Goal: Task Accomplishment & Management: Manage account settings

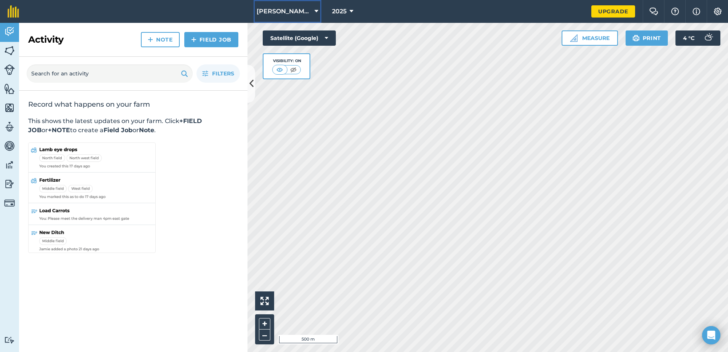
click at [292, 9] on span "[PERSON_NAME] [PERSON_NAME]" at bounding box center [284, 11] width 55 height 9
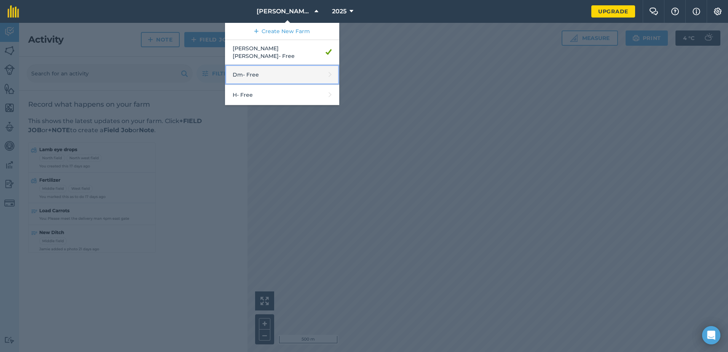
click at [300, 68] on link "Dm - Free" at bounding box center [282, 75] width 114 height 20
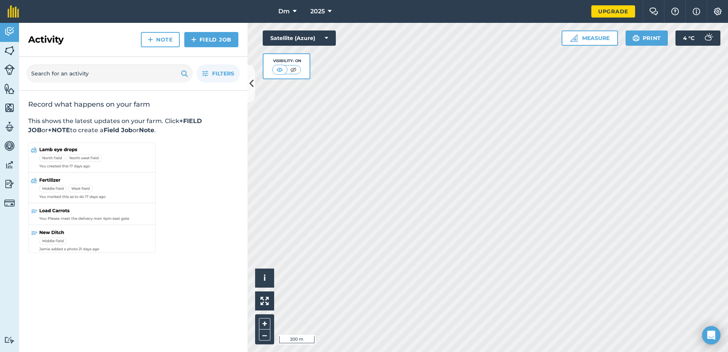
click at [415, 21] on div "Dm 2025 Upgrade Farm Chat Help Info Settings Map printing is not available on o…" at bounding box center [364, 176] width 728 height 352
click at [322, 13] on span "2025" at bounding box center [317, 11] width 14 height 9
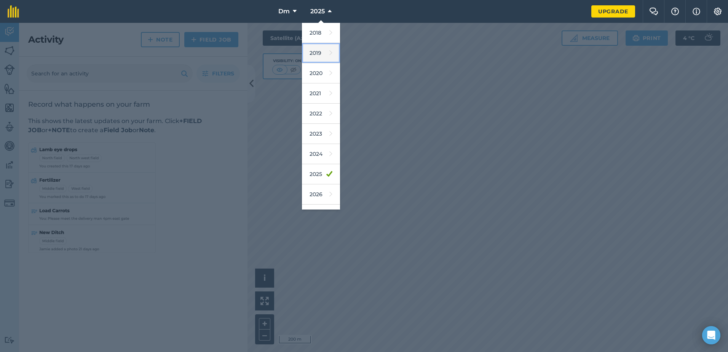
click at [324, 61] on link "2019" at bounding box center [321, 53] width 38 height 20
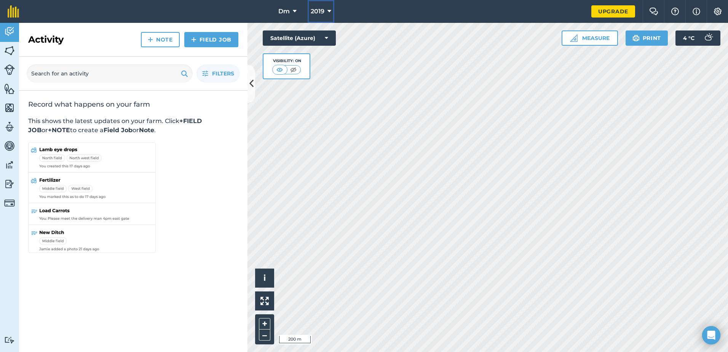
click at [321, 9] on span "2019" at bounding box center [318, 11] width 14 height 9
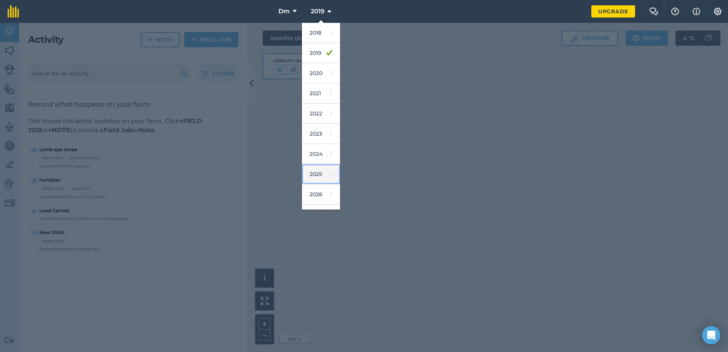
click at [329, 174] on icon at bounding box center [330, 174] width 3 height 11
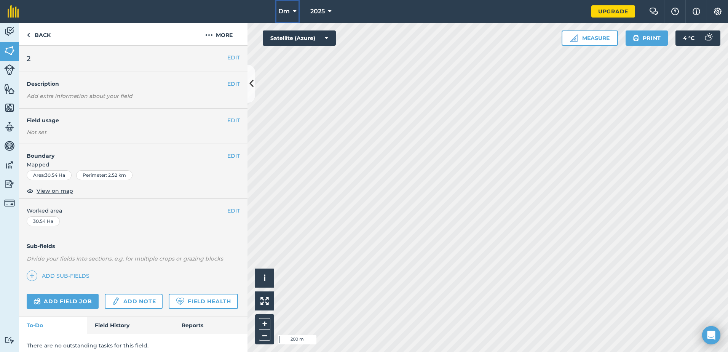
click at [293, 6] on button "Dm" at bounding box center [287, 11] width 24 height 23
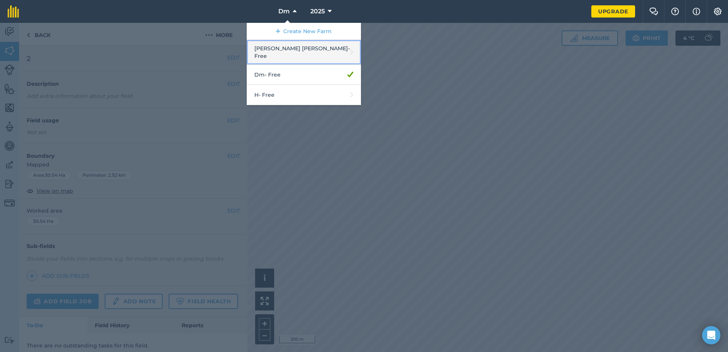
click at [301, 49] on link "Deans Marsh - Free" at bounding box center [304, 52] width 114 height 25
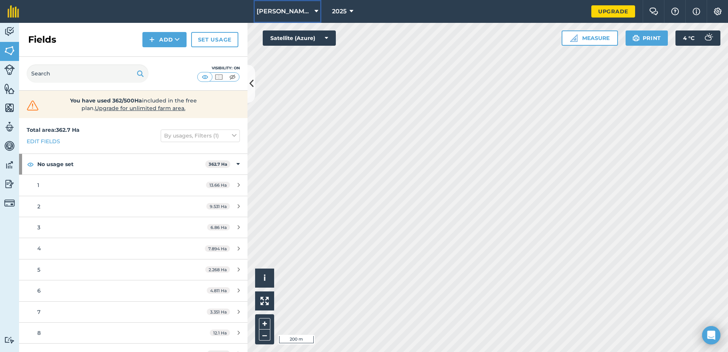
click at [304, 10] on span "Deans Marsh" at bounding box center [284, 11] width 55 height 9
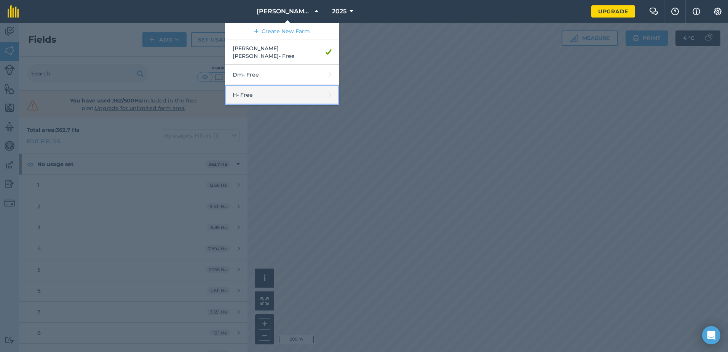
click at [282, 91] on link "H - Free" at bounding box center [282, 95] width 114 height 20
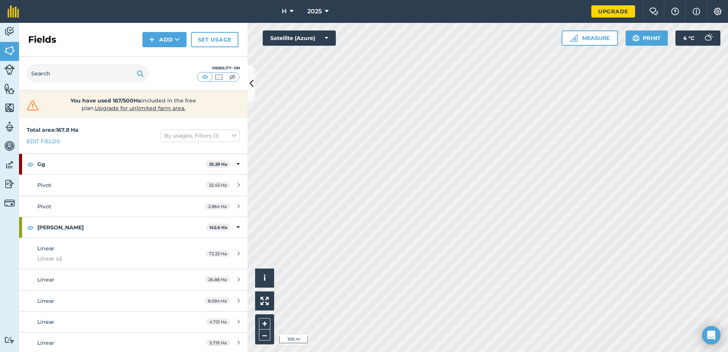
click at [548, 0] on html "H 2025 Upgrade Farm Chat Help Info Settings Map printing is not available on ou…" at bounding box center [364, 176] width 728 height 352
click at [579, 9] on div "H 2025 Upgrade Farm Chat Help Info Settings Map printing is not available on ou…" at bounding box center [364, 176] width 728 height 352
click at [536, 0] on html "H 2025 Upgrade Farm Chat Help Info Settings Map printing is not available on ou…" at bounding box center [364, 176] width 728 height 352
click at [309, 37] on button "Satellite (Azure)" at bounding box center [299, 37] width 73 height 15
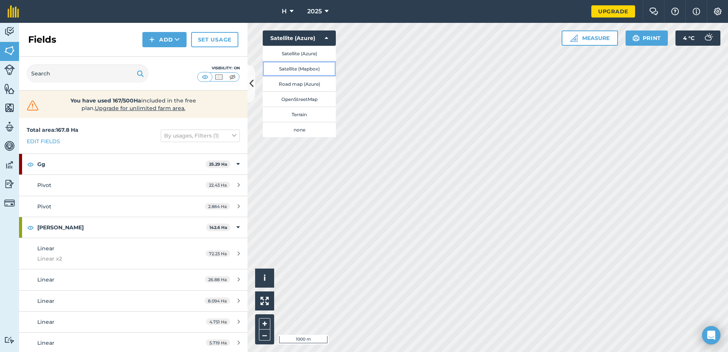
click at [319, 68] on button "Satellite (Mapbox)" at bounding box center [299, 68] width 73 height 15
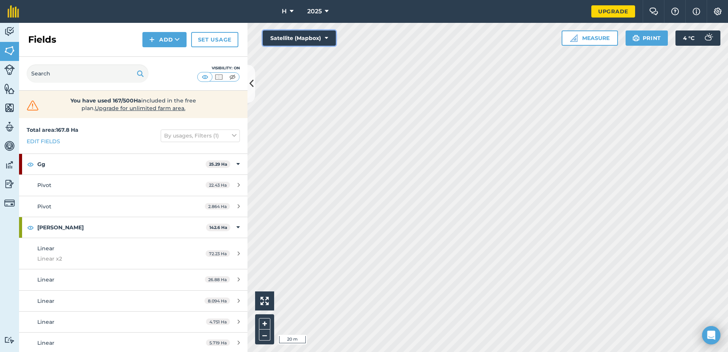
click at [291, 36] on button "Satellite (Mapbox)" at bounding box center [299, 37] width 73 height 15
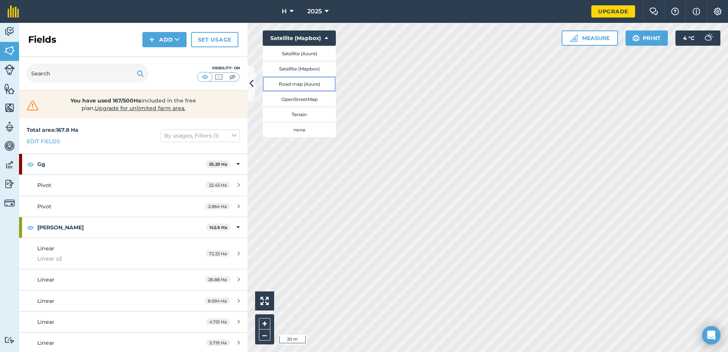
click at [308, 83] on button "Road map (Azure)" at bounding box center [299, 83] width 73 height 15
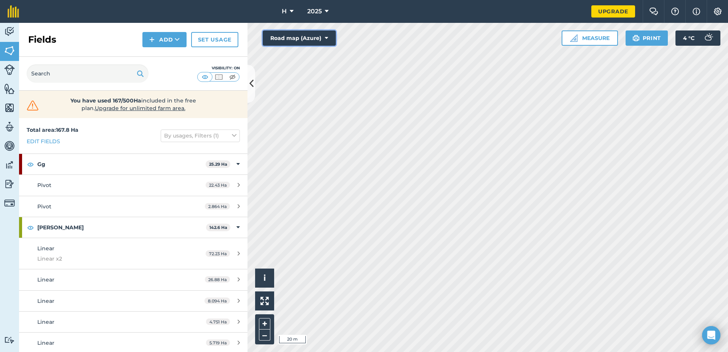
click at [290, 37] on button "Road map (Azure)" at bounding box center [299, 37] width 73 height 15
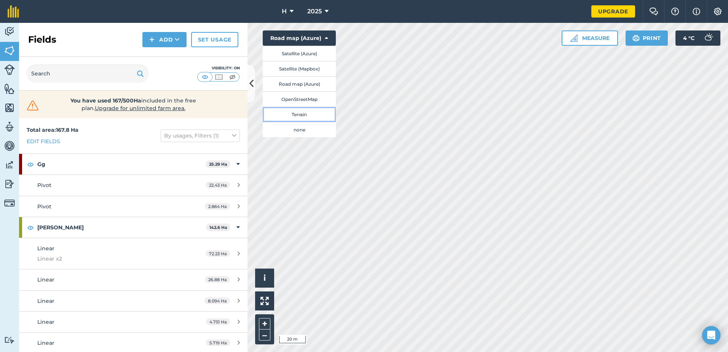
click at [302, 112] on button "Terrain" at bounding box center [299, 114] width 73 height 15
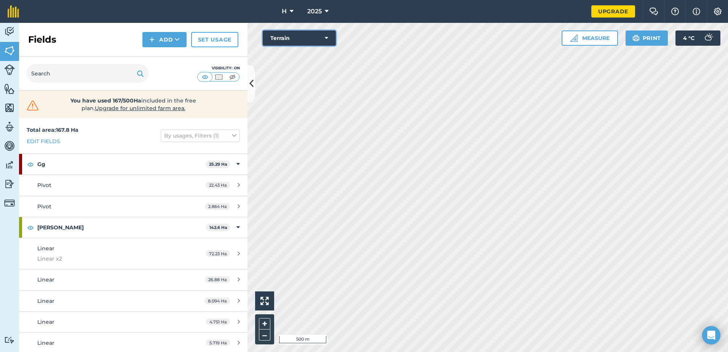
click at [294, 44] on button "Terrain" at bounding box center [299, 37] width 73 height 15
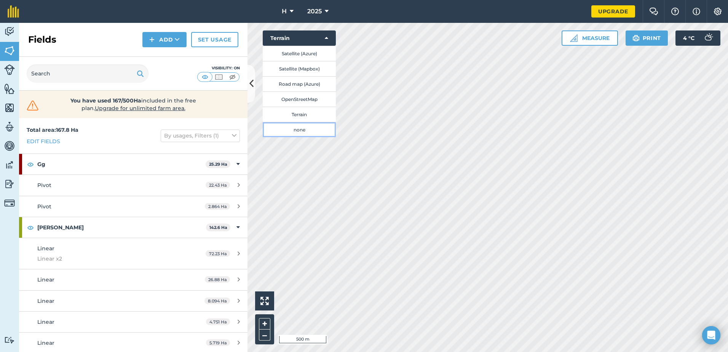
click at [302, 133] on button "none" at bounding box center [299, 129] width 73 height 15
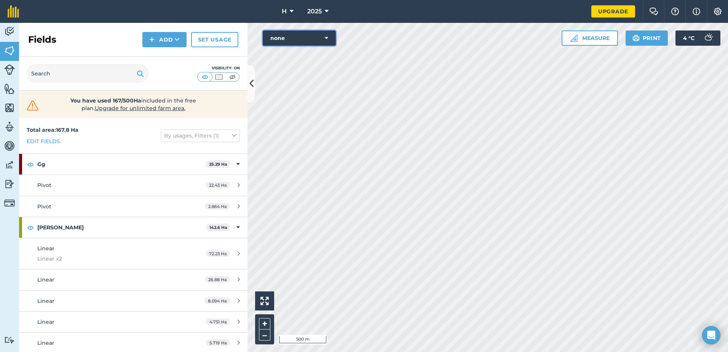
click at [314, 36] on button "none" at bounding box center [299, 37] width 73 height 15
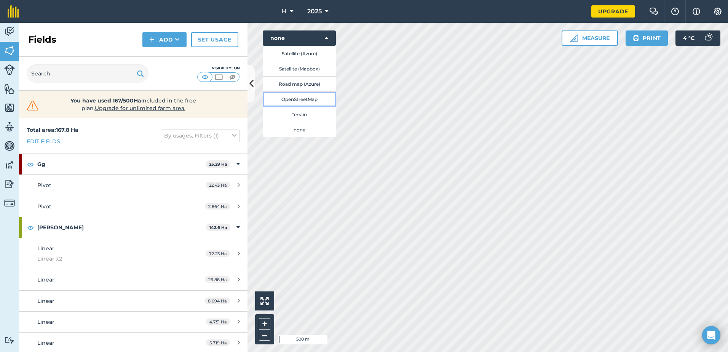
click at [305, 100] on button "OpenStreetMap" at bounding box center [299, 98] width 73 height 15
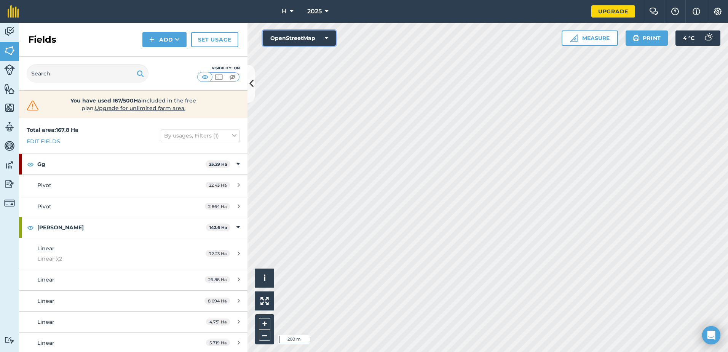
click at [280, 41] on button "OpenStreetMap" at bounding box center [299, 37] width 73 height 15
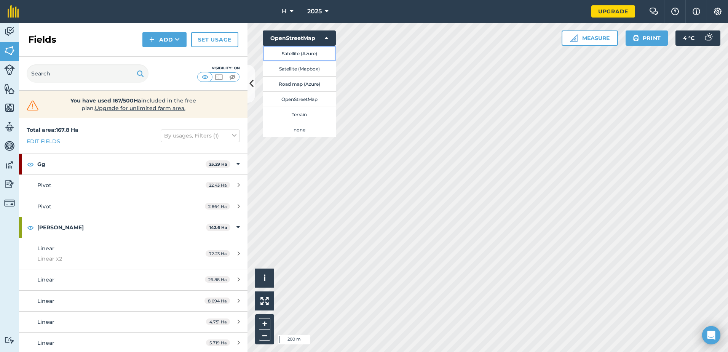
click at [286, 56] on button "Satellite (Azure)" at bounding box center [299, 53] width 73 height 15
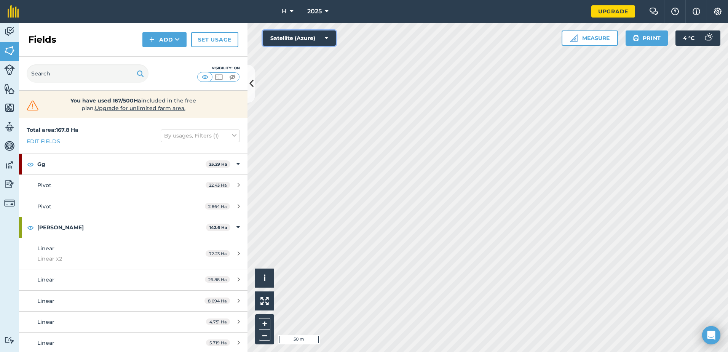
click at [316, 31] on button "Satellite (Azure)" at bounding box center [299, 37] width 73 height 15
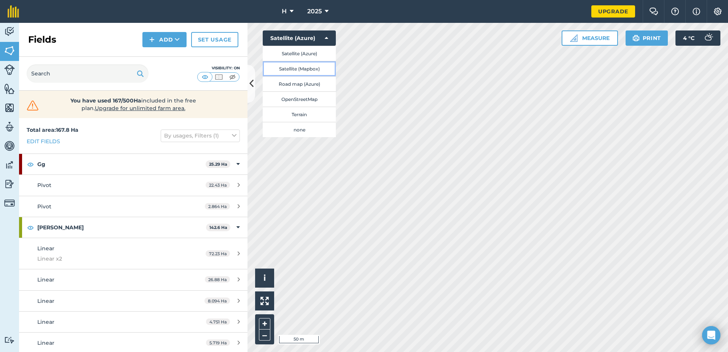
click at [313, 67] on button "Satellite (Mapbox)" at bounding box center [299, 68] width 73 height 15
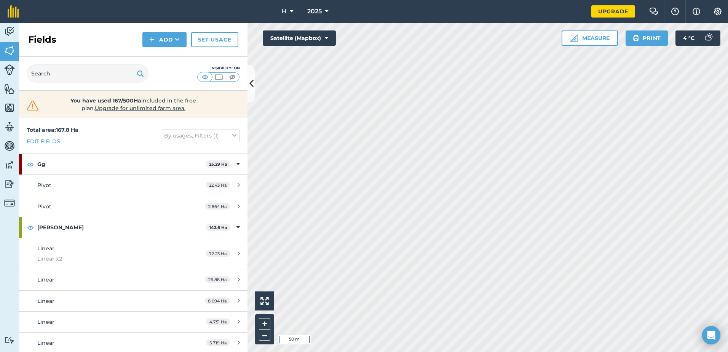
click at [423, 0] on html "H 2025 Upgrade Farm Chat Help Info Settings Map printing is not available on ou…" at bounding box center [364, 176] width 728 height 352
click at [477, 20] on div "H 2025 Upgrade Farm Chat Help Info Settings Map printing is not available on ou…" at bounding box center [364, 176] width 728 height 352
click at [495, 13] on div "H 2025 Upgrade Farm Chat Help Info Settings Map printing is not available on ou…" at bounding box center [364, 176] width 728 height 352
click at [416, 351] on html "H 2025 Upgrade Farm Chat Help Info Settings Map printing is not available on ou…" at bounding box center [364, 176] width 728 height 352
click at [305, 36] on button "Satellite (Mapbox)" at bounding box center [299, 37] width 73 height 15
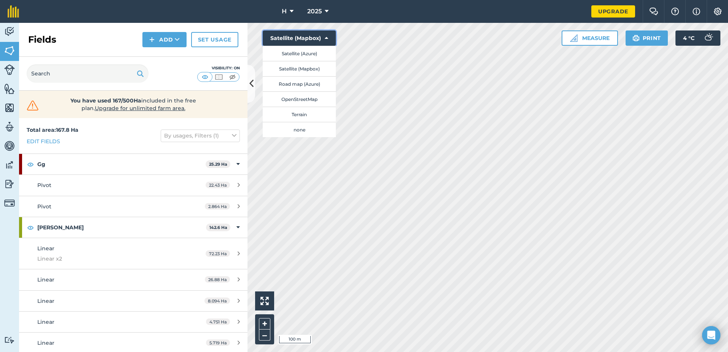
click at [287, 32] on button "Satellite (Mapbox)" at bounding box center [299, 37] width 73 height 15
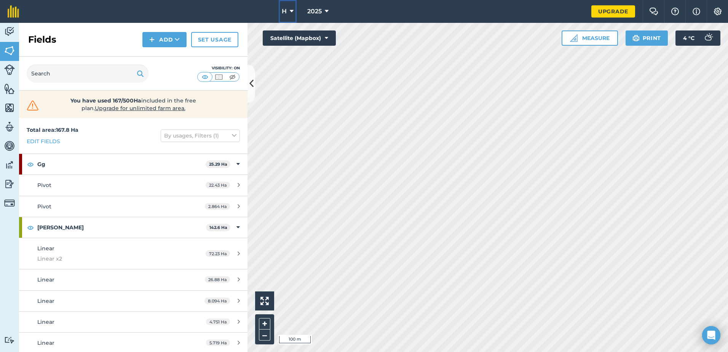
click at [285, 13] on span "H" at bounding box center [284, 11] width 5 height 9
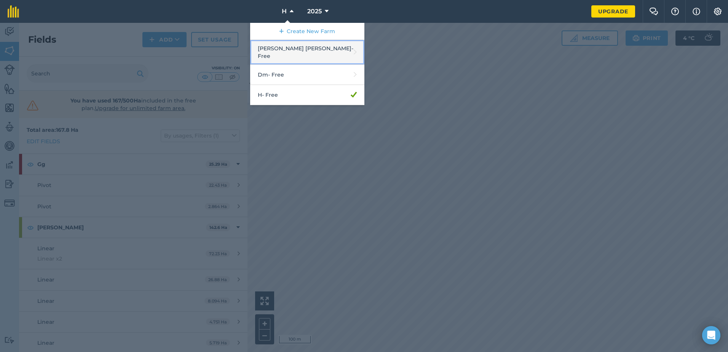
click at [299, 47] on link "[PERSON_NAME] [PERSON_NAME] - Free" at bounding box center [307, 52] width 114 height 25
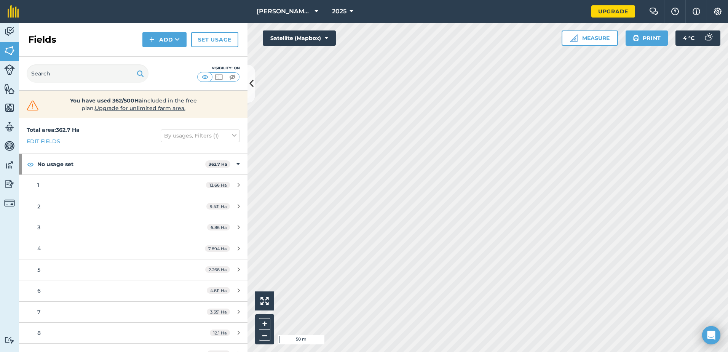
click at [375, 351] on html "Deans Marsh 2025 Upgrade Farm Chat Help Info Settings Map printing is not avail…" at bounding box center [364, 176] width 728 height 352
click at [684, 41] on span "4 ° C" at bounding box center [688, 37] width 11 height 15
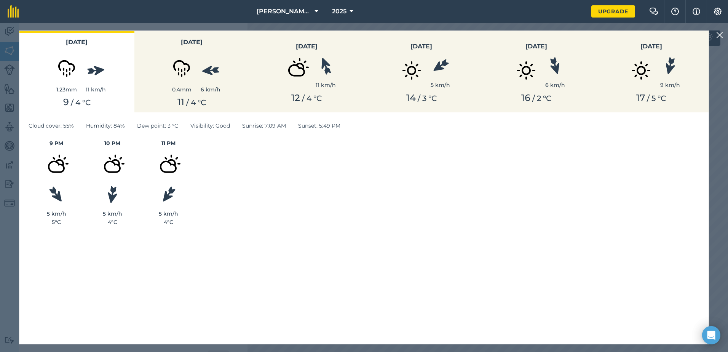
click at [718, 31] on img at bounding box center [719, 34] width 7 height 9
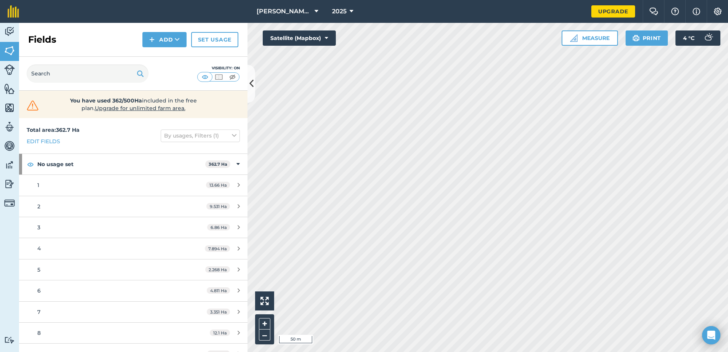
click at [615, 351] on html "Deans Marsh 2025 Upgrade Farm Chat Help Info Settings Map printing is not avail…" at bounding box center [364, 176] width 728 height 352
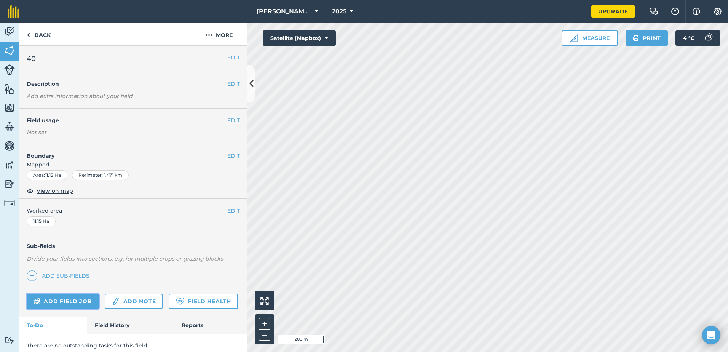
click at [87, 304] on link "Add field job" at bounding box center [63, 301] width 72 height 15
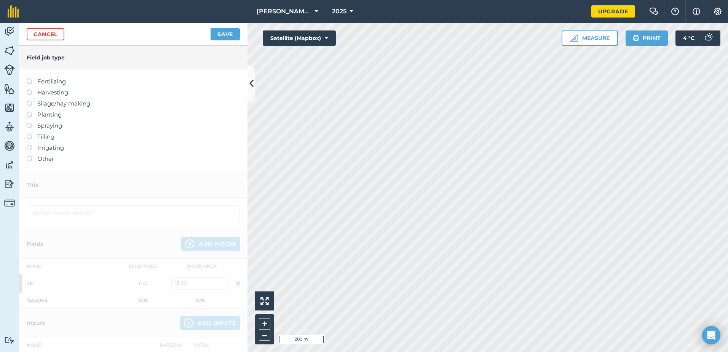
click at [40, 157] on label "Other" at bounding box center [133, 158] width 213 height 9
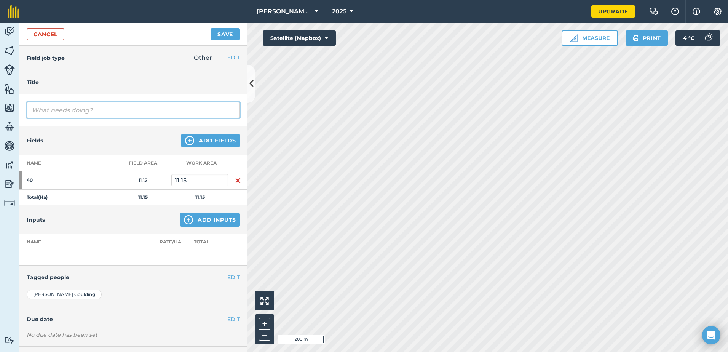
click at [70, 110] on input "text" at bounding box center [133, 110] width 213 height 16
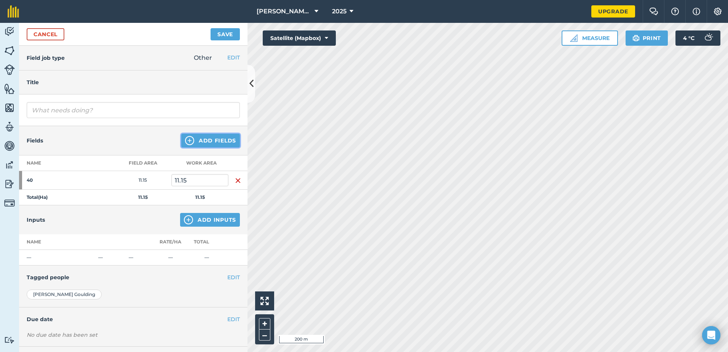
click at [185, 141] on div "Fields Add Fields" at bounding box center [133, 140] width 228 height 29
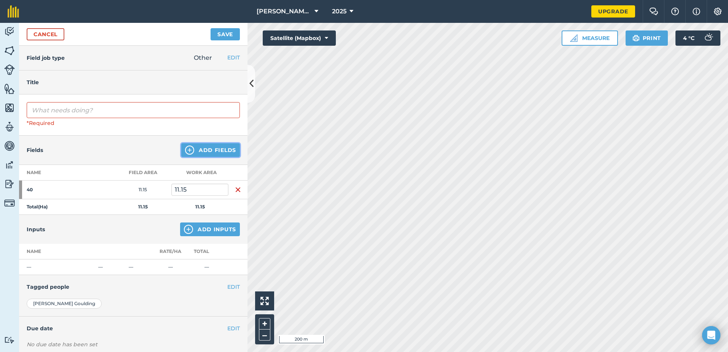
click at [185, 151] on img at bounding box center [189, 149] width 9 height 9
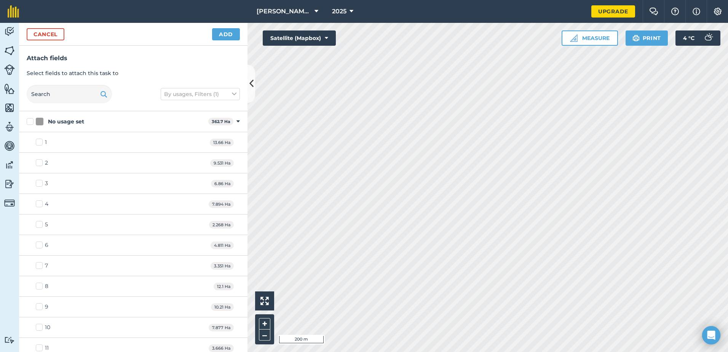
click at [210, 144] on span "13.66 Ha" at bounding box center [222, 143] width 24 height 8
click at [41, 141] on label "1" at bounding box center [41, 142] width 11 height 8
click at [41, 141] on input "1" at bounding box center [38, 140] width 5 height 5
checkbox input "true"
click at [41, 162] on label "2" at bounding box center [42, 163] width 12 height 8
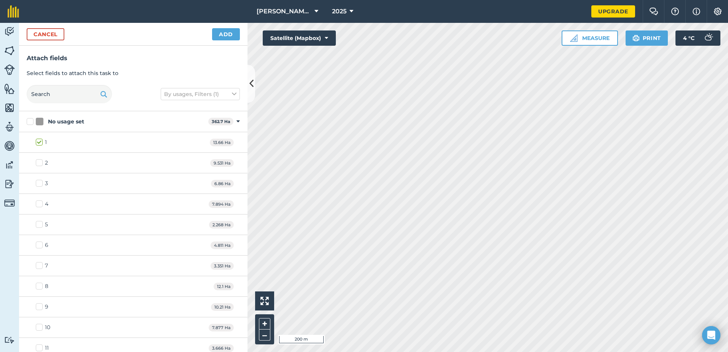
click at [41, 162] on input "2" at bounding box center [38, 161] width 5 height 5
click at [40, 177] on div "3 6.86 Ha" at bounding box center [133, 183] width 228 height 21
click at [40, 162] on label "2" at bounding box center [42, 163] width 12 height 8
click at [40, 162] on input "2" at bounding box center [38, 161] width 5 height 5
checkbox input "false"
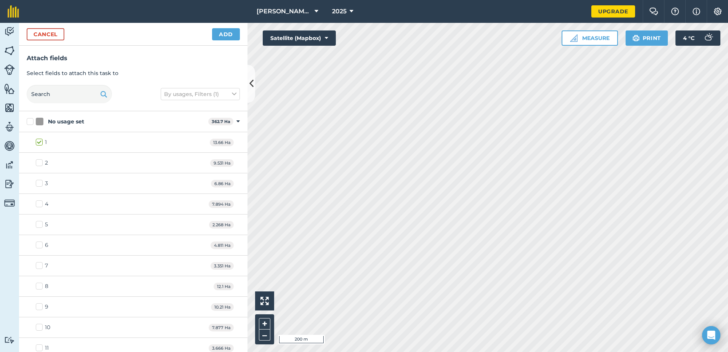
click at [40, 140] on label "1" at bounding box center [41, 142] width 11 height 8
click at [40, 140] on input "1" at bounding box center [38, 140] width 5 height 5
checkbox input "false"
click at [47, 35] on button "Cancel" at bounding box center [46, 34] width 38 height 12
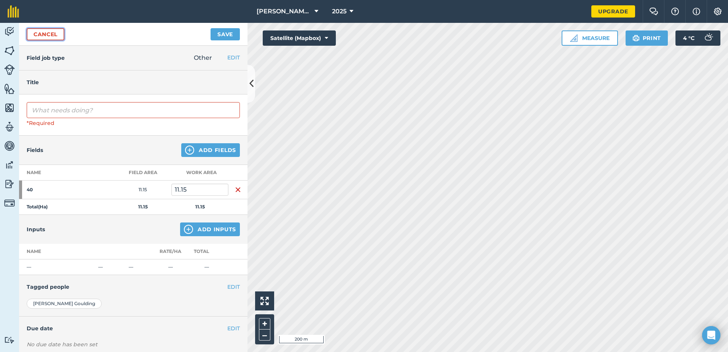
click at [46, 37] on link "Cancel" at bounding box center [46, 34] width 38 height 12
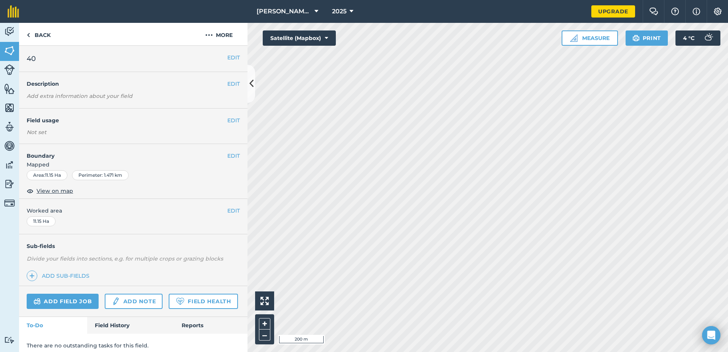
click at [140, 120] on h4 "Field usage" at bounding box center [127, 120] width 201 height 8
click at [80, 304] on link "Add field job" at bounding box center [63, 301] width 72 height 15
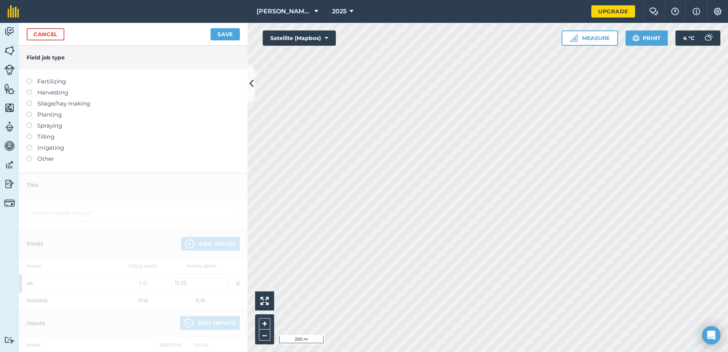
click at [27, 167] on div "Fertilizing Harvesting Silage/hay making Planting Spraying Tilling Irrigating O…" at bounding box center [133, 121] width 228 height 104
click at [28, 161] on label "Other" at bounding box center [133, 158] width 213 height 9
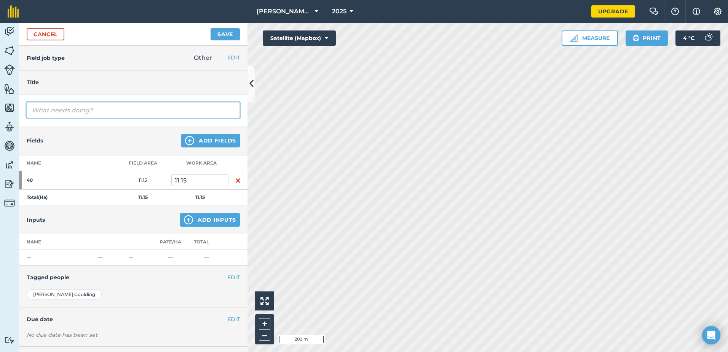
click at [78, 111] on input "text" at bounding box center [133, 110] width 213 height 16
type input "drilling"
click at [211, 28] on button "Save" at bounding box center [225, 34] width 29 height 12
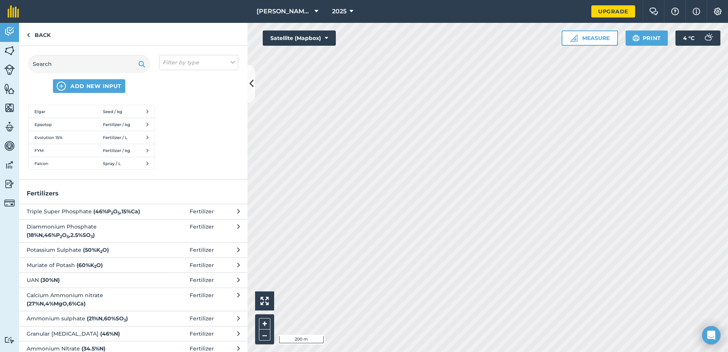
scroll to position [76, 0]
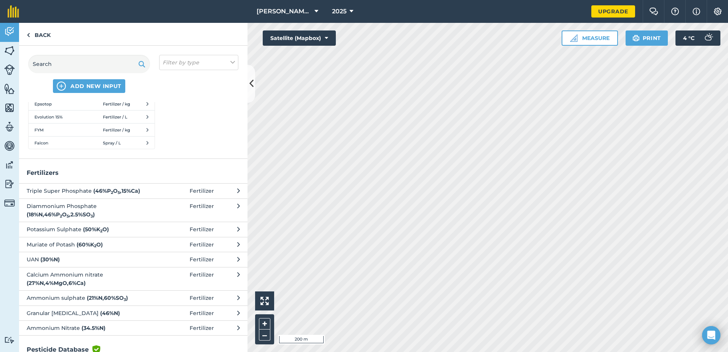
click at [186, 241] on button "Muriate of Potash ( 60 % K 2 O ) Fertilizer" at bounding box center [133, 244] width 228 height 15
select select "FERTILIZER"
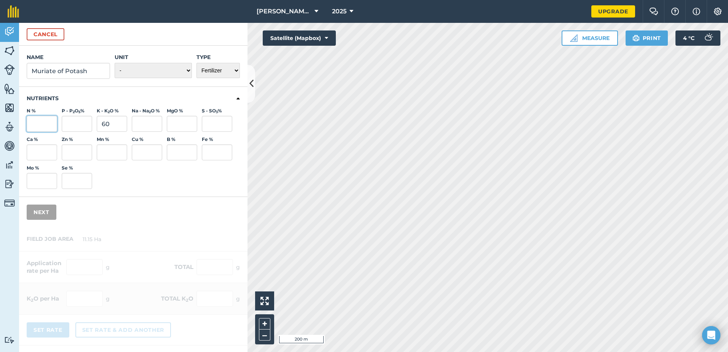
click at [39, 128] on input "N %" at bounding box center [42, 124] width 30 height 16
click at [89, 130] on input "P - P 2 O 5 %" at bounding box center [77, 124] width 30 height 16
click at [45, 37] on button "Cancel" at bounding box center [46, 34] width 38 height 12
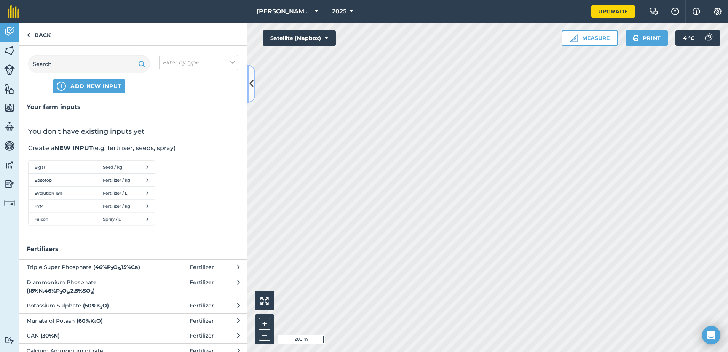
click at [251, 90] on icon at bounding box center [251, 83] width 4 height 13
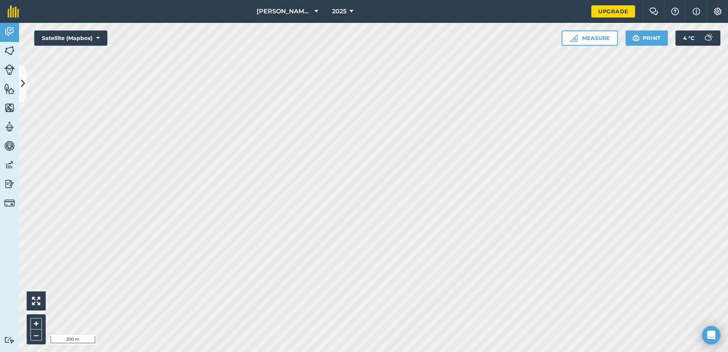
click at [326, 351] on html "Deans Marsh 2025 Upgrade Farm Chat Help Info Settings Map printing is not avail…" at bounding box center [364, 176] width 728 height 352
click at [678, 351] on html "Deans Marsh 2025 Upgrade Farm Chat Help Info Settings Map printing is not avail…" at bounding box center [364, 176] width 728 height 352
click at [583, 40] on button "Measure" at bounding box center [590, 37] width 56 height 15
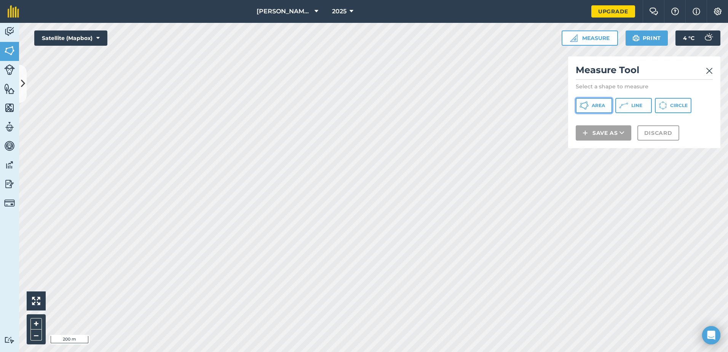
click at [594, 107] on span "Area" at bounding box center [598, 105] width 13 height 6
click at [712, 71] on img at bounding box center [709, 70] width 7 height 9
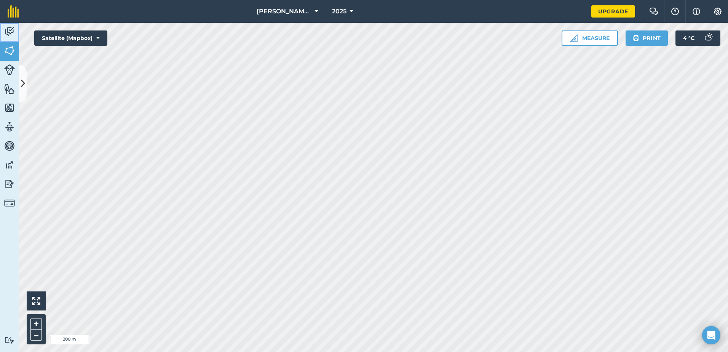
click at [8, 33] on img at bounding box center [9, 31] width 11 height 11
click at [17, 29] on link "Activity" at bounding box center [9, 32] width 19 height 19
click at [13, 29] on img at bounding box center [9, 31] width 11 height 11
click at [59, 69] on button at bounding box center [65, 69] width 14 height 8
click at [9, 52] on img at bounding box center [9, 50] width 11 height 11
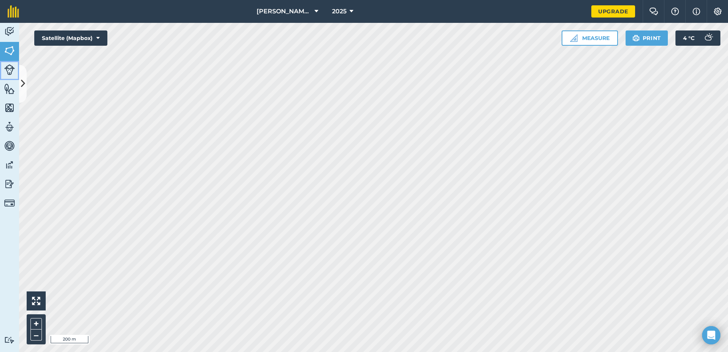
click at [13, 70] on img at bounding box center [9, 69] width 11 height 11
click at [10, 88] on img at bounding box center [9, 88] width 11 height 11
click at [14, 108] on img at bounding box center [9, 107] width 11 height 11
drag, startPoint x: 13, startPoint y: 123, endPoint x: 12, endPoint y: 127, distance: 4.7
click at [13, 123] on img at bounding box center [9, 126] width 11 height 11
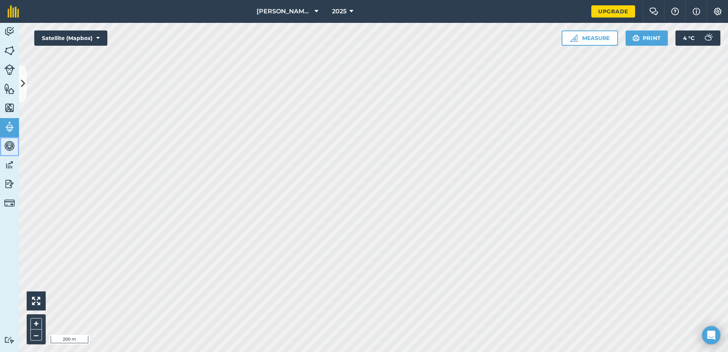
click at [5, 145] on img at bounding box center [9, 145] width 11 height 11
click at [8, 161] on img at bounding box center [9, 164] width 11 height 11
click at [13, 181] on img at bounding box center [9, 183] width 11 height 11
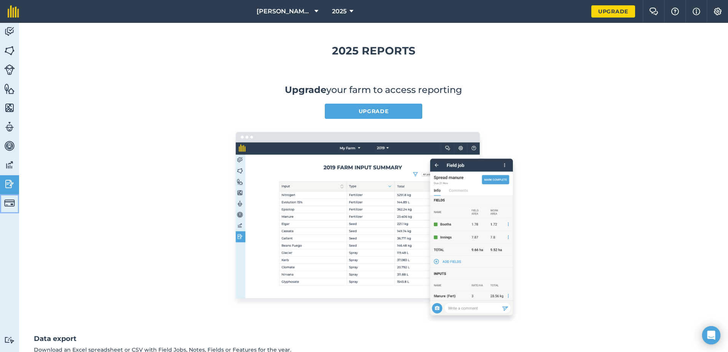
click at [8, 202] on img at bounding box center [9, 203] width 11 height 11
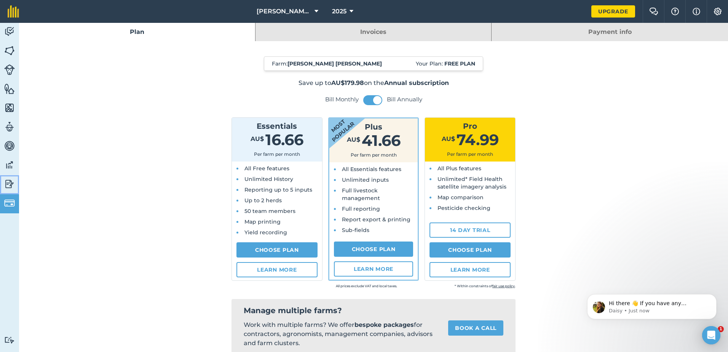
click at [13, 188] on img at bounding box center [9, 183] width 11 height 11
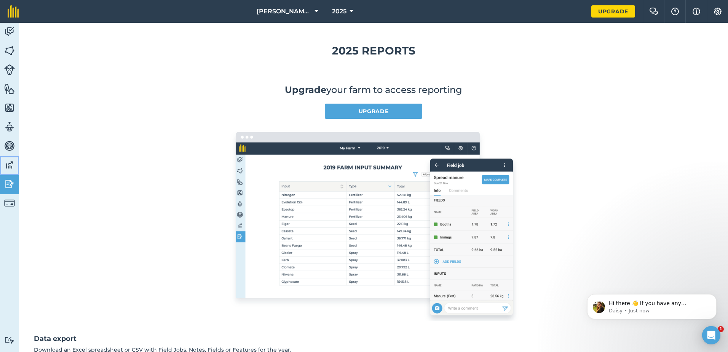
click at [12, 156] on link "Data" at bounding box center [9, 165] width 19 height 19
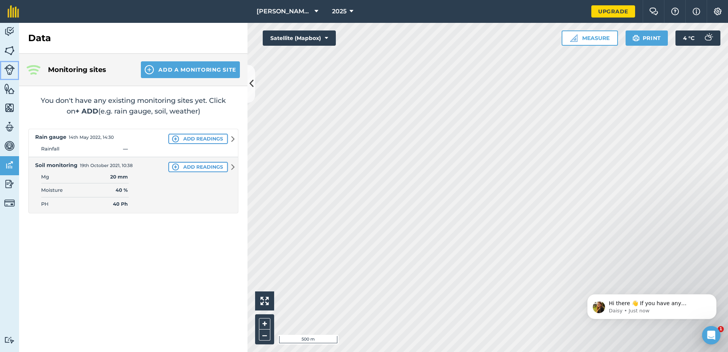
click at [0, 65] on html "Deans Marsh 2025 Upgrade Farm Chat Help Info Settings Map printing is not avail…" at bounding box center [364, 176] width 728 height 352
click at [3, 67] on link "Livestock" at bounding box center [9, 70] width 19 height 19
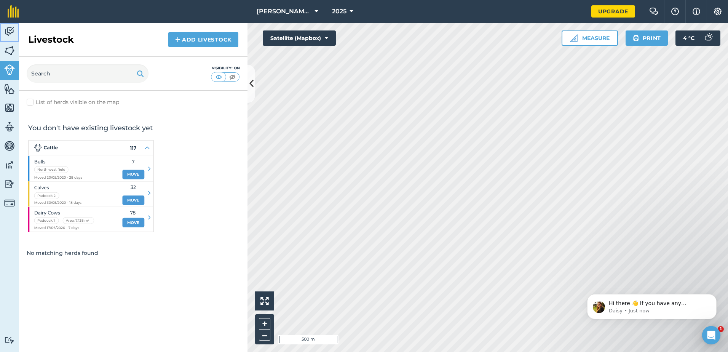
click at [13, 32] on img at bounding box center [9, 31] width 11 height 11
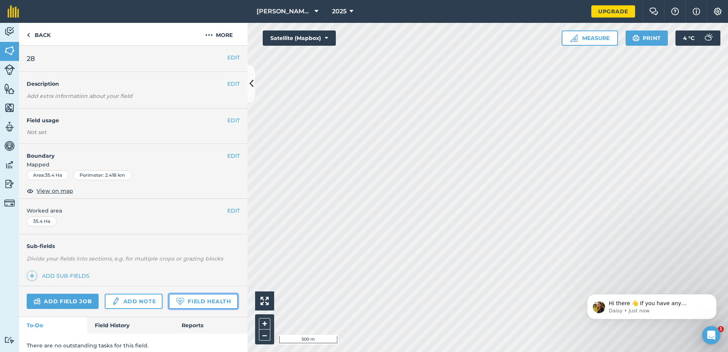
click at [169, 309] on link "Field Health" at bounding box center [203, 301] width 69 height 15
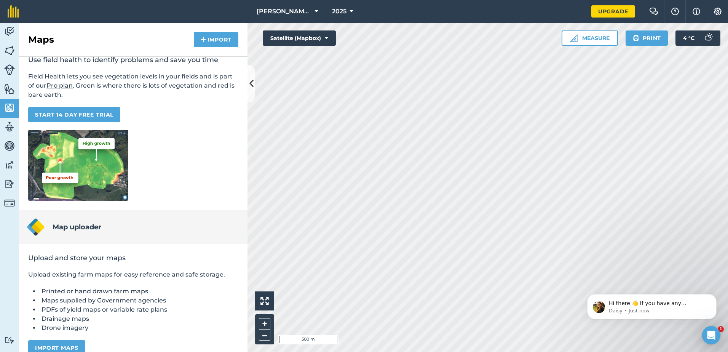
scroll to position [57, 0]
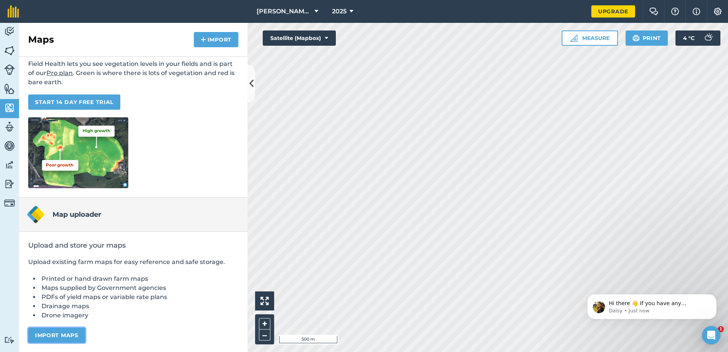
click at [75, 335] on button "Import maps" at bounding box center [56, 334] width 57 height 15
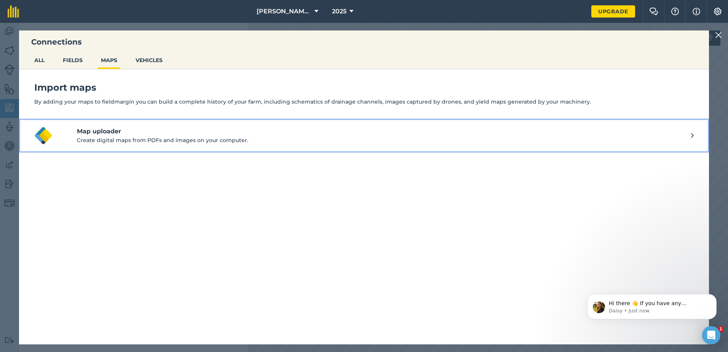
click at [129, 140] on p "Create digital maps from PDFs and images on your computer." at bounding box center [384, 140] width 614 height 8
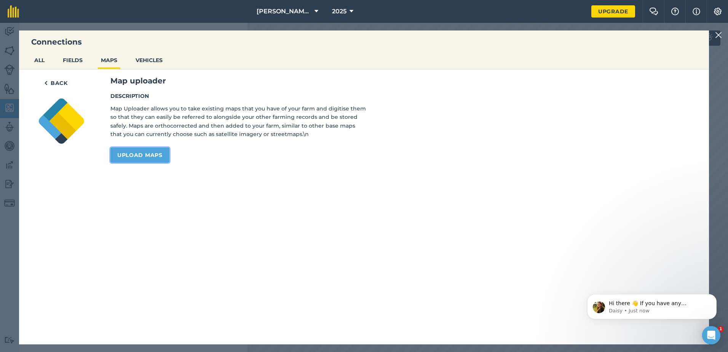
click at [128, 155] on link "Upload maps" at bounding box center [139, 154] width 59 height 15
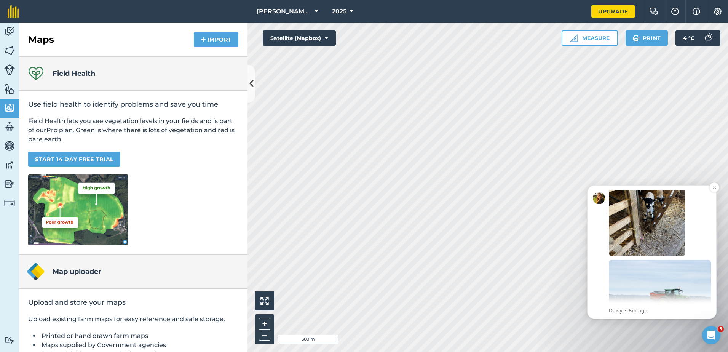
scroll to position [161, 0]
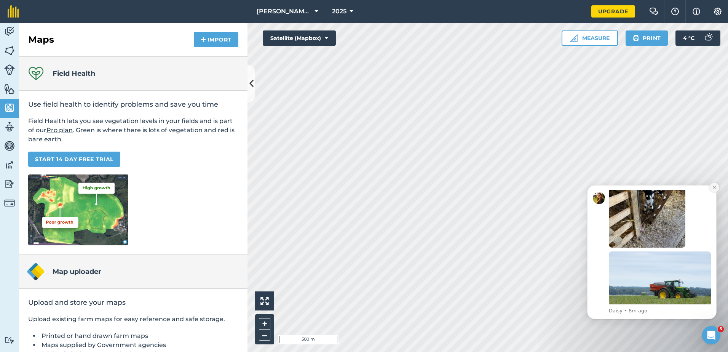
click at [717, 185] on button "Dismiss notification" at bounding box center [714, 187] width 10 height 10
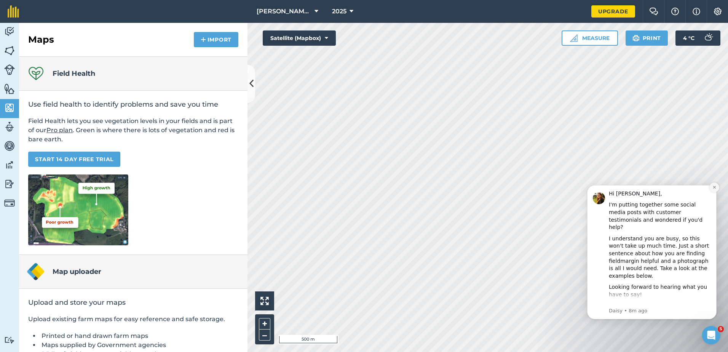
click at [714, 188] on icon "Dismiss notification" at bounding box center [714, 187] width 4 height 4
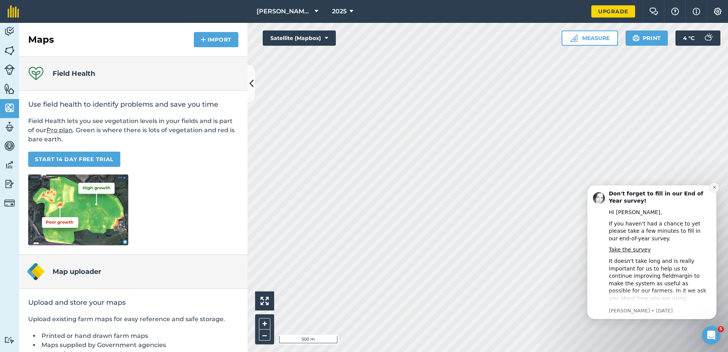
click at [713, 188] on icon "Dismiss notification" at bounding box center [714, 187] width 4 height 4
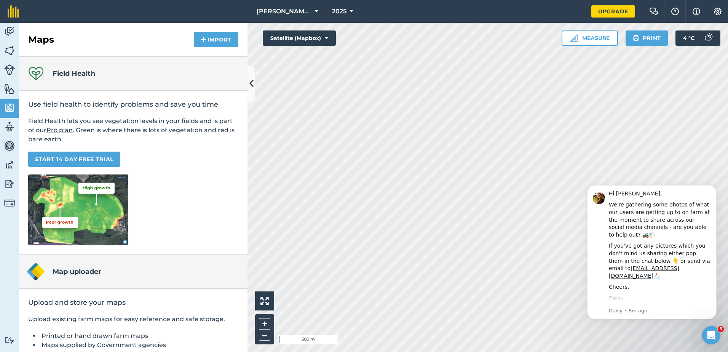
click at [713, 188] on icon "Dismiss notification" at bounding box center [714, 186] width 3 height 3
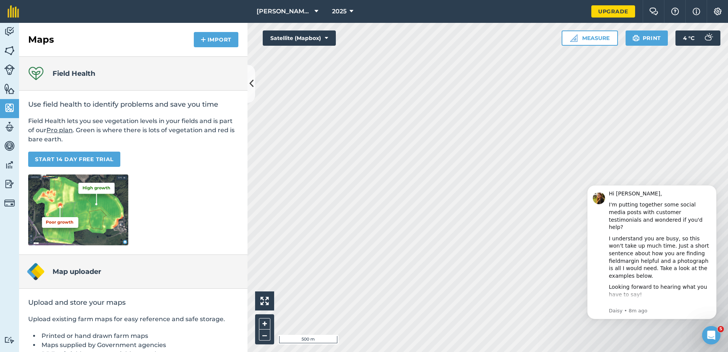
click at [713, 188] on icon "Dismiss notification" at bounding box center [714, 186] width 3 height 3
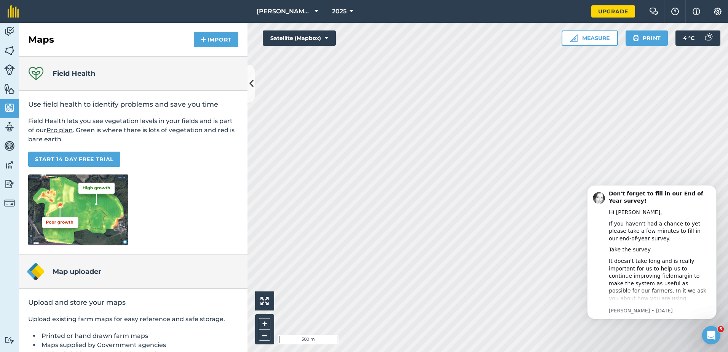
click at [713, 188] on icon "Dismiss notification" at bounding box center [714, 186] width 3 height 3
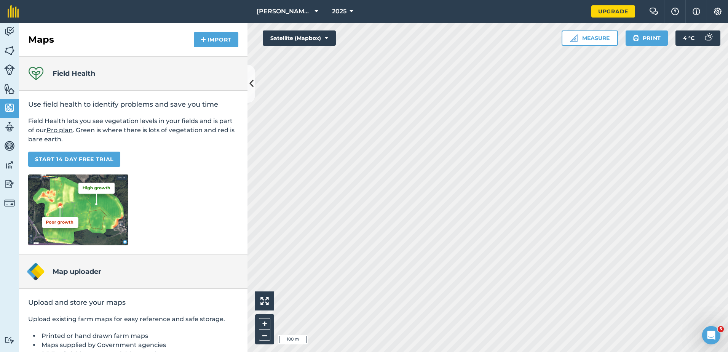
click at [438, 6] on div "Deans Marsh 2025 Upgrade Farm Chat Help Info Settings Map printing is not avail…" at bounding box center [364, 176] width 728 height 352
click at [316, 34] on button "Satellite (Mapbox)" at bounding box center [299, 37] width 73 height 15
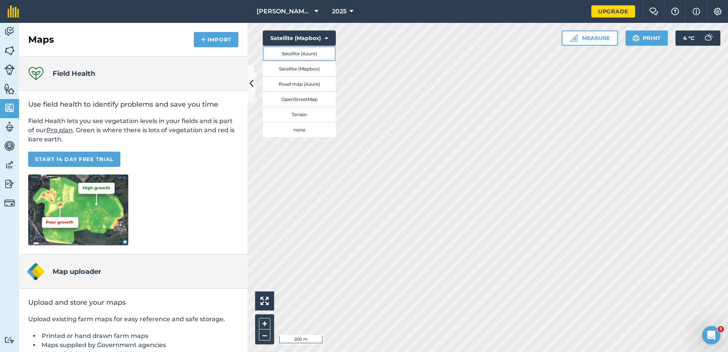
click at [314, 55] on button "Satellite (Azure)" at bounding box center [299, 53] width 73 height 15
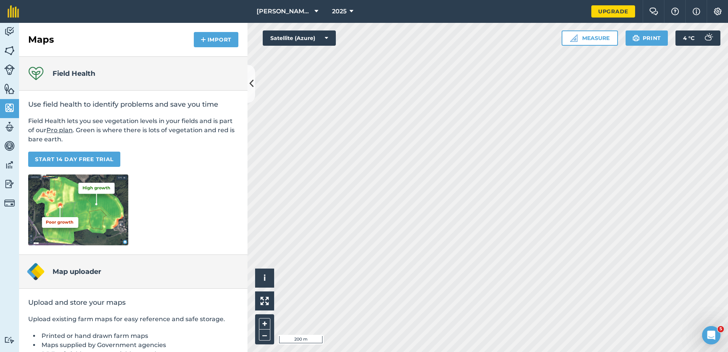
click at [364, 0] on html "Deans Marsh 2025 Upgrade Farm Chat Help Info Settings Map printing is not avail…" at bounding box center [364, 176] width 728 height 352
click at [407, 351] on html "Deans Marsh 2025 Upgrade Farm Chat Help Info Settings Map printing is not avail…" at bounding box center [364, 176] width 728 height 352
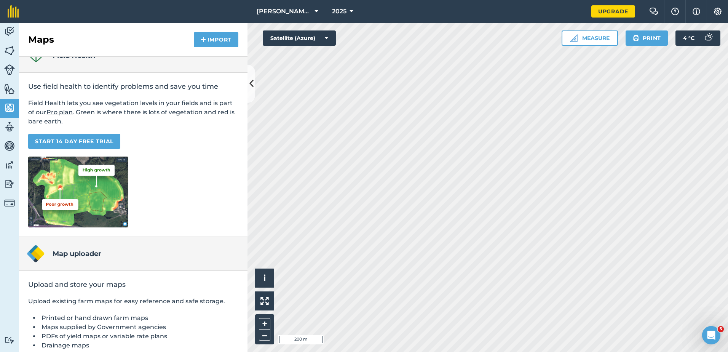
scroll to position [57, 0]
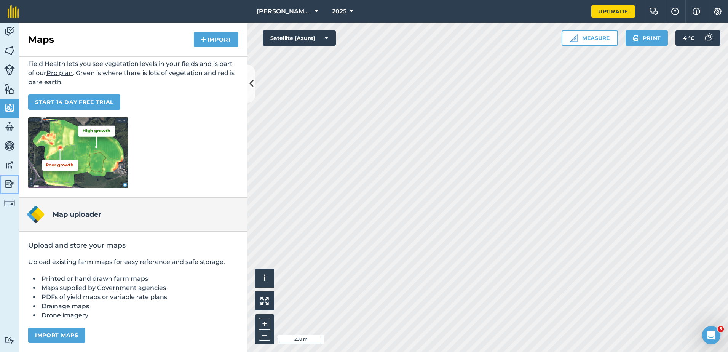
click at [10, 180] on img at bounding box center [9, 183] width 11 height 11
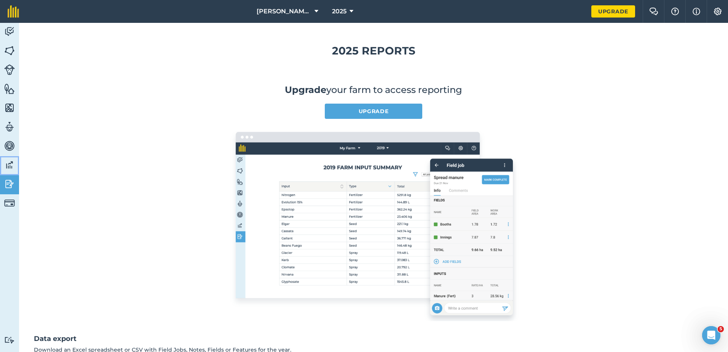
click at [10, 159] on img at bounding box center [9, 164] width 11 height 11
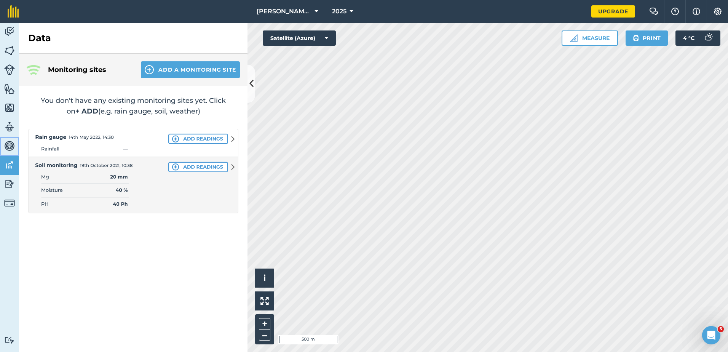
click at [10, 145] on img at bounding box center [9, 145] width 11 height 11
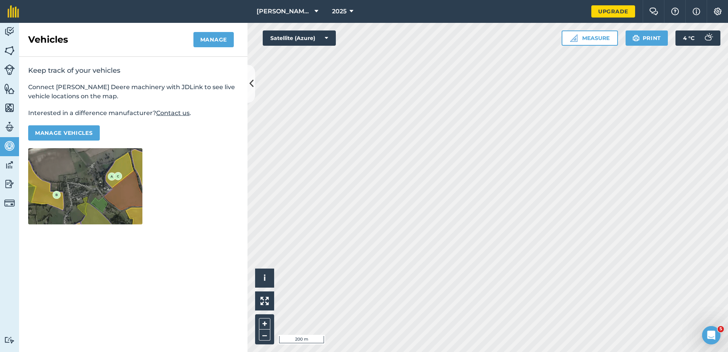
click at [246, 74] on div "Keep track of your vehicles Connect John Deere machinery with JDLink to see liv…" at bounding box center [133, 145] width 228 height 177
click at [253, 75] on button at bounding box center [251, 84] width 8 height 38
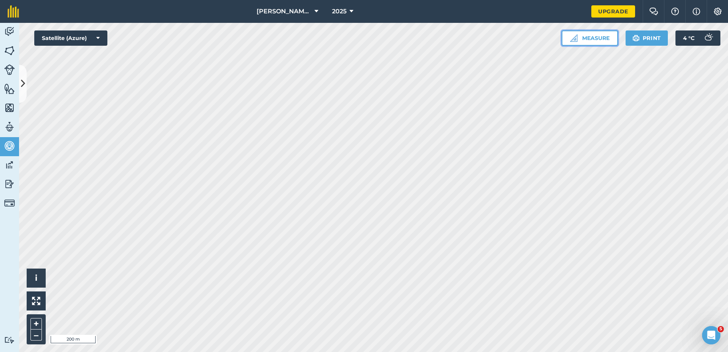
click at [580, 41] on button "Measure" at bounding box center [590, 37] width 56 height 15
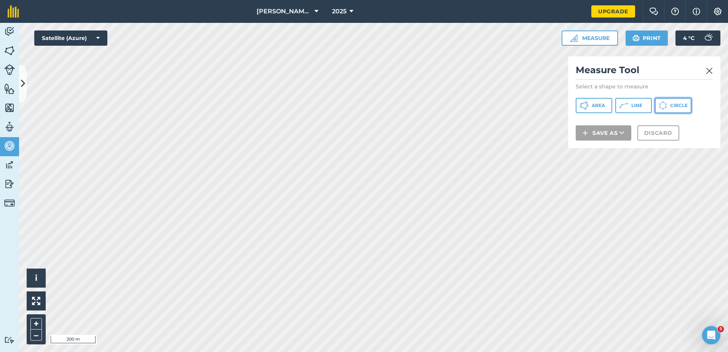
click at [589, 106] on icon at bounding box center [583, 105] width 9 height 9
click at [710, 70] on img at bounding box center [709, 70] width 7 height 9
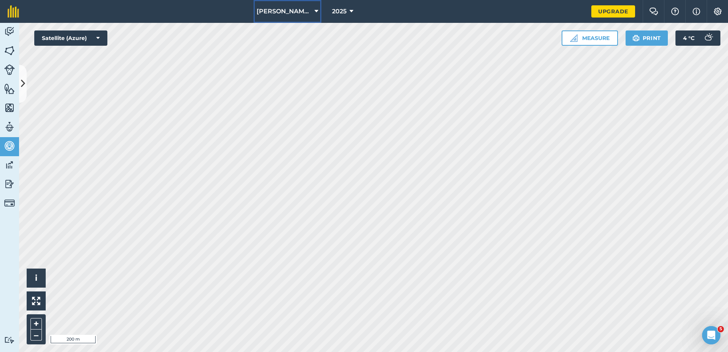
click at [282, 14] on span "[PERSON_NAME] [PERSON_NAME]" at bounding box center [284, 11] width 55 height 9
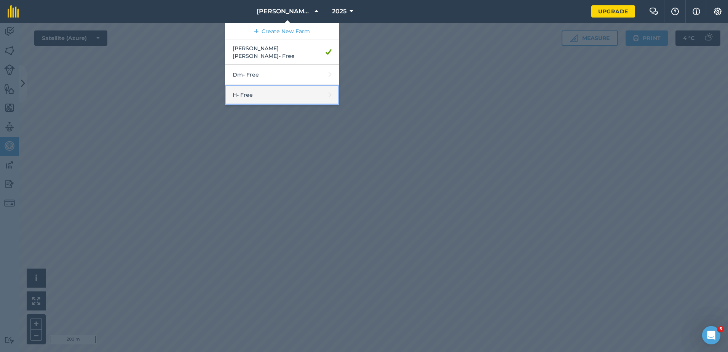
click at [266, 86] on link "H - Free" at bounding box center [282, 95] width 114 height 20
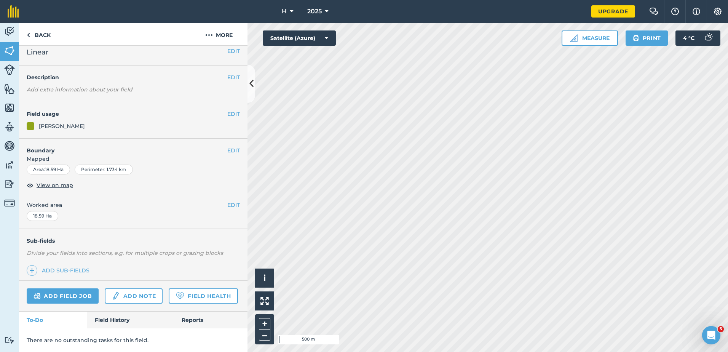
scroll to position [28, 0]
click at [218, 37] on button "More" at bounding box center [218, 34] width 57 height 22
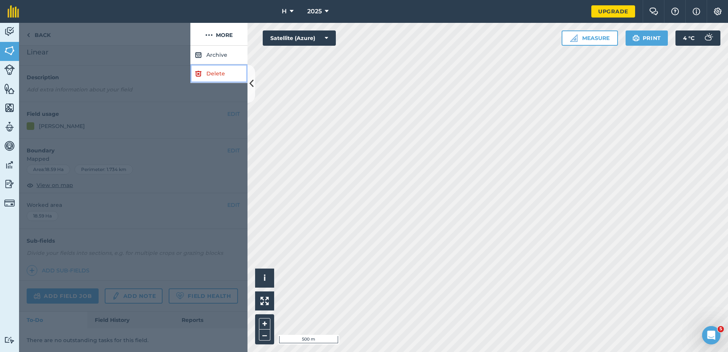
click at [210, 74] on link "Delete" at bounding box center [218, 73] width 57 height 19
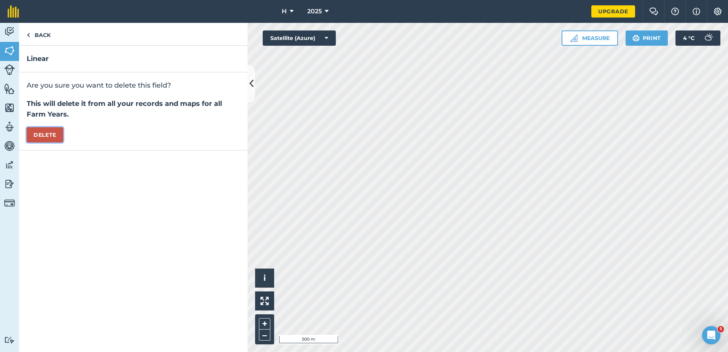
click at [57, 137] on button "Delete" at bounding box center [45, 134] width 37 height 15
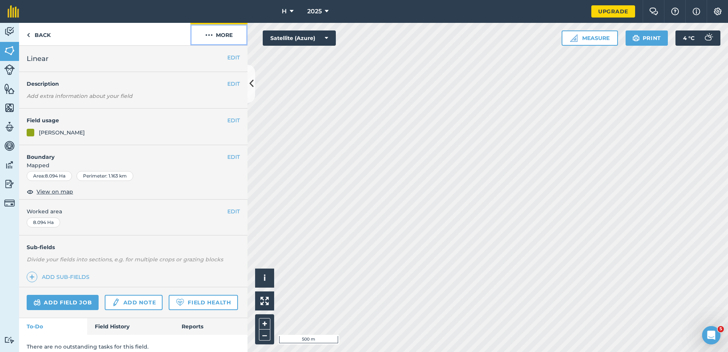
click at [217, 31] on button "More" at bounding box center [218, 34] width 57 height 22
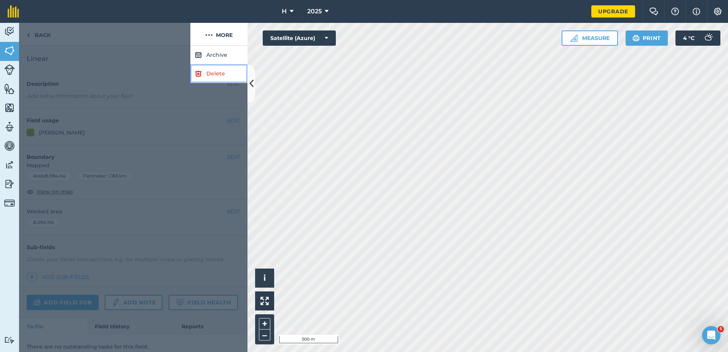
click at [223, 80] on link "Delete" at bounding box center [218, 73] width 57 height 19
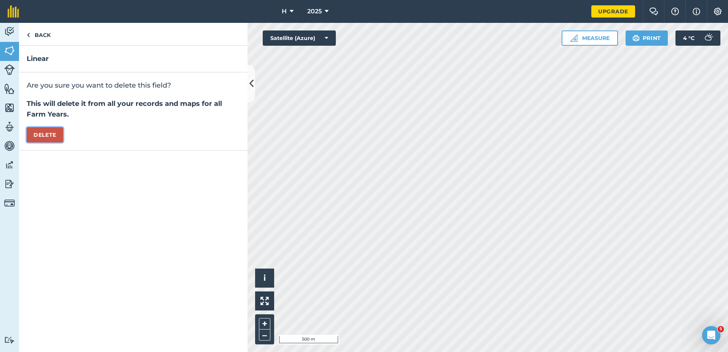
click at [41, 141] on button "Delete" at bounding box center [45, 134] width 37 height 15
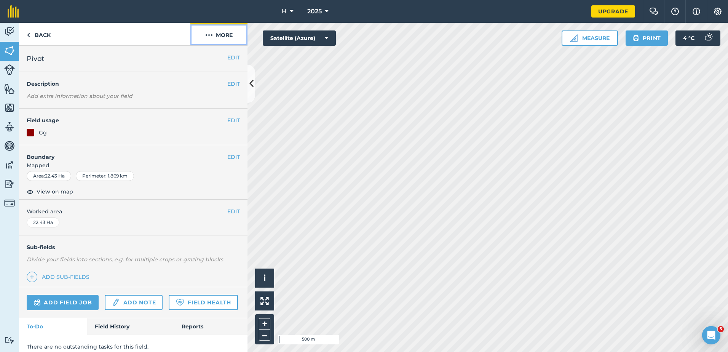
click at [227, 40] on button "More" at bounding box center [218, 34] width 57 height 22
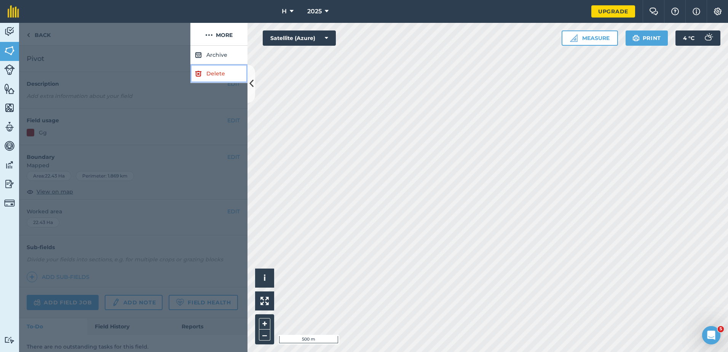
click at [229, 78] on link "Delete" at bounding box center [218, 73] width 57 height 19
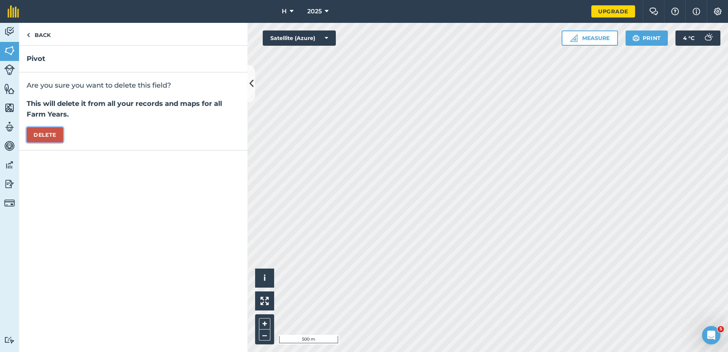
click at [52, 138] on button "Delete" at bounding box center [45, 134] width 37 height 15
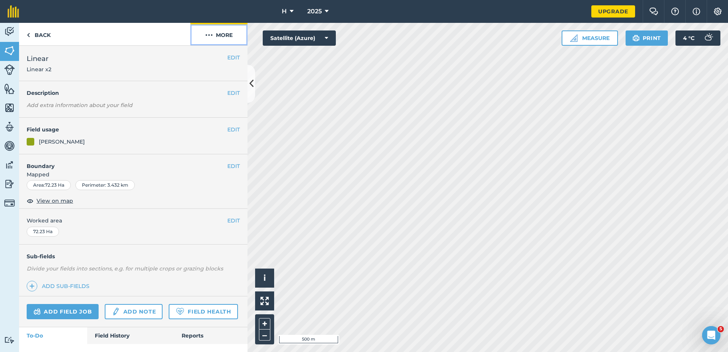
click at [226, 34] on button "More" at bounding box center [218, 34] width 57 height 22
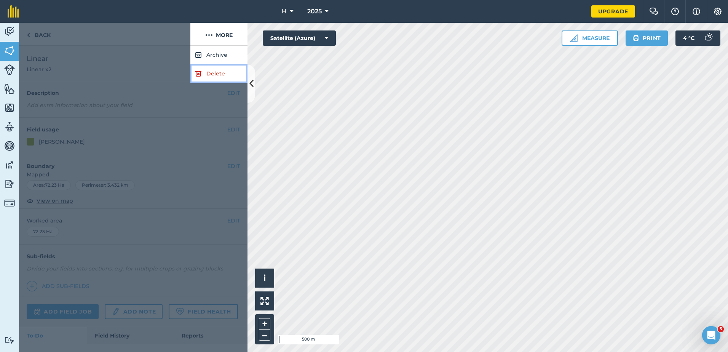
click at [217, 79] on link "Delete" at bounding box center [218, 73] width 57 height 19
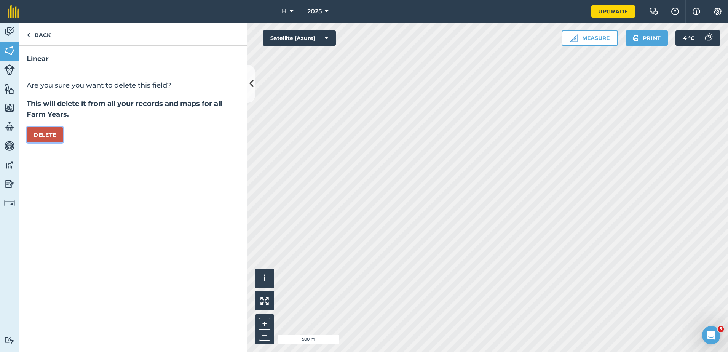
click at [44, 139] on button "Delete" at bounding box center [45, 134] width 37 height 15
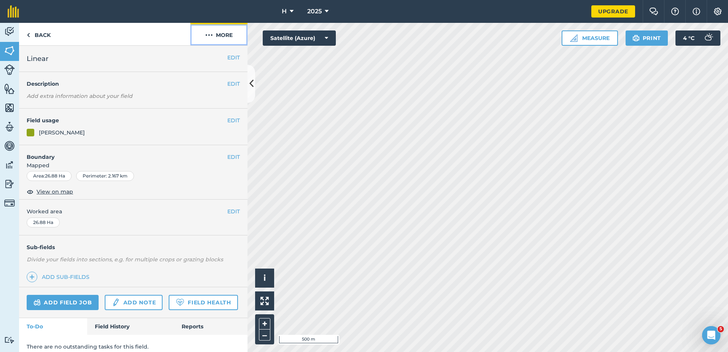
click at [225, 37] on button "More" at bounding box center [218, 34] width 57 height 22
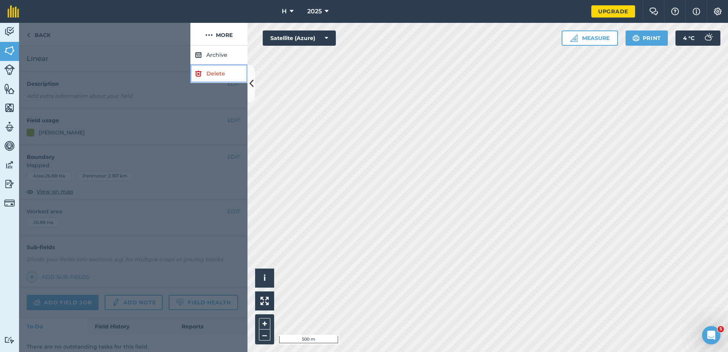
click at [227, 67] on link "Delete" at bounding box center [218, 73] width 57 height 19
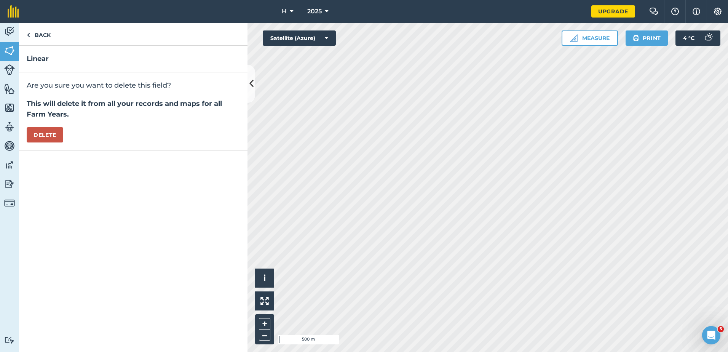
click at [46, 124] on div "Are you sure you want to delete this field? This will delete it from all your r…" at bounding box center [133, 111] width 228 height 78
click at [51, 137] on button "Delete" at bounding box center [45, 134] width 37 height 15
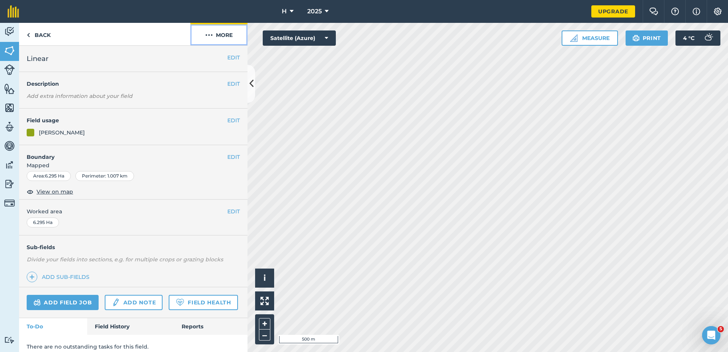
click at [234, 35] on button "More" at bounding box center [218, 34] width 57 height 22
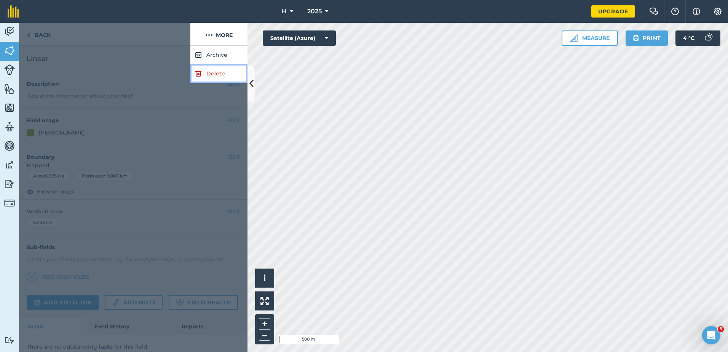
click at [222, 80] on link "Delete" at bounding box center [218, 73] width 57 height 19
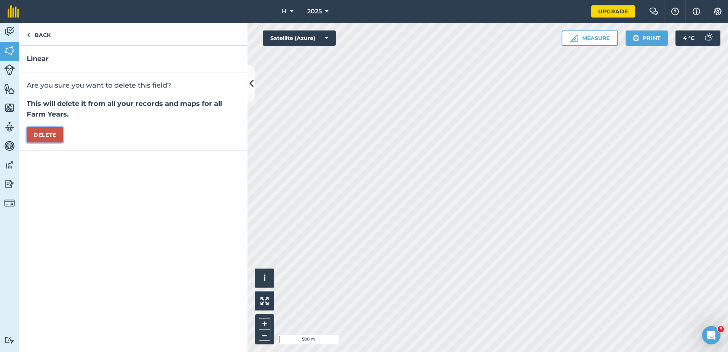
click at [63, 137] on button "Delete" at bounding box center [45, 134] width 37 height 15
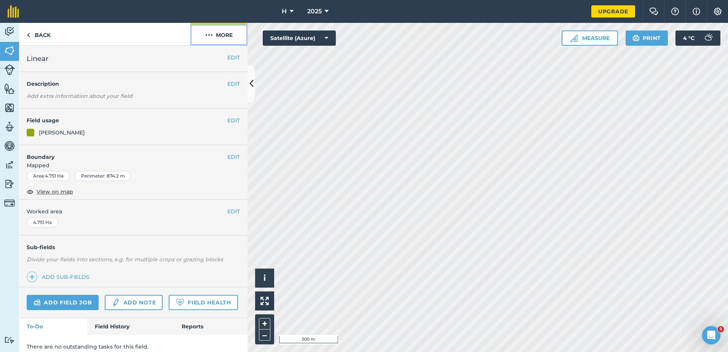
click at [228, 38] on button "More" at bounding box center [218, 34] width 57 height 22
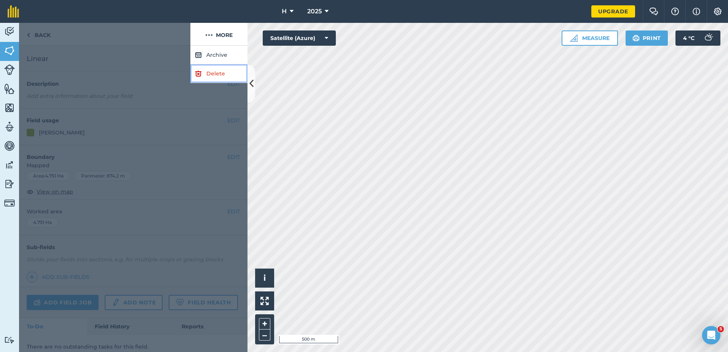
click at [222, 67] on link "Delete" at bounding box center [218, 73] width 57 height 19
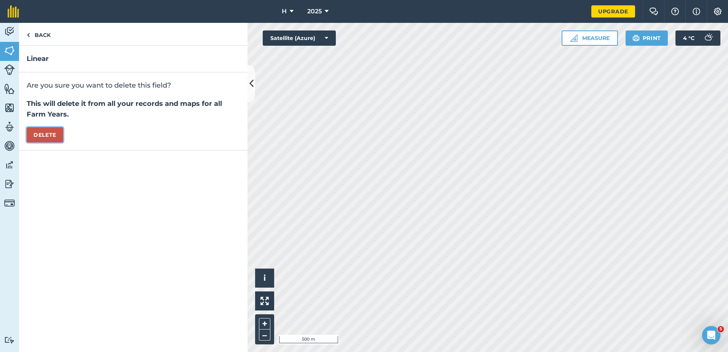
click at [42, 128] on button "Delete" at bounding box center [45, 134] width 37 height 15
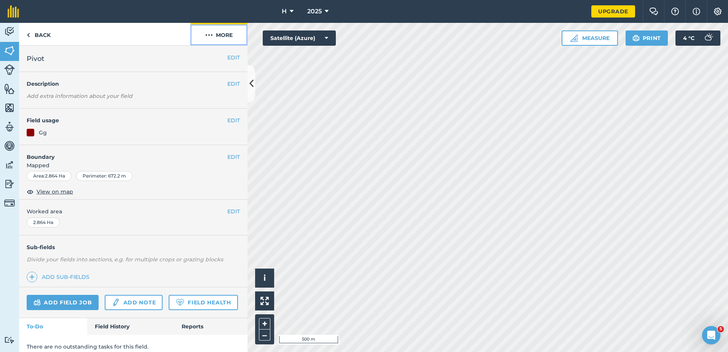
click at [206, 38] on img at bounding box center [209, 34] width 8 height 9
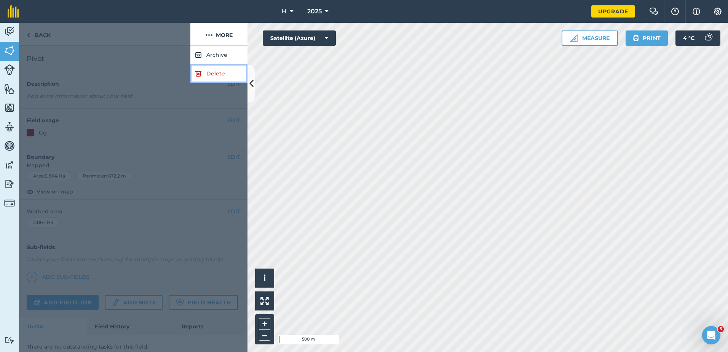
click at [214, 70] on link "Delete" at bounding box center [218, 73] width 57 height 19
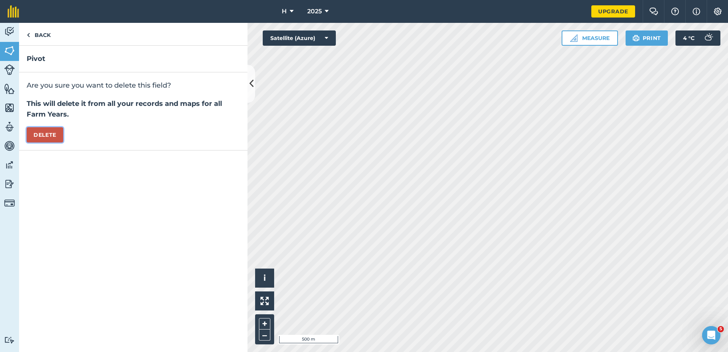
click at [45, 136] on button "Delete" at bounding box center [45, 134] width 37 height 15
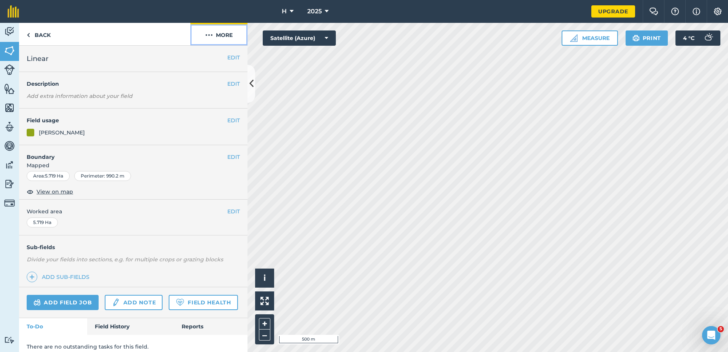
click at [223, 38] on button "More" at bounding box center [218, 34] width 57 height 22
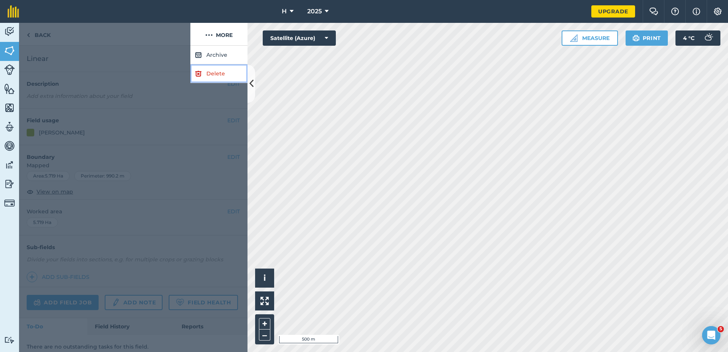
click at [223, 81] on link "Delete" at bounding box center [218, 73] width 57 height 19
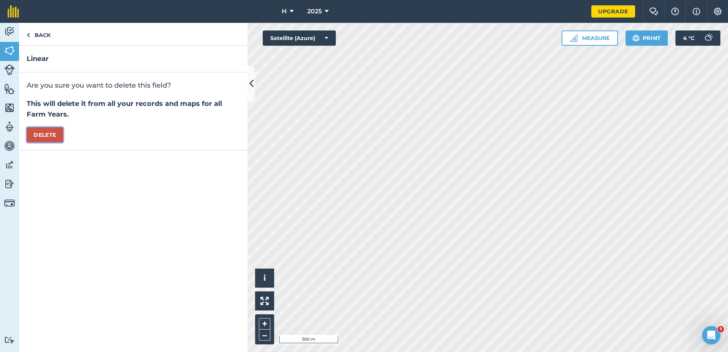
click at [62, 134] on button "Delete" at bounding box center [45, 134] width 37 height 15
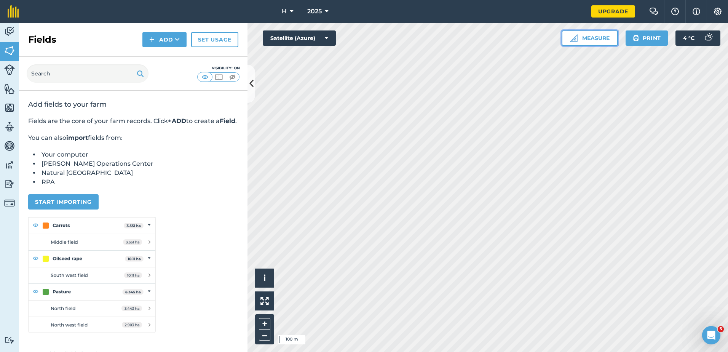
click at [601, 43] on button "Measure" at bounding box center [590, 37] width 56 height 15
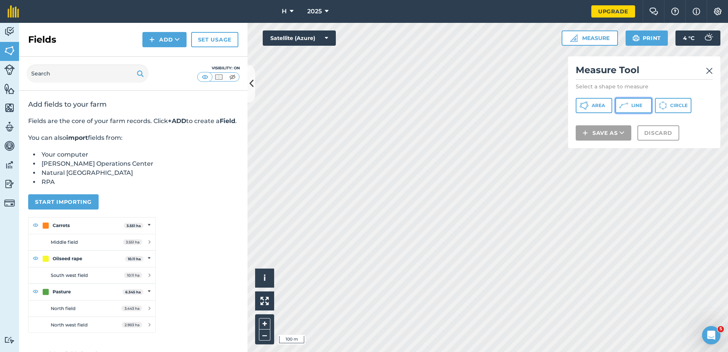
click at [589, 107] on icon at bounding box center [583, 105] width 9 height 9
click at [639, 101] on button "Line" at bounding box center [633, 105] width 37 height 15
click at [706, 73] on img at bounding box center [709, 70] width 7 height 9
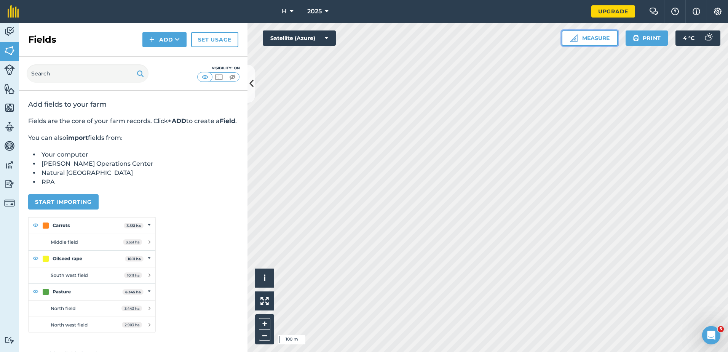
click at [599, 42] on button "Measure" at bounding box center [590, 37] width 56 height 15
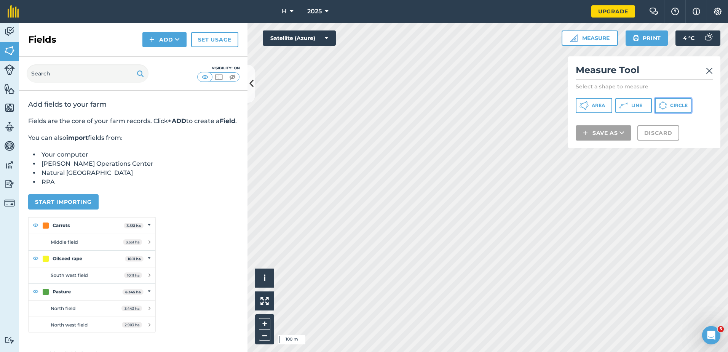
click at [673, 109] on button "Circle" at bounding box center [673, 105] width 37 height 15
click at [605, 107] on span "Area" at bounding box center [598, 105] width 13 height 6
click at [589, 107] on icon at bounding box center [583, 105] width 9 height 9
click at [629, 105] on button "Line" at bounding box center [633, 105] width 37 height 15
click at [589, 102] on icon at bounding box center [583, 105] width 9 height 9
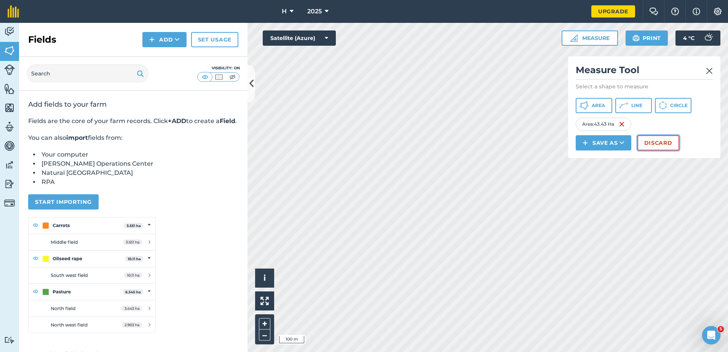
click at [655, 143] on button "Discard" at bounding box center [658, 142] width 42 height 15
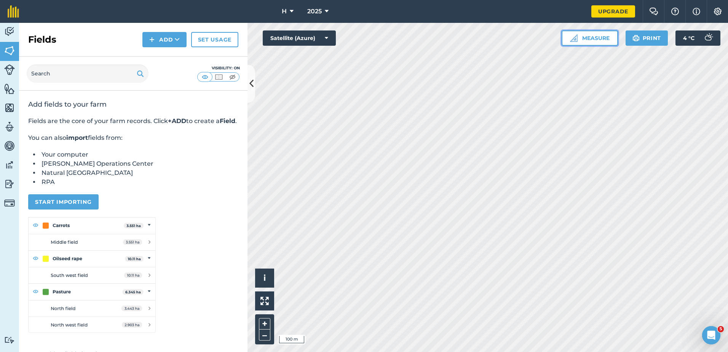
click at [599, 45] on button "Measure" at bounding box center [590, 37] width 56 height 15
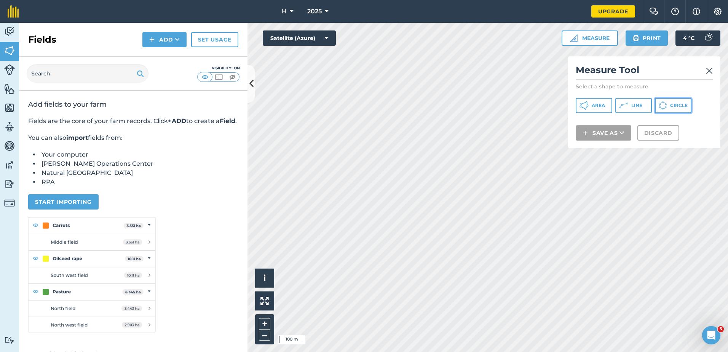
click at [672, 105] on span "Circle" at bounding box center [679, 105] width 18 height 6
click at [656, 105] on button "Circle" at bounding box center [673, 105] width 37 height 15
click at [641, 106] on span "Line" at bounding box center [636, 105] width 11 height 6
click at [589, 107] on icon at bounding box center [583, 105] width 9 height 9
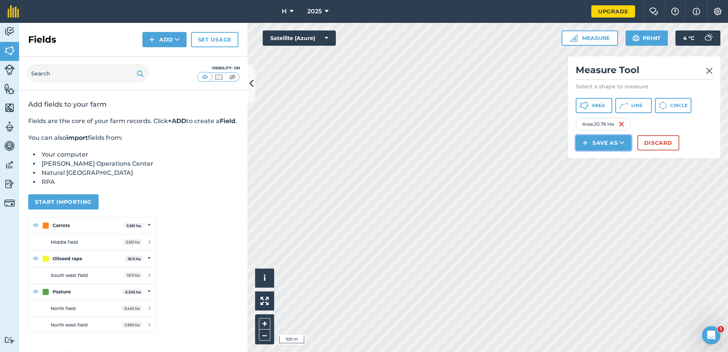
click at [611, 141] on button "Save as" at bounding box center [604, 142] width 56 height 15
click at [609, 175] on link "Feature" at bounding box center [603, 177] width 53 height 17
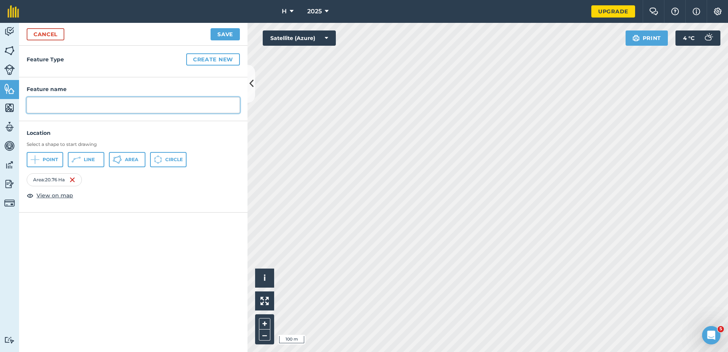
click at [72, 105] on input "text" at bounding box center [133, 105] width 213 height 16
type input "pivot"
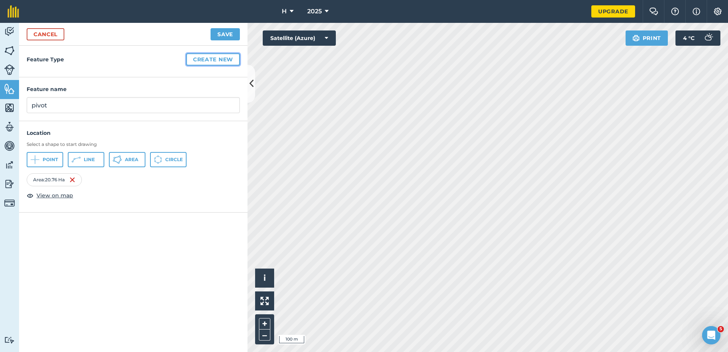
click at [222, 57] on button "Create new" at bounding box center [213, 59] width 54 height 12
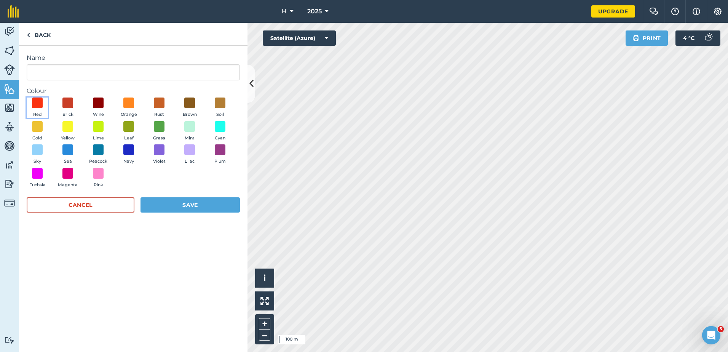
click at [43, 107] on button "Red" at bounding box center [37, 107] width 21 height 21
click at [174, 203] on button "Save" at bounding box center [189, 204] width 99 height 15
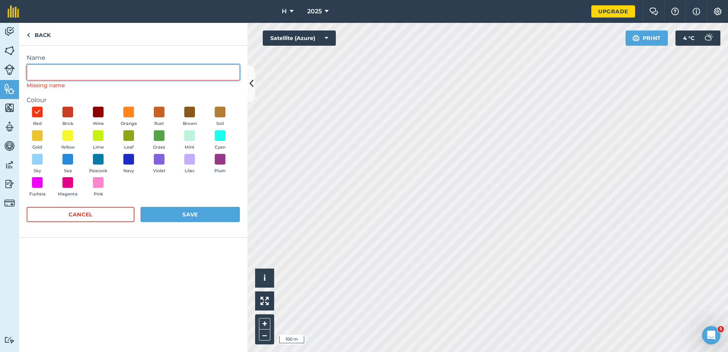
click at [57, 75] on input "Name" at bounding box center [133, 72] width 213 height 16
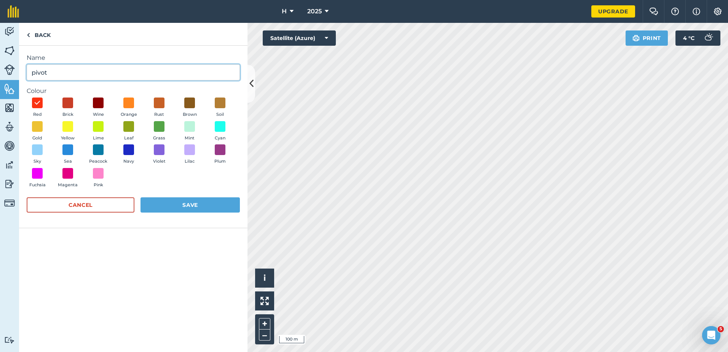
type input "pivot"
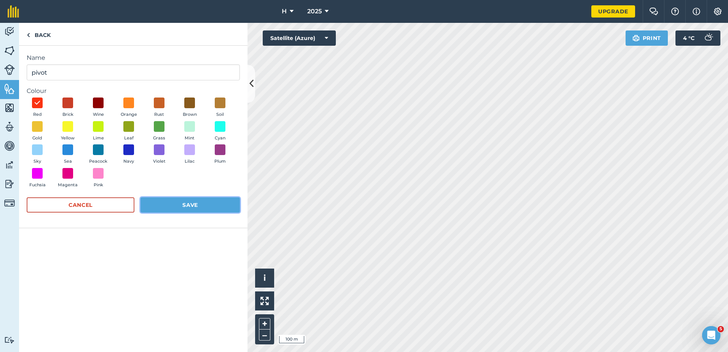
click at [227, 204] on button "Save" at bounding box center [189, 204] width 99 height 15
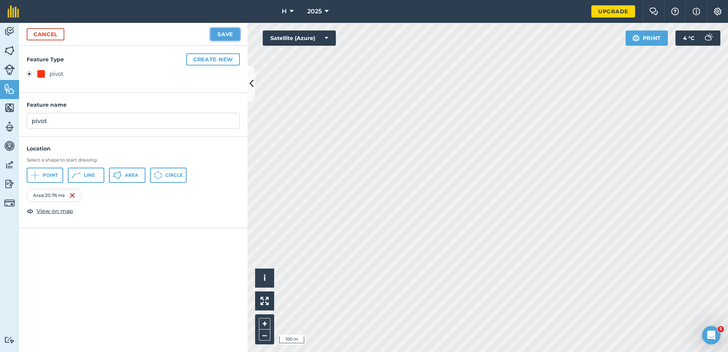
click at [227, 30] on button "Save" at bounding box center [225, 34] width 29 height 12
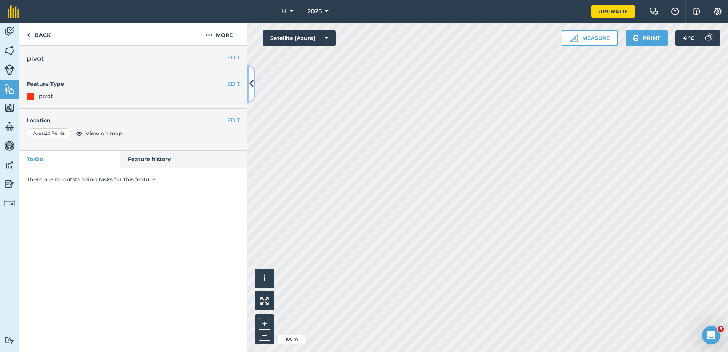
click at [248, 86] on button at bounding box center [251, 84] width 8 height 38
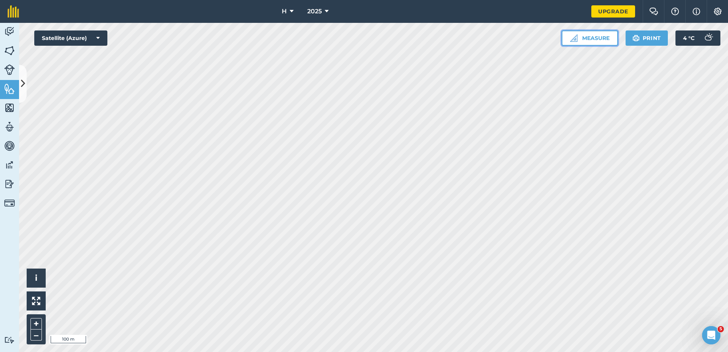
click at [590, 39] on button "Measure" at bounding box center [590, 37] width 56 height 15
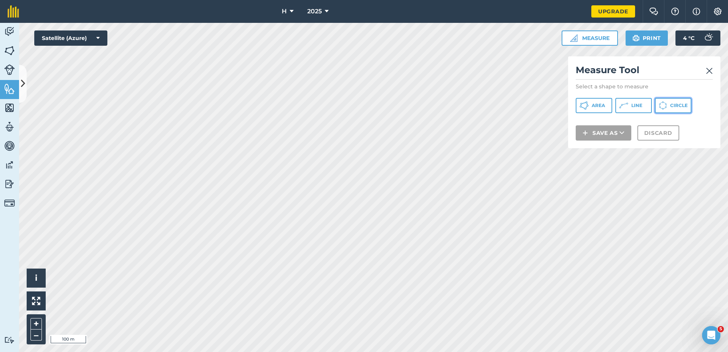
click at [589, 106] on icon at bounding box center [583, 105] width 9 height 9
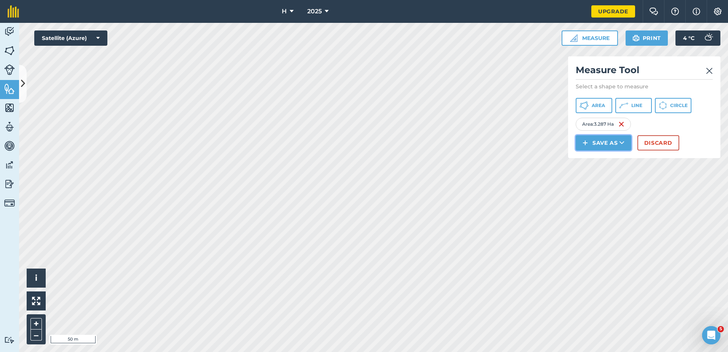
click at [610, 144] on button "Save as" at bounding box center [604, 142] width 56 height 15
click at [600, 177] on link "Feature" at bounding box center [603, 177] width 53 height 17
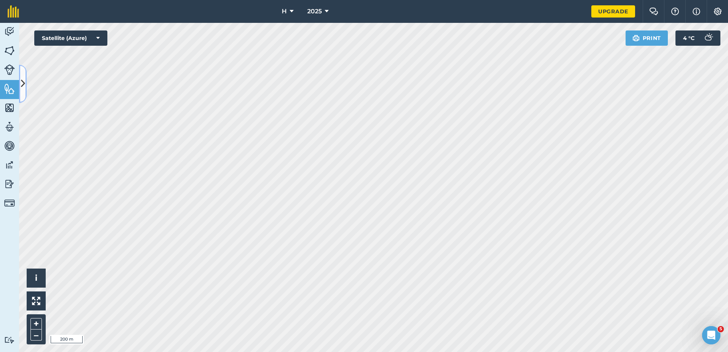
click at [26, 89] on button at bounding box center [23, 84] width 8 height 38
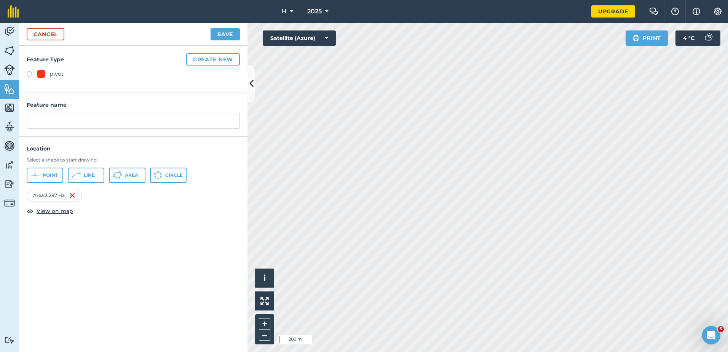
click at [30, 72] on label at bounding box center [32, 75] width 11 height 8
radio input "true"
type input "pivot 2"
click at [226, 34] on button "Save" at bounding box center [225, 34] width 29 height 12
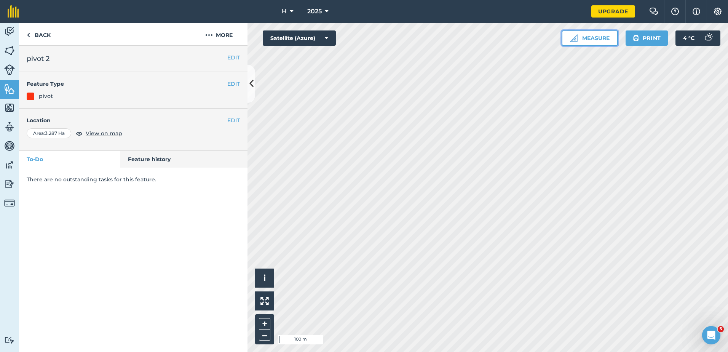
click at [585, 33] on button "Measure" at bounding box center [590, 37] width 56 height 15
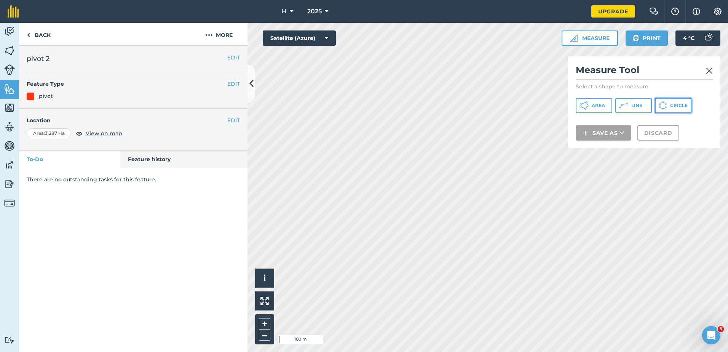
click at [670, 110] on button "Circle" at bounding box center [673, 105] width 37 height 15
click at [589, 103] on button "Area" at bounding box center [594, 105] width 37 height 15
click at [632, 105] on span "Line" at bounding box center [636, 105] width 11 height 6
click at [671, 107] on span "Circle" at bounding box center [679, 105] width 18 height 6
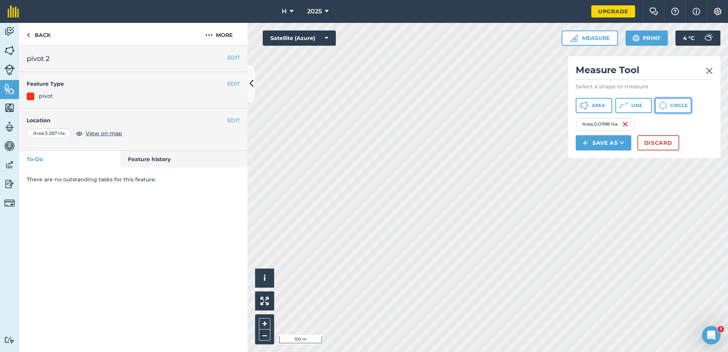
click at [670, 103] on button "Circle" at bounding box center [673, 105] width 37 height 15
click at [655, 144] on button "Discard" at bounding box center [658, 142] width 42 height 15
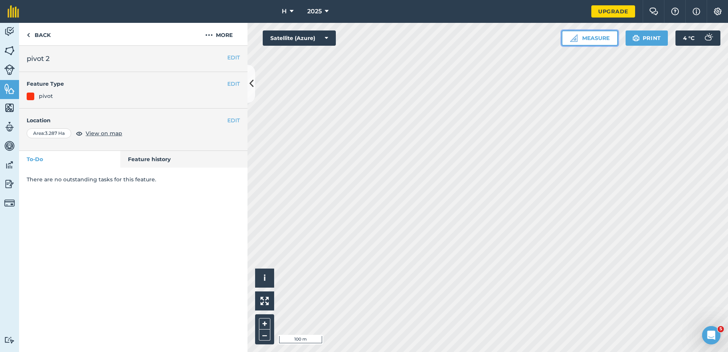
click at [608, 38] on button "Measure" at bounding box center [590, 37] width 56 height 15
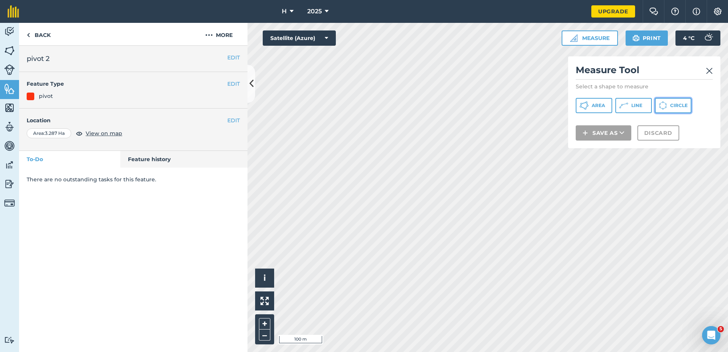
click at [589, 105] on icon at bounding box center [583, 105] width 9 height 9
click at [668, 101] on button "Circle" at bounding box center [673, 105] width 37 height 15
click at [631, 105] on span "Line" at bounding box center [636, 105] width 11 height 6
click at [668, 105] on button "Circle" at bounding box center [673, 105] width 37 height 15
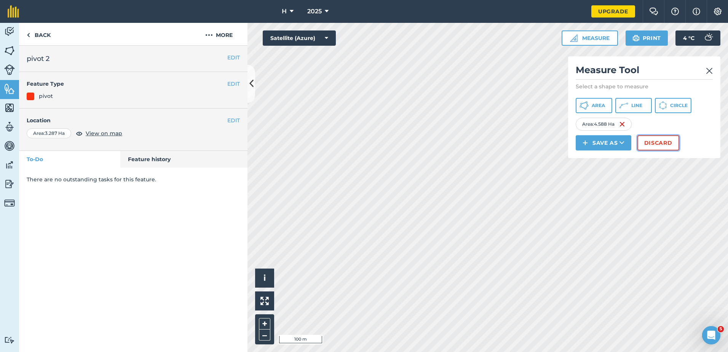
click at [643, 142] on button "Discard" at bounding box center [658, 142] width 42 height 15
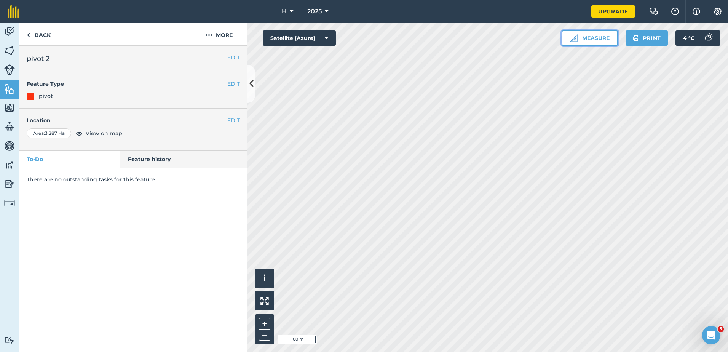
click at [594, 41] on button "Measure" at bounding box center [590, 37] width 56 height 15
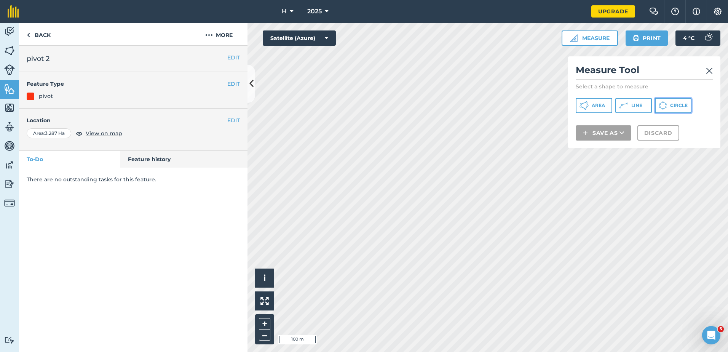
click at [677, 107] on span "Circle" at bounding box center [679, 105] width 18 height 6
click at [650, 103] on button "Line" at bounding box center [633, 105] width 37 height 15
click at [672, 105] on span "Circle" at bounding box center [679, 105] width 18 height 6
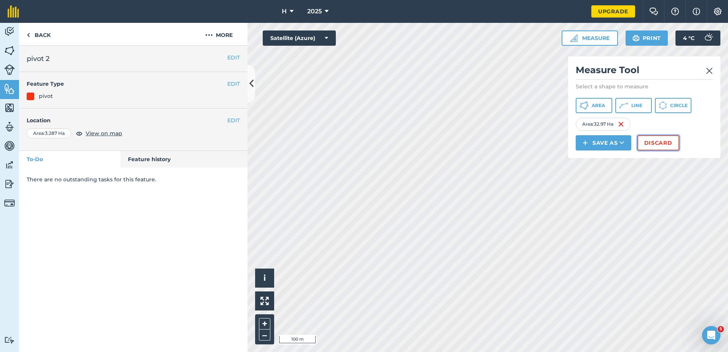
click at [651, 142] on button "Discard" at bounding box center [658, 142] width 42 height 15
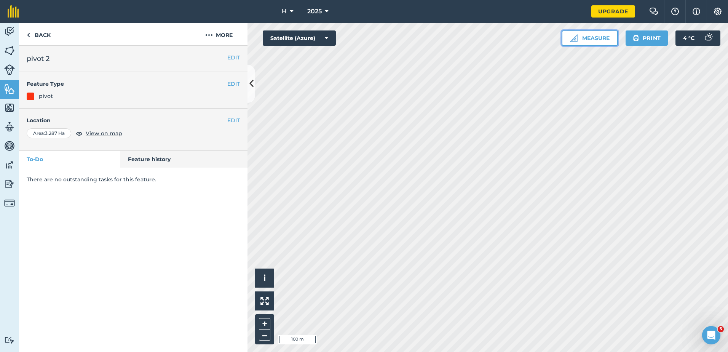
click at [596, 39] on button "Measure" at bounding box center [590, 37] width 56 height 15
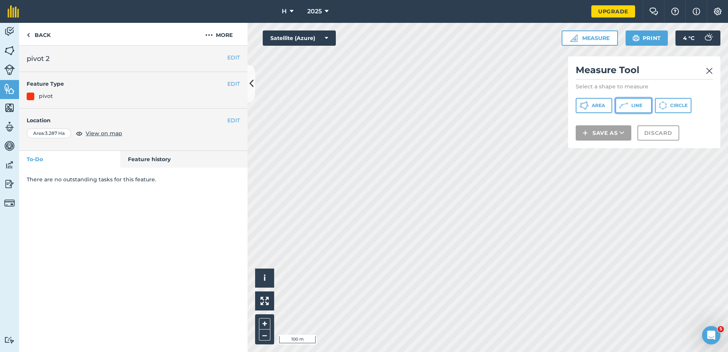
click at [633, 105] on span "Line" at bounding box center [636, 105] width 11 height 6
click at [605, 107] on span "Area" at bounding box center [598, 105] width 13 height 6
click at [624, 104] on icon at bounding box center [624, 104] width 4 height 2
click at [603, 105] on span "Area" at bounding box center [598, 105] width 13 height 6
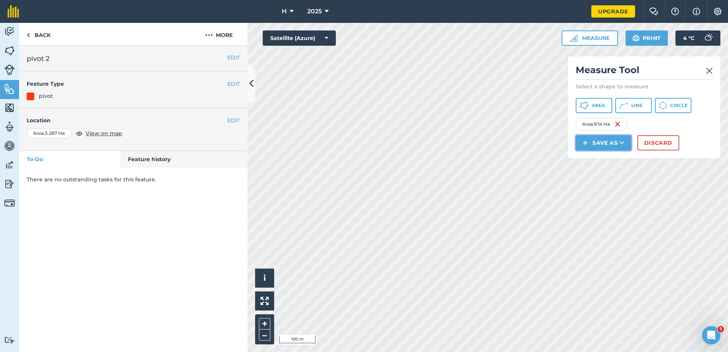
click at [596, 139] on button "Save as" at bounding box center [604, 142] width 56 height 15
click at [600, 175] on link "Feature" at bounding box center [603, 177] width 53 height 17
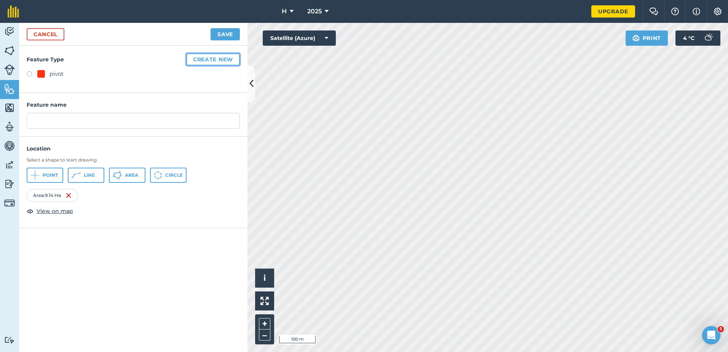
click at [212, 65] on button "Create new" at bounding box center [213, 59] width 54 height 12
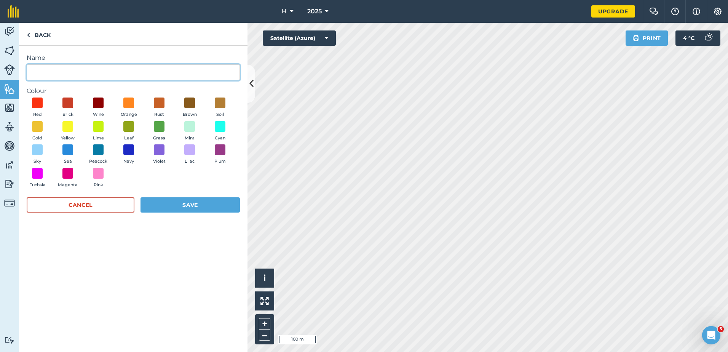
click at [159, 79] on input "Name" at bounding box center [133, 72] width 213 height 16
type input "linear"
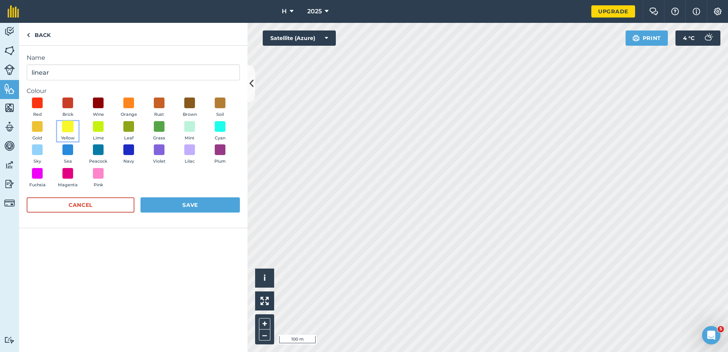
click at [68, 128] on span at bounding box center [68, 126] width 12 height 12
click at [162, 210] on button "Save" at bounding box center [189, 204] width 99 height 15
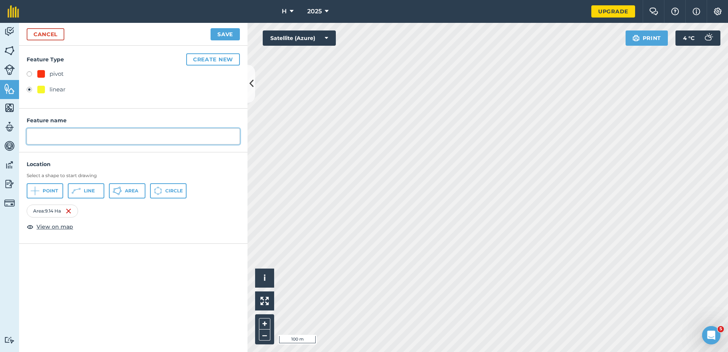
click at [81, 131] on input "text" at bounding box center [133, 136] width 213 height 16
type input "linear"
click at [227, 31] on button "Save" at bounding box center [225, 34] width 29 height 12
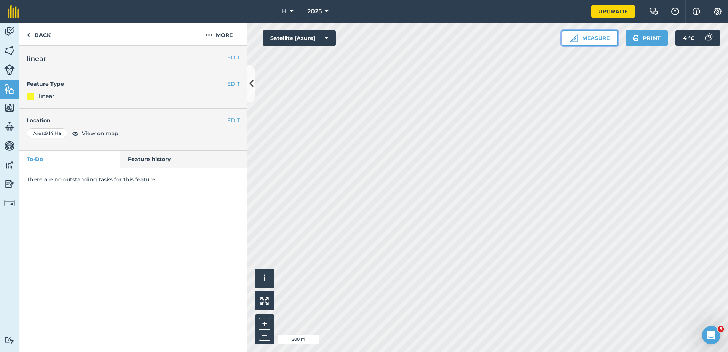
click at [581, 37] on button "Measure" at bounding box center [590, 37] width 56 height 15
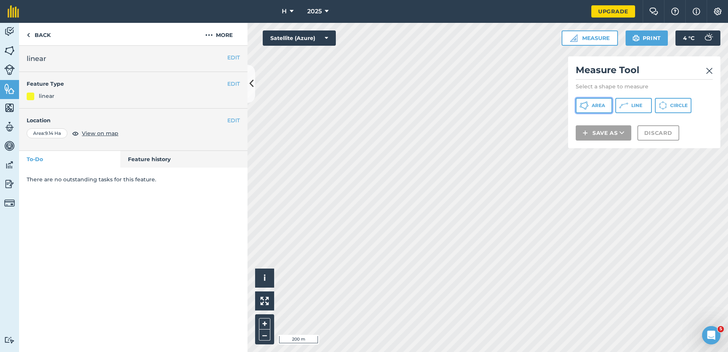
click at [597, 105] on span "Area" at bounding box center [598, 105] width 13 height 6
click at [635, 108] on span "Line" at bounding box center [636, 105] width 11 height 6
click at [596, 103] on span "Area" at bounding box center [598, 105] width 13 height 6
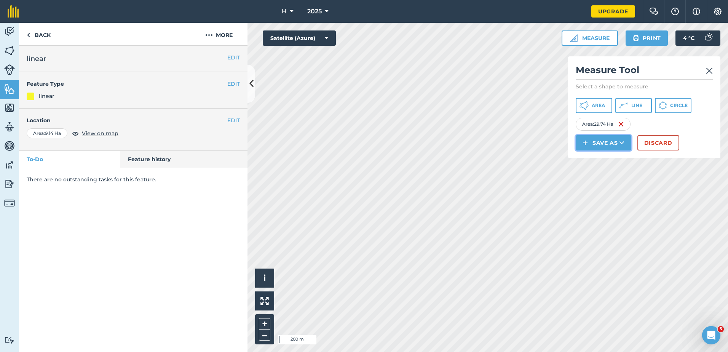
click at [607, 138] on button "Save as" at bounding box center [604, 142] width 56 height 15
click at [603, 176] on link "Feature" at bounding box center [603, 177] width 53 height 17
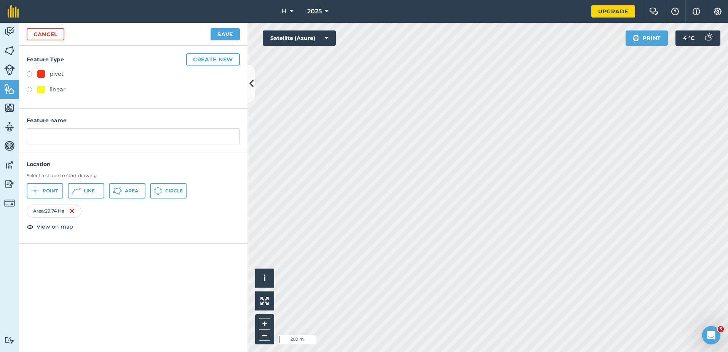
click at [29, 91] on label at bounding box center [32, 91] width 11 height 8
radio input "true"
type input "linear 2"
drag, startPoint x: 228, startPoint y: 33, endPoint x: 241, endPoint y: 37, distance: 13.4
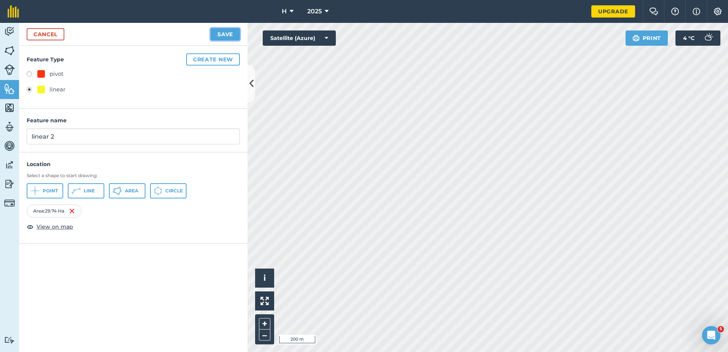
click at [229, 33] on button "Save" at bounding box center [225, 34] width 29 height 12
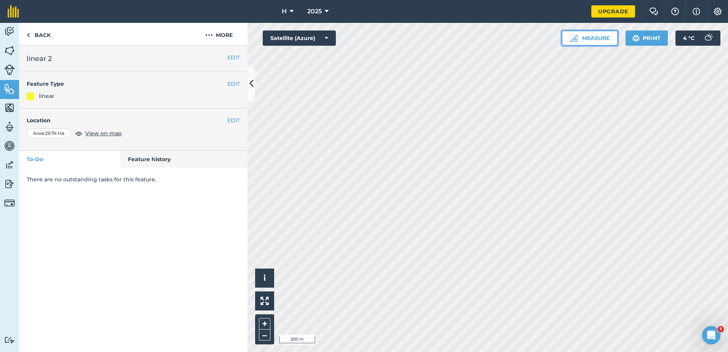
drag, startPoint x: 590, startPoint y: 34, endPoint x: 588, endPoint y: 41, distance: 7.4
click at [591, 34] on button "Measure" at bounding box center [590, 37] width 56 height 15
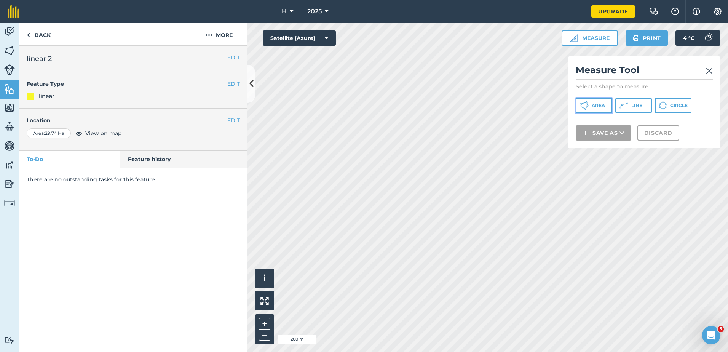
click at [593, 105] on span "Area" at bounding box center [598, 105] width 13 height 6
click at [642, 107] on button "Line" at bounding box center [633, 105] width 37 height 15
click at [601, 106] on span "Area" at bounding box center [598, 105] width 13 height 6
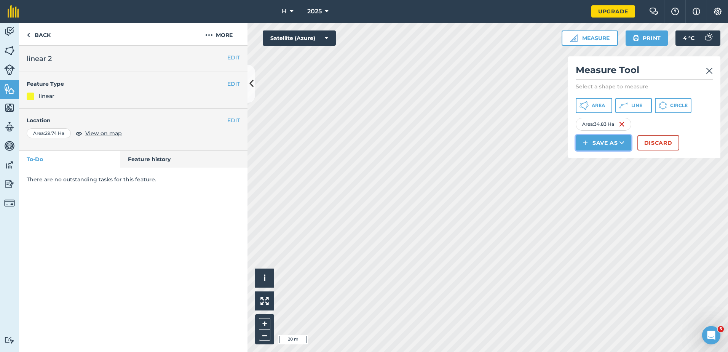
click at [613, 142] on button "Save as" at bounding box center [604, 142] width 56 height 15
click at [599, 176] on link "Feature" at bounding box center [603, 177] width 53 height 17
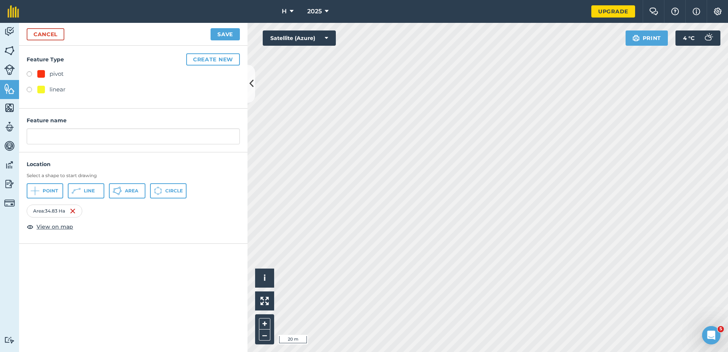
click at [30, 91] on label at bounding box center [32, 91] width 11 height 8
radio input "true"
type input "linear 3"
click at [232, 35] on button "Save" at bounding box center [225, 34] width 29 height 12
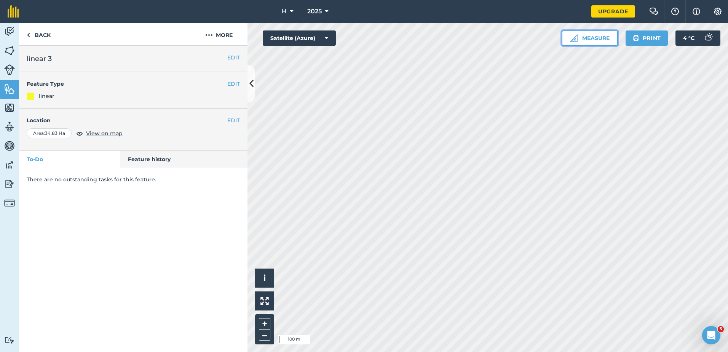
click at [598, 42] on button "Measure" at bounding box center [590, 37] width 56 height 15
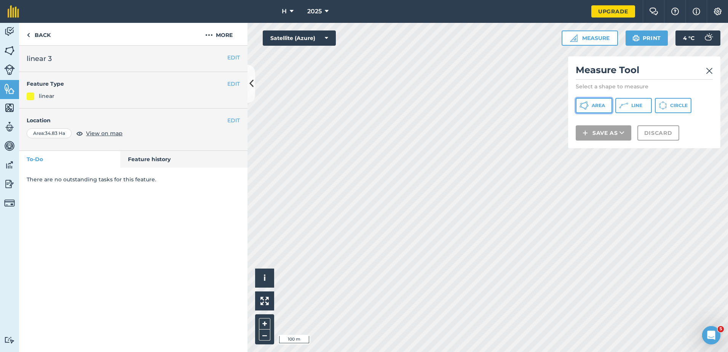
click at [602, 103] on span "Area" at bounding box center [598, 105] width 13 height 6
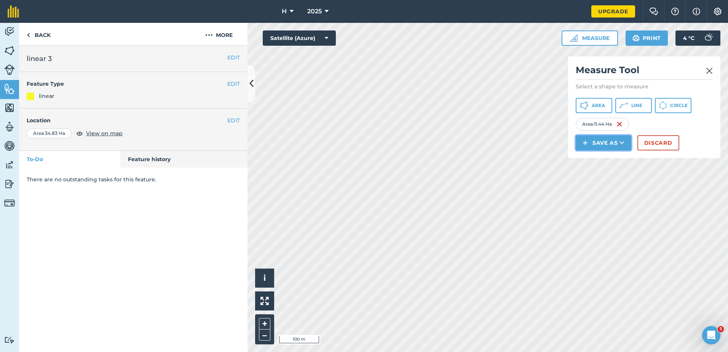
click at [610, 138] on button "Save as" at bounding box center [604, 142] width 56 height 15
click at [593, 174] on link "Feature" at bounding box center [603, 177] width 53 height 17
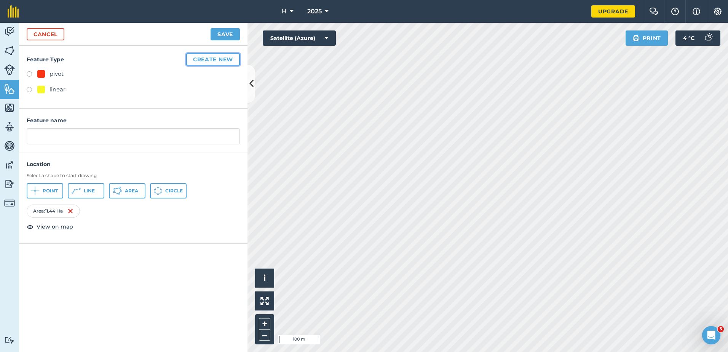
click at [212, 61] on button "Create new" at bounding box center [213, 59] width 54 height 12
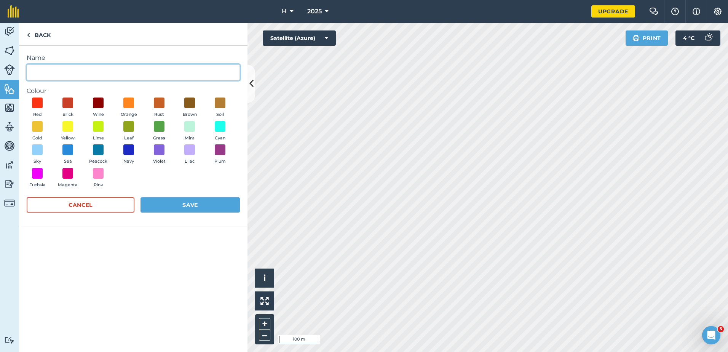
click at [118, 69] on input "Name" at bounding box center [133, 72] width 213 height 16
type input "hard hose"
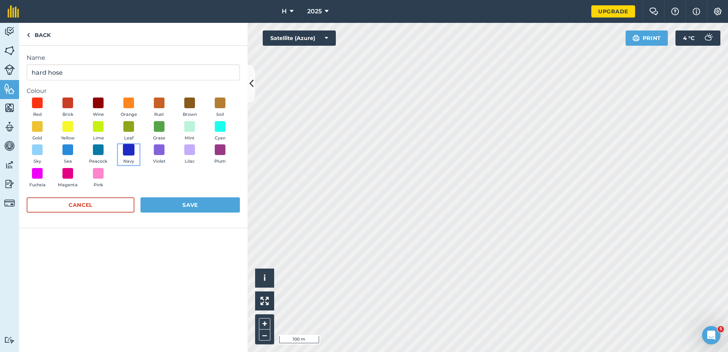
click at [130, 154] on span at bounding box center [129, 150] width 12 height 12
click at [170, 201] on button "Save" at bounding box center [189, 204] width 99 height 15
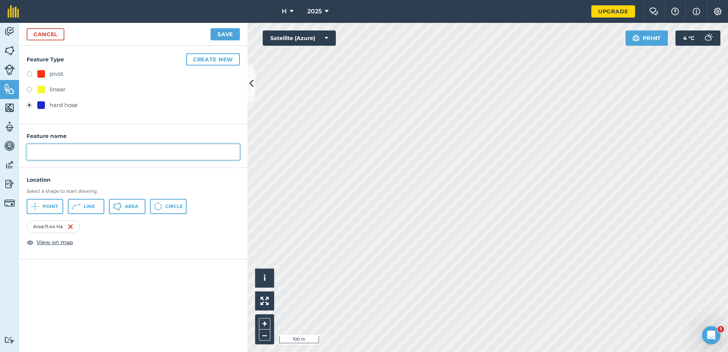
click at [64, 154] on input "text" at bounding box center [133, 152] width 213 height 16
type input "hard hose"
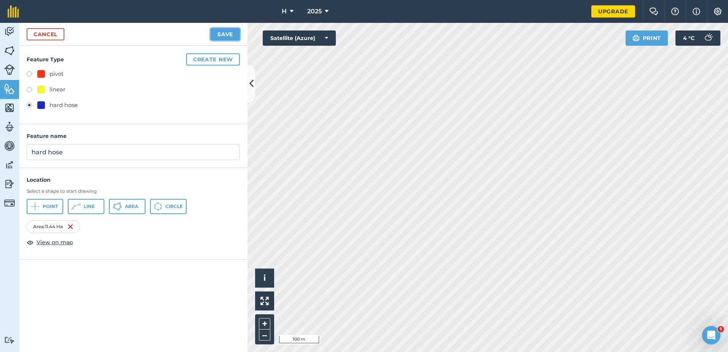
click at [228, 28] on button "Save" at bounding box center [225, 34] width 29 height 12
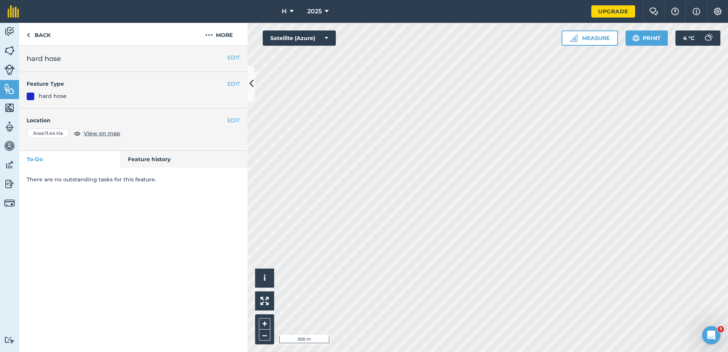
click at [242, 184] on div "Activity Fields Livestock Features Maps Team Vehicles Data Reporting Billing Tu…" at bounding box center [364, 187] width 728 height 329
click at [594, 33] on button "Measure" at bounding box center [590, 37] width 56 height 15
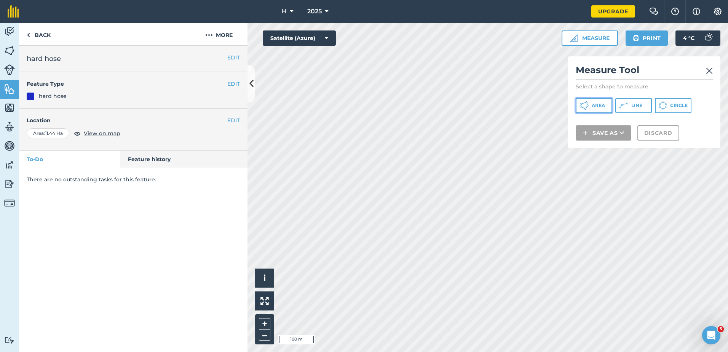
click at [588, 107] on icon at bounding box center [583, 105] width 9 height 9
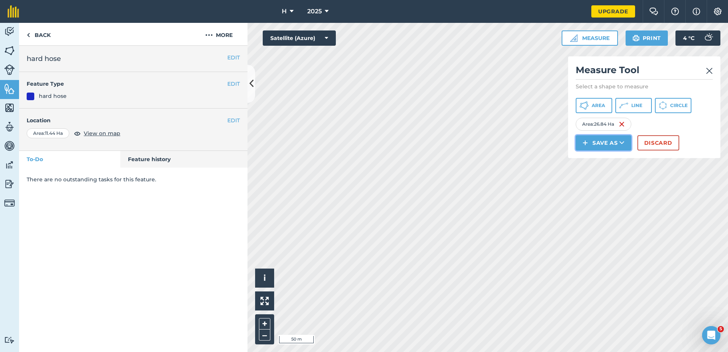
click at [601, 138] on button "Save as" at bounding box center [604, 142] width 56 height 15
click at [594, 175] on link "Feature" at bounding box center [603, 177] width 53 height 17
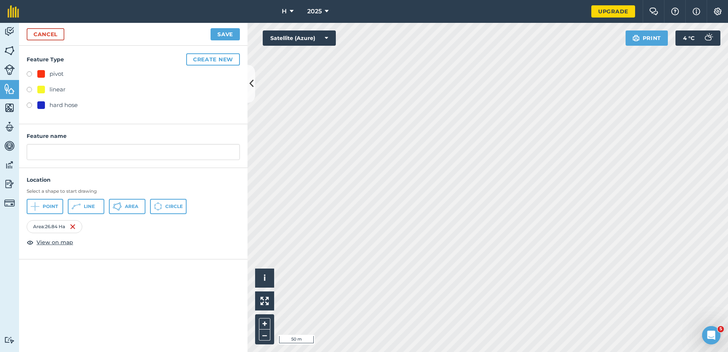
click at [30, 90] on label at bounding box center [32, 91] width 11 height 8
radio input "true"
type input "linear 4"
click at [212, 35] on button "Save" at bounding box center [225, 34] width 29 height 12
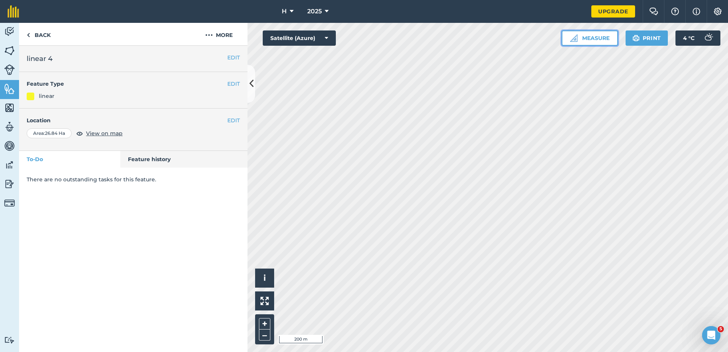
click at [586, 36] on button "Measure" at bounding box center [590, 37] width 56 height 15
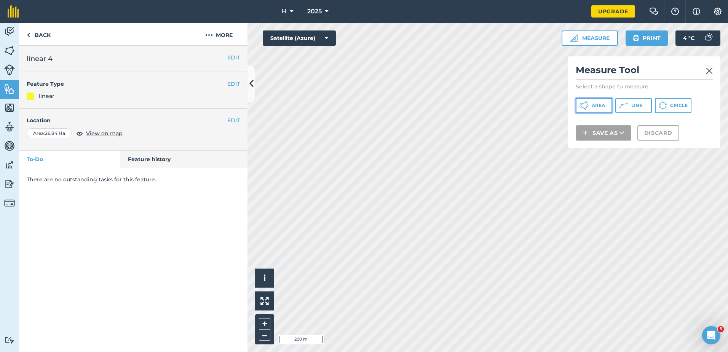
click at [595, 108] on span "Area" at bounding box center [598, 105] width 13 height 6
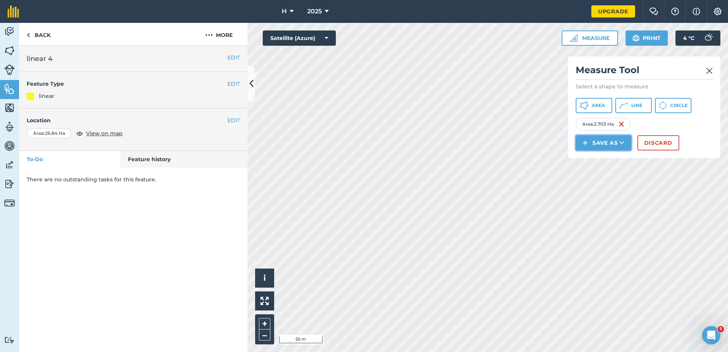
click at [615, 143] on button "Save as" at bounding box center [604, 142] width 56 height 15
click at [598, 178] on link "Feature" at bounding box center [603, 177] width 53 height 17
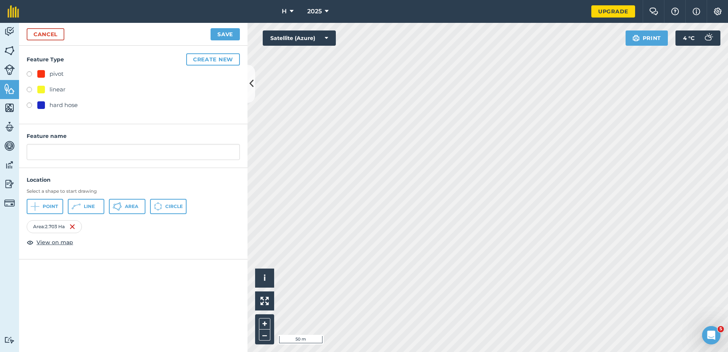
click at [45, 102] on div at bounding box center [41, 105] width 8 height 8
radio input "true"
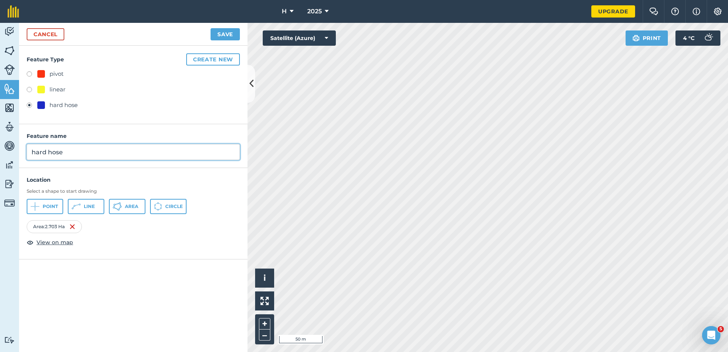
click at [121, 150] on input "hard hose" at bounding box center [133, 152] width 213 height 16
type input "hard hose 2"
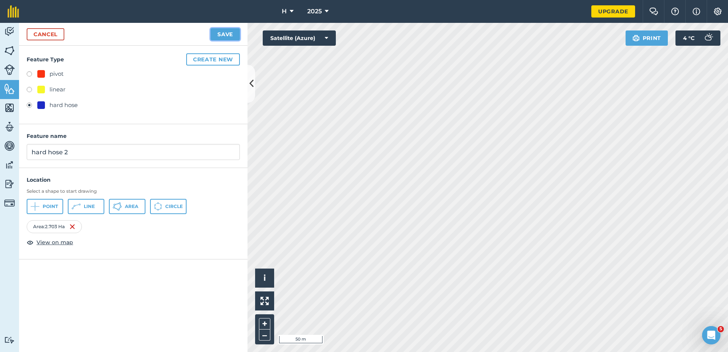
click at [228, 37] on button "Save" at bounding box center [225, 34] width 29 height 12
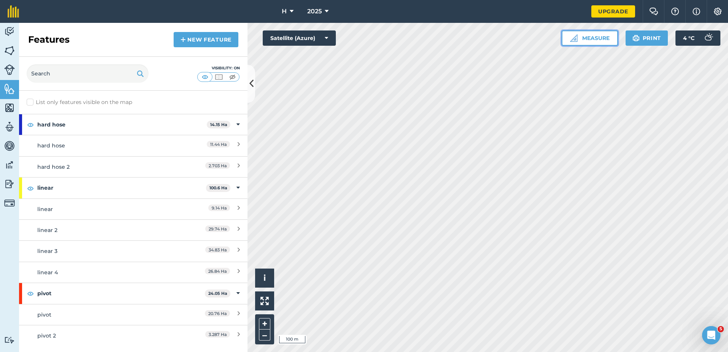
click at [588, 40] on button "Measure" at bounding box center [590, 37] width 56 height 15
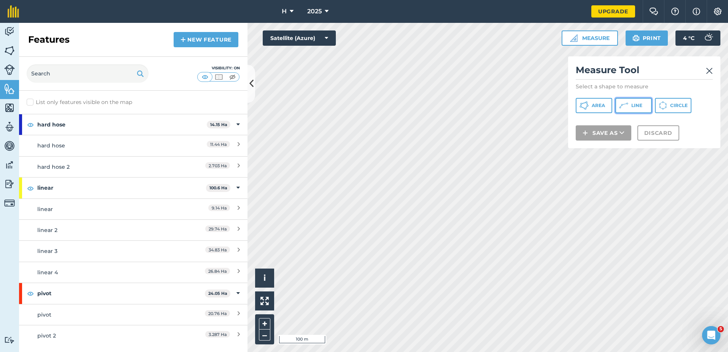
click at [637, 104] on span "Line" at bounding box center [636, 105] width 11 height 6
click at [707, 72] on img at bounding box center [709, 70] width 7 height 9
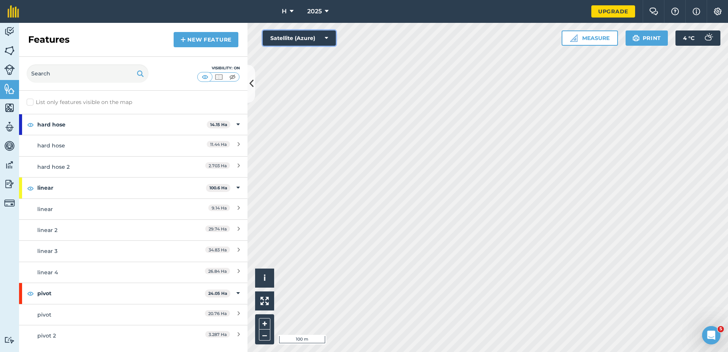
click at [327, 34] on icon at bounding box center [326, 38] width 3 height 8
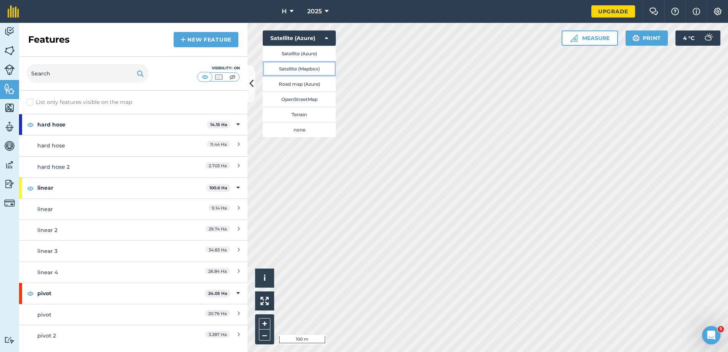
click at [318, 69] on button "Satellite (Mapbox)" at bounding box center [299, 68] width 73 height 15
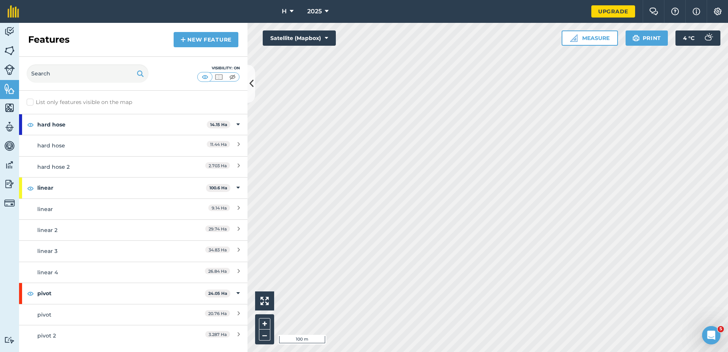
click at [469, 12] on div "H 2025 Upgrade Farm Chat Help Info Settings Map printing is not available on ou…" at bounding box center [364, 176] width 728 height 352
click at [690, 5] on div "H 2025 Upgrade Farm Chat Help Info Settings Map printing is not available on ou…" at bounding box center [364, 176] width 728 height 352
click at [728, 58] on html "H 2025 Upgrade Farm Chat Help Info Settings Map printing is not available on ou…" at bounding box center [364, 176] width 728 height 352
click at [608, 42] on button "Measure" at bounding box center [590, 37] width 56 height 15
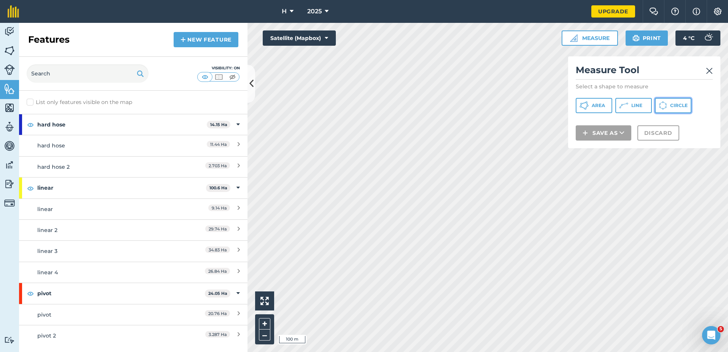
click at [589, 104] on icon at bounding box center [583, 105] width 9 height 9
click at [709, 69] on img at bounding box center [709, 70] width 7 height 9
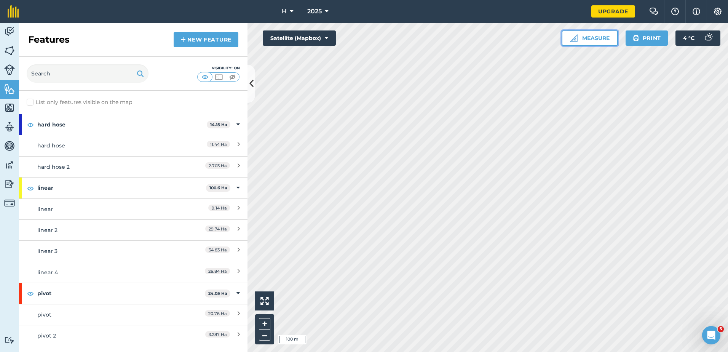
click at [598, 42] on button "Measure" at bounding box center [590, 37] width 56 height 15
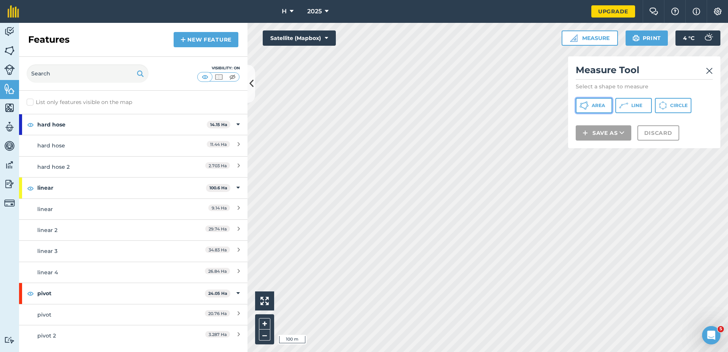
click at [592, 108] on span "Area" at bounding box center [598, 105] width 13 height 6
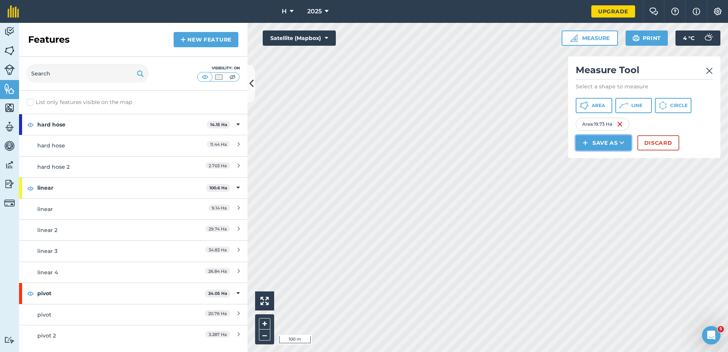
click at [612, 146] on button "Save as" at bounding box center [604, 142] width 56 height 15
click at [591, 179] on link "Feature" at bounding box center [603, 177] width 53 height 17
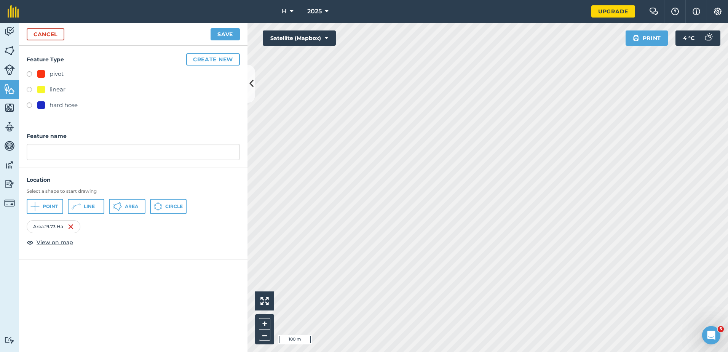
click at [27, 102] on label at bounding box center [32, 106] width 11 height 8
radio input "true"
type input "hard hose 3"
click at [230, 37] on button "Save" at bounding box center [225, 34] width 29 height 12
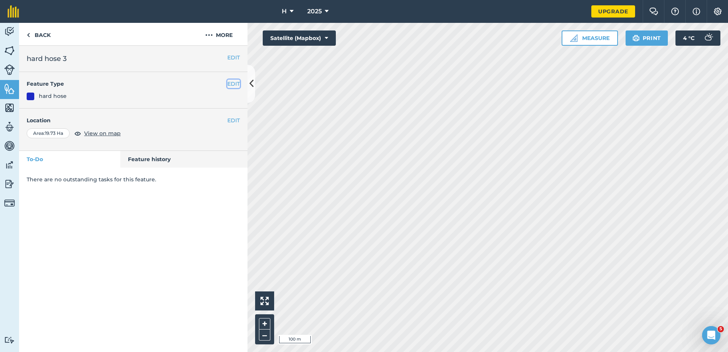
click at [234, 81] on button "EDIT" at bounding box center [233, 84] width 13 height 8
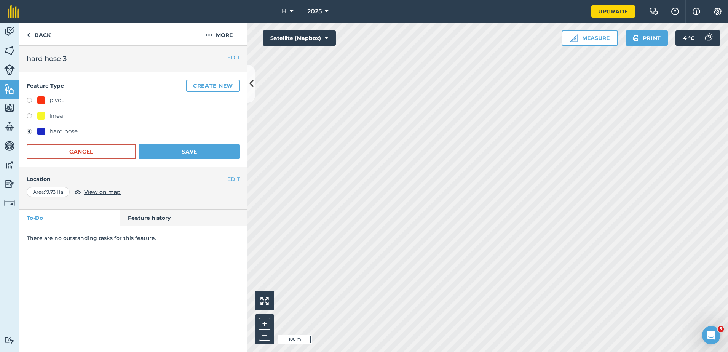
click at [44, 114] on div at bounding box center [41, 116] width 8 height 8
radio input "true"
radio input "false"
click at [189, 154] on button "Save" at bounding box center [189, 151] width 101 height 15
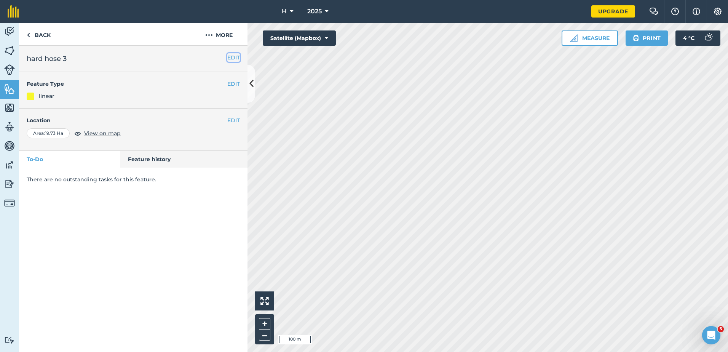
click at [235, 60] on button "EDIT" at bounding box center [233, 57] width 13 height 8
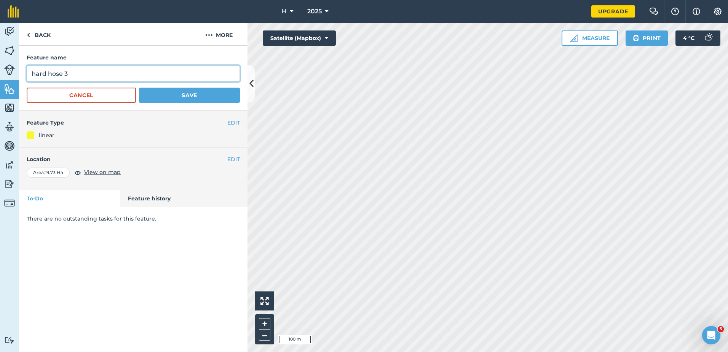
drag, startPoint x: 70, startPoint y: 73, endPoint x: -2, endPoint y: 71, distance: 71.6
click at [0, 71] on html "H 2025 Upgrade Farm Chat Help Info Settings Map printing is not available on ou…" at bounding box center [364, 176] width 728 height 352
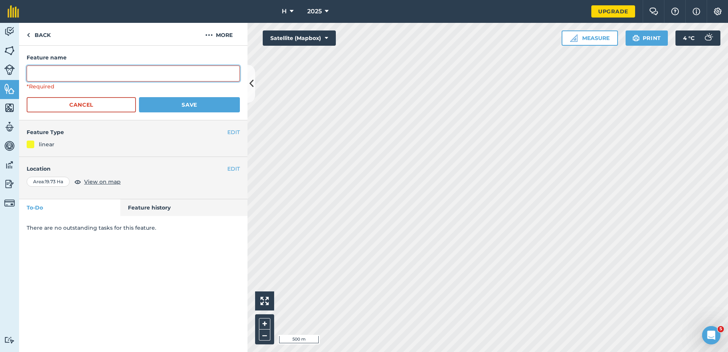
click at [233, 72] on input "text" at bounding box center [133, 73] width 213 height 16
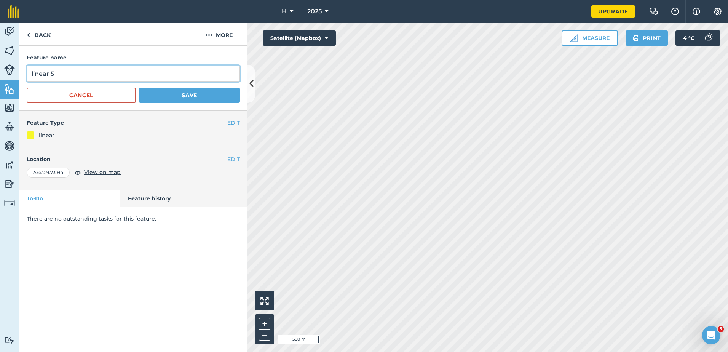
type input "linear 5"
click at [139, 88] on button "Save" at bounding box center [189, 95] width 101 height 15
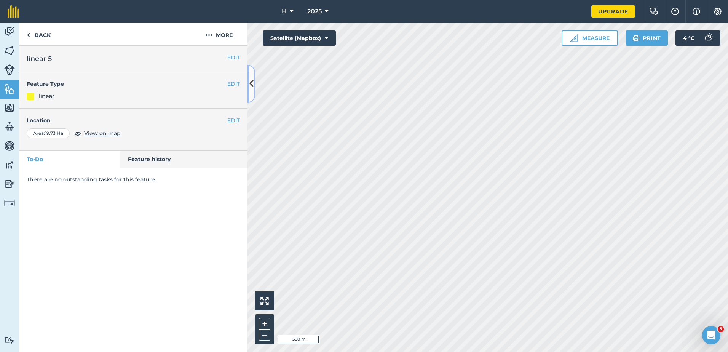
click at [250, 84] on icon at bounding box center [251, 83] width 4 height 13
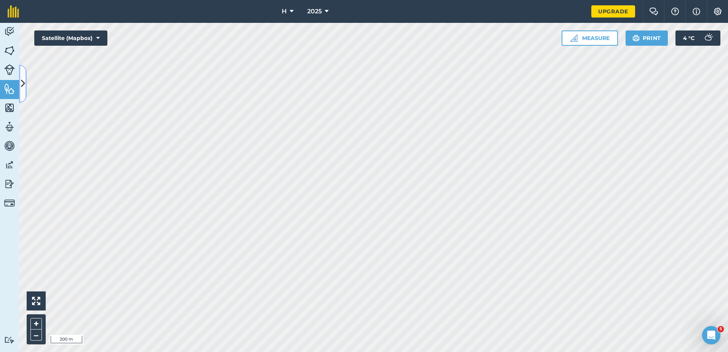
click at [26, 86] on button at bounding box center [23, 84] width 8 height 38
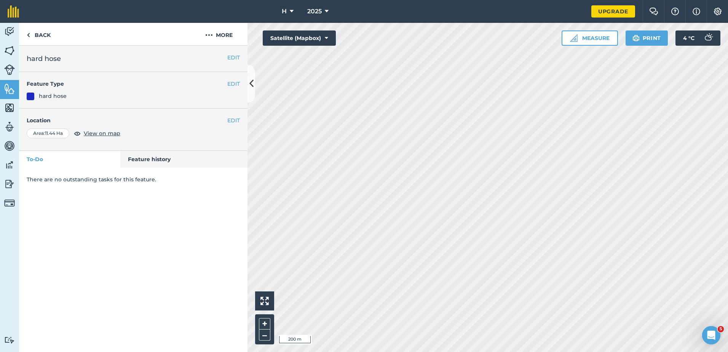
click at [520, 0] on html "H 2025 Upgrade Farm Chat Help Info Settings Map printing is not available on ou…" at bounding box center [364, 176] width 728 height 352
click at [523, 11] on div "H 2025 Upgrade Farm Chat Help Info Settings Map printing is not available on ou…" at bounding box center [364, 176] width 728 height 352
click at [593, 35] on button "Measure" at bounding box center [590, 37] width 56 height 15
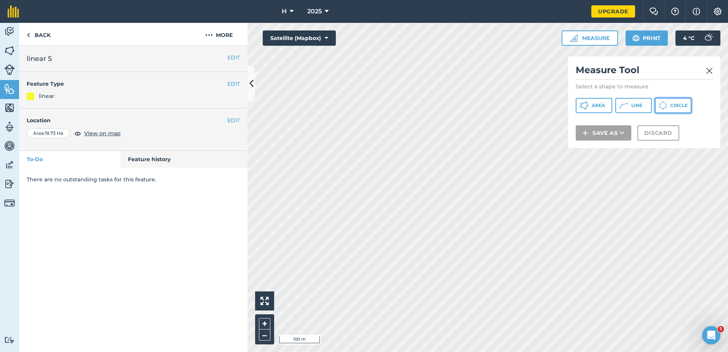
click at [668, 106] on button "Circle" at bounding box center [673, 105] width 37 height 15
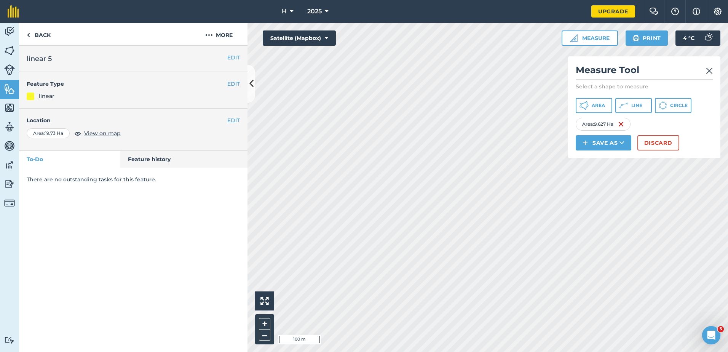
click at [542, 16] on div "H 2025 Upgrade Farm Chat Help Info Settings Map printing is not available on ou…" at bounding box center [364, 176] width 728 height 352
click at [616, 144] on button "Save as" at bounding box center [604, 142] width 56 height 15
click at [608, 175] on link "Feature" at bounding box center [603, 177] width 53 height 17
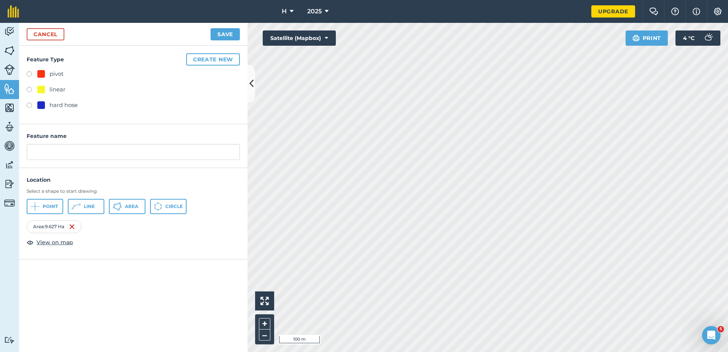
click at [39, 77] on div at bounding box center [41, 74] width 8 height 8
radio input "true"
type input "pivot 3"
click at [222, 33] on button "Save" at bounding box center [225, 34] width 29 height 12
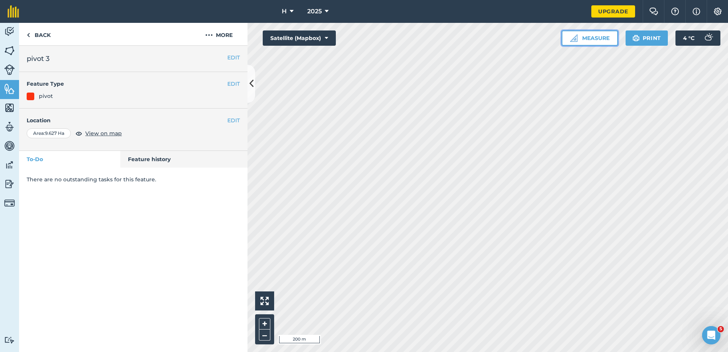
click at [593, 36] on button "Measure" at bounding box center [590, 37] width 56 height 15
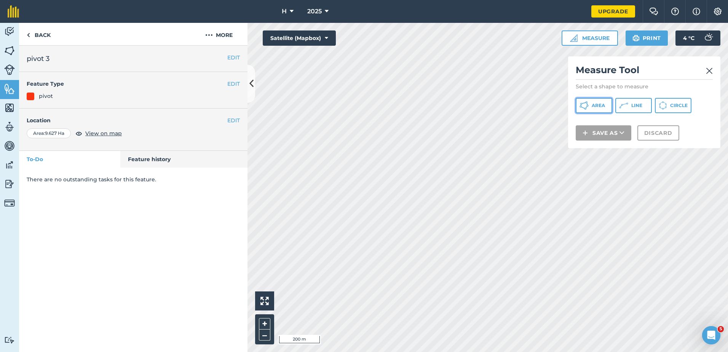
drag, startPoint x: 601, startPoint y: 104, endPoint x: 571, endPoint y: 113, distance: 31.3
click at [600, 104] on span "Area" at bounding box center [598, 105] width 13 height 6
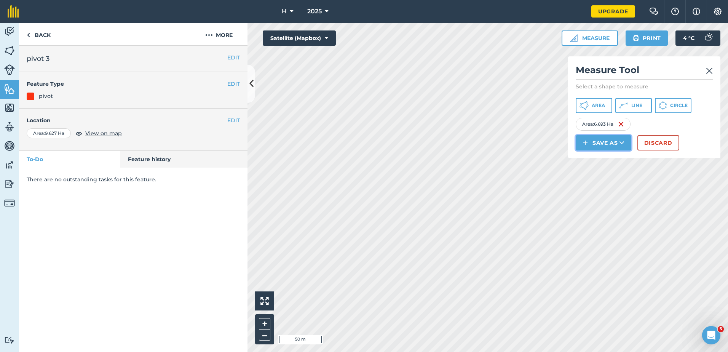
click at [603, 140] on button "Save as" at bounding box center [604, 142] width 56 height 15
click at [604, 180] on link "Feature" at bounding box center [603, 177] width 53 height 17
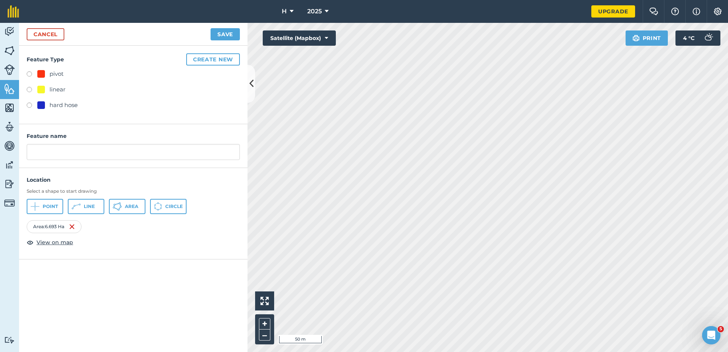
click at [61, 86] on div "linear" at bounding box center [57, 89] width 16 height 9
radio input "true"
type input "linear 6"
click at [236, 34] on button "Save" at bounding box center [225, 34] width 29 height 12
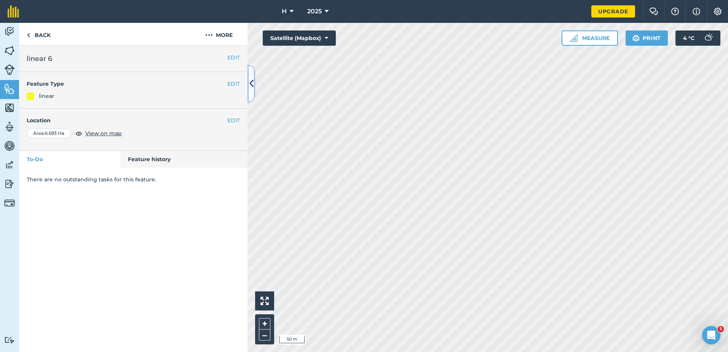
click at [253, 78] on icon at bounding box center [251, 83] width 4 height 13
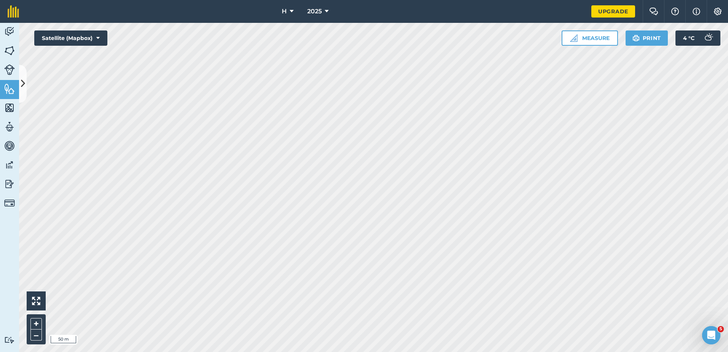
click at [448, 4] on div "H 2025 Upgrade Farm Chat Help Info Settings Map printing is not available on ou…" at bounding box center [364, 176] width 728 height 352
click at [23, 91] on button at bounding box center [23, 84] width 8 height 38
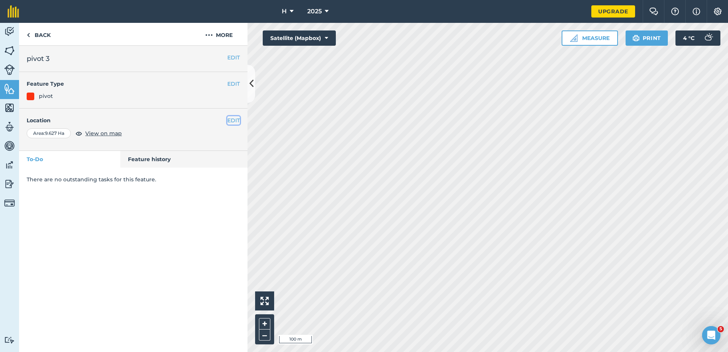
click at [233, 121] on button "EDIT" at bounding box center [233, 120] width 13 height 8
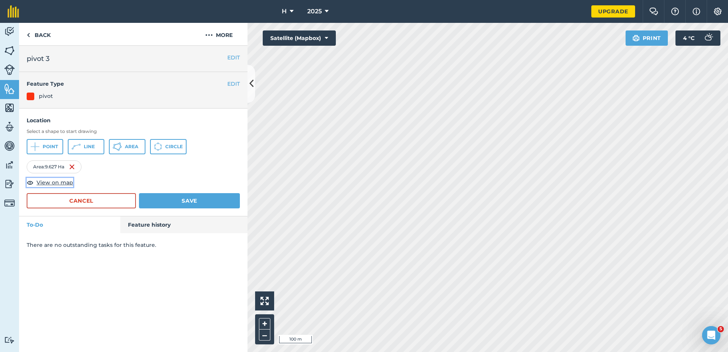
click at [60, 183] on span "View on map" at bounding box center [55, 182] width 37 height 8
click at [204, 204] on button "Save" at bounding box center [189, 200] width 101 height 15
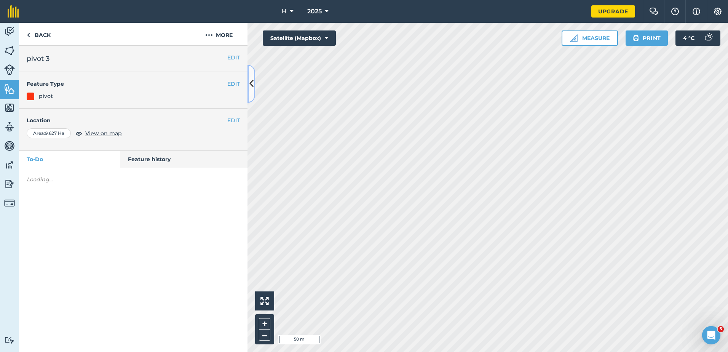
click at [249, 91] on button at bounding box center [251, 84] width 8 height 38
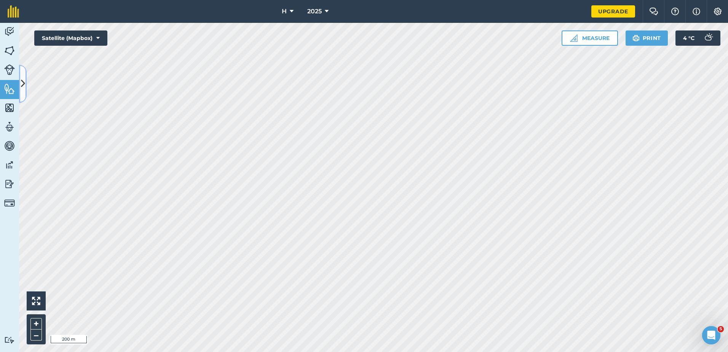
click at [22, 87] on icon at bounding box center [23, 83] width 4 height 13
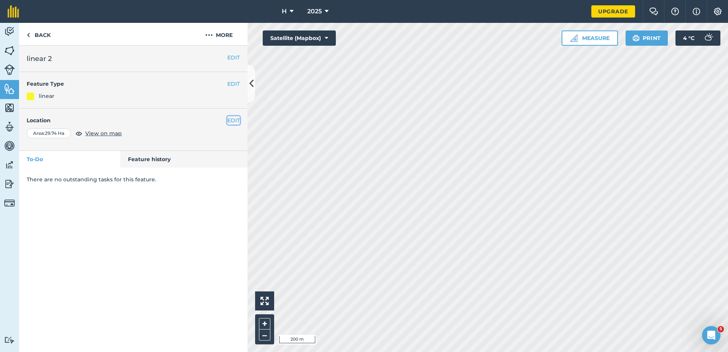
click at [239, 120] on button "EDIT" at bounding box center [233, 120] width 13 height 8
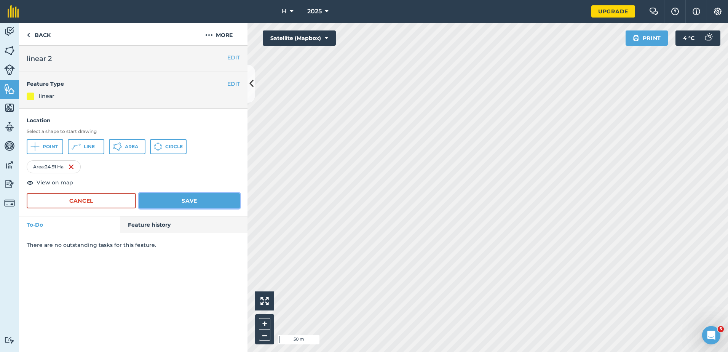
click at [173, 202] on button "Save" at bounding box center [189, 200] width 101 height 15
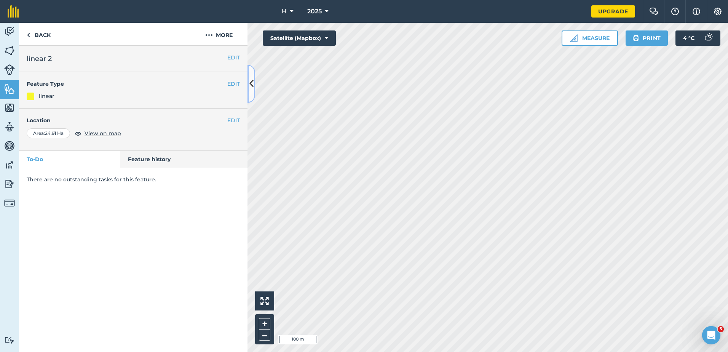
click at [252, 87] on icon at bounding box center [251, 83] width 4 height 13
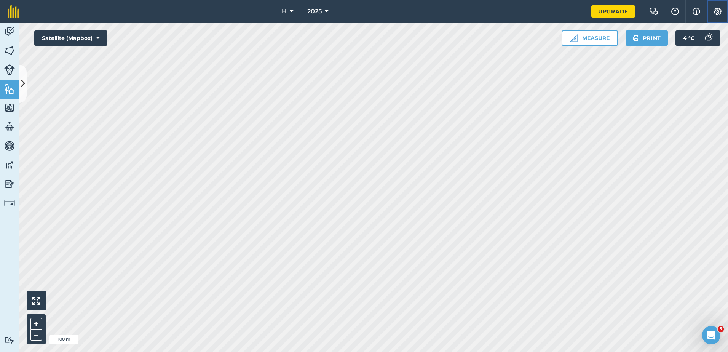
click at [716, 1] on button "Settings" at bounding box center [717, 11] width 21 height 23
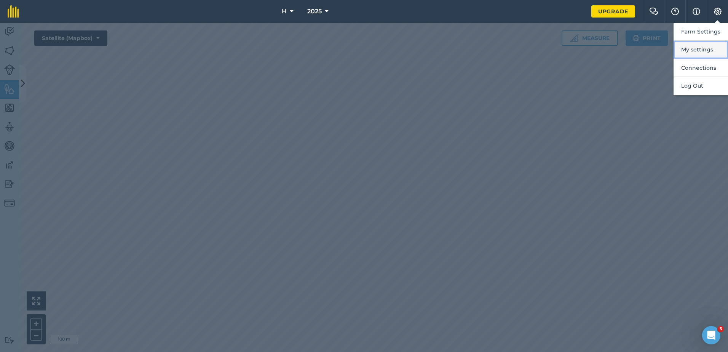
click at [711, 49] on button "My settings" at bounding box center [700, 50] width 54 height 18
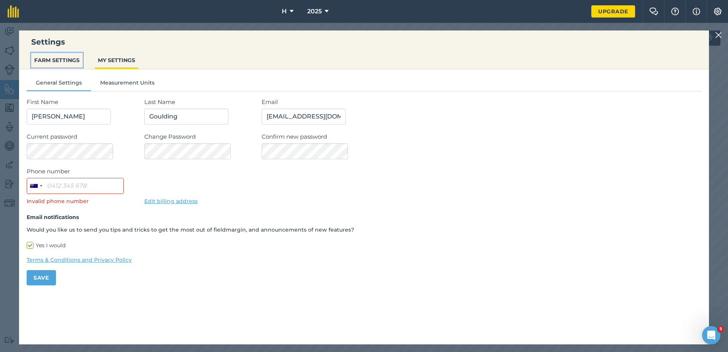
click at [74, 62] on button "FARM SETTINGS" at bounding box center [56, 60] width 51 height 14
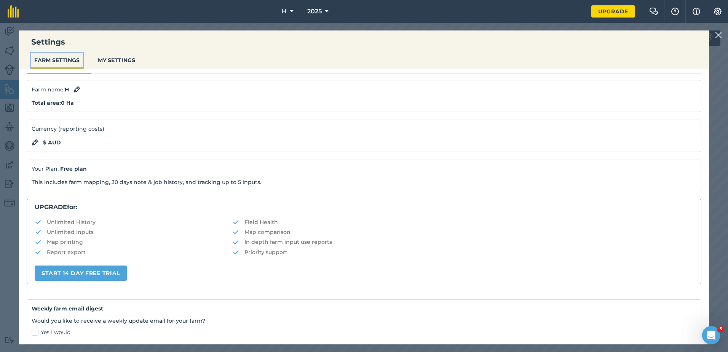
scroll to position [91, 0]
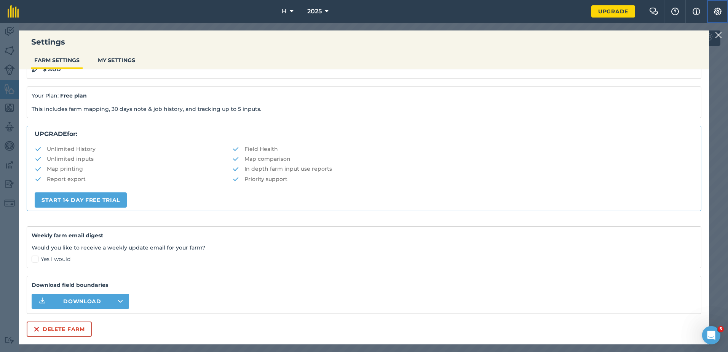
click at [721, 10] on img at bounding box center [717, 12] width 9 height 8
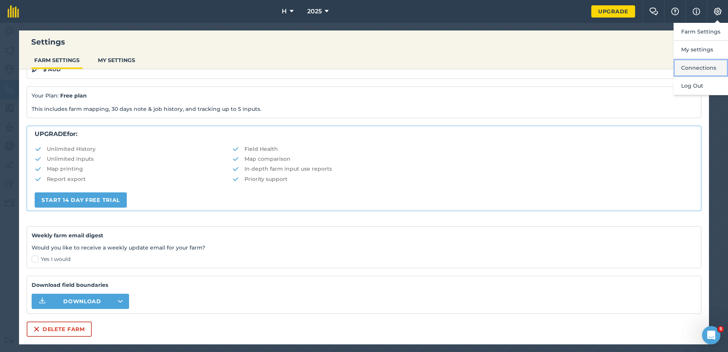
click at [697, 66] on button "Connections" at bounding box center [700, 68] width 54 height 18
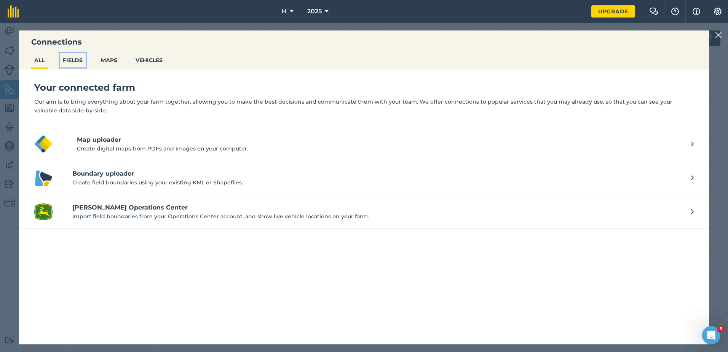
click at [83, 60] on button "FIELDS" at bounding box center [73, 60] width 26 height 14
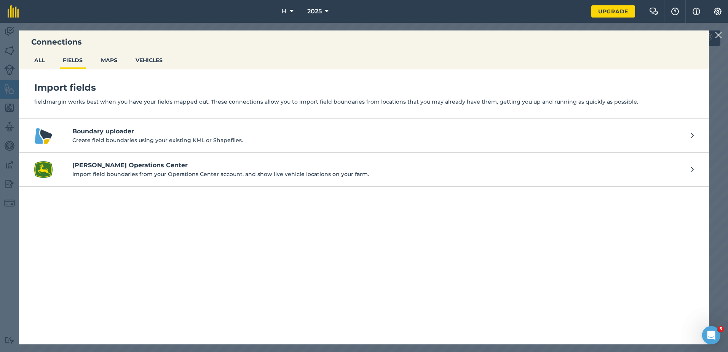
click at [120, 65] on ul "ALL FIELDS MAPS VEHICLES" at bounding box center [364, 61] width 690 height 16
click at [117, 63] on button "MAPS" at bounding box center [109, 60] width 22 height 14
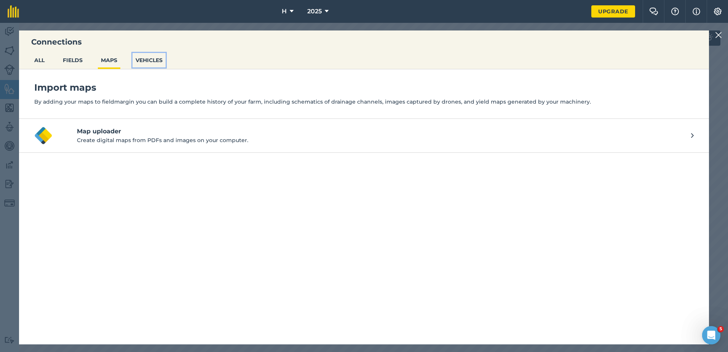
click at [154, 64] on button "VEHICLES" at bounding box center [148, 60] width 33 height 14
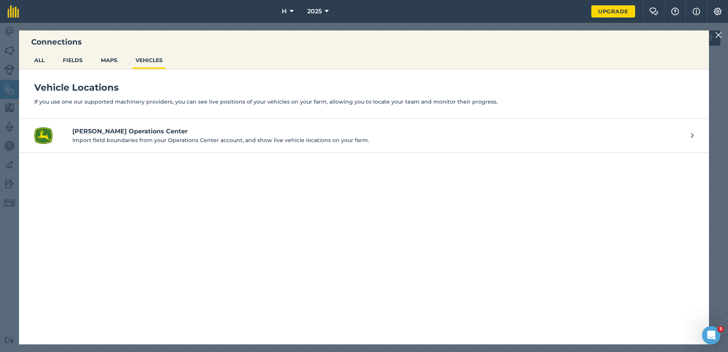
click at [718, 33] on img at bounding box center [718, 34] width 7 height 9
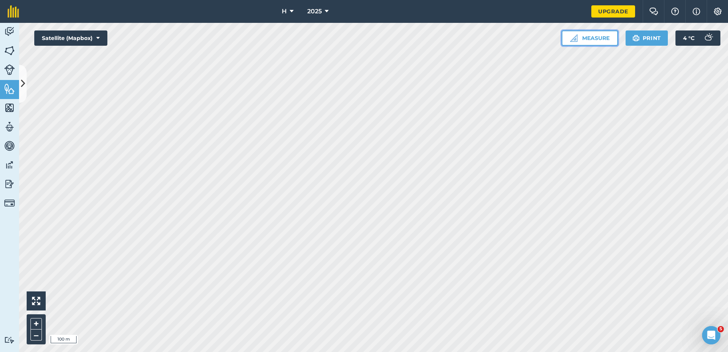
click at [600, 34] on button "Measure" at bounding box center [590, 37] width 56 height 15
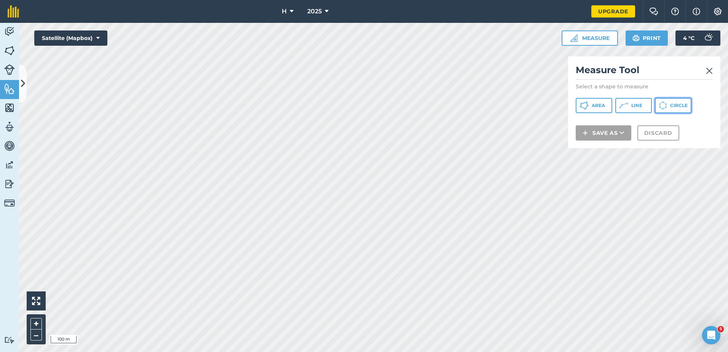
click at [668, 107] on button "Circle" at bounding box center [673, 105] width 37 height 15
click at [627, 100] on button "Line" at bounding box center [633, 105] width 37 height 15
click at [673, 103] on span "Circle" at bounding box center [679, 105] width 18 height 6
click at [708, 73] on img at bounding box center [709, 70] width 7 height 9
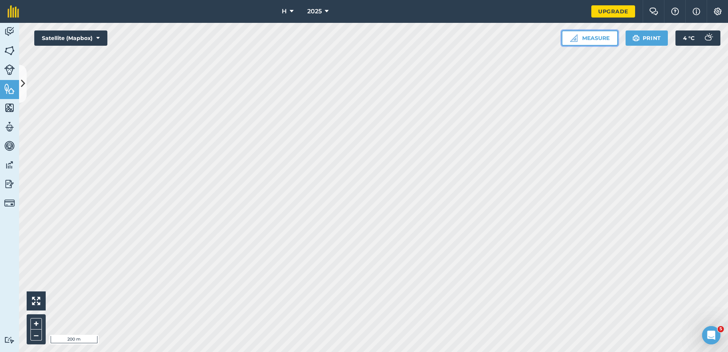
click at [598, 41] on button "Measure" at bounding box center [590, 37] width 56 height 15
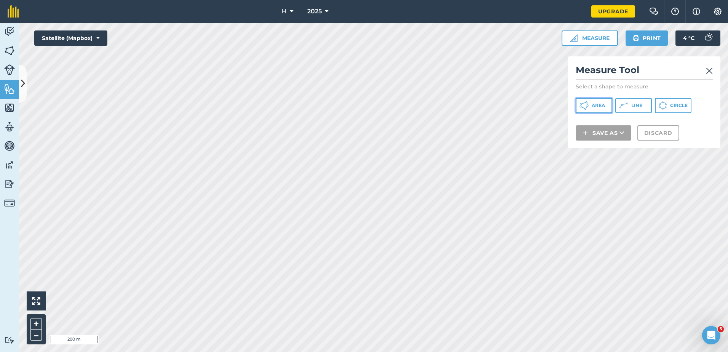
click at [597, 107] on span "Area" at bounding box center [598, 105] width 13 height 6
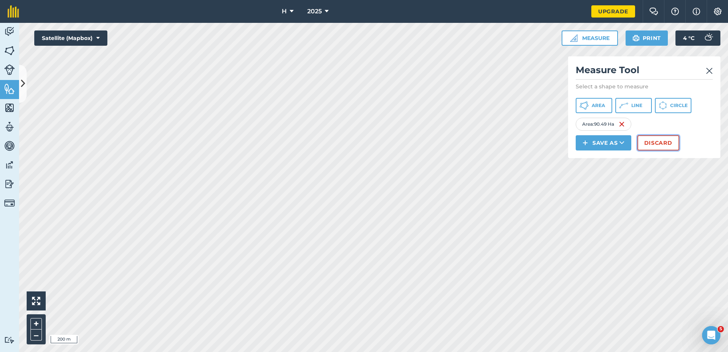
click at [647, 138] on button "Discard" at bounding box center [658, 142] width 42 height 15
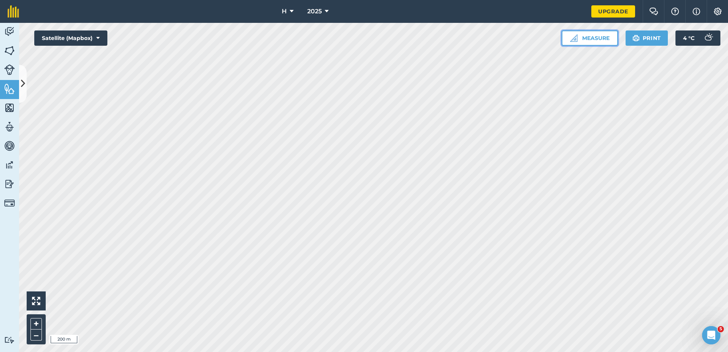
click at [571, 44] on button "Measure" at bounding box center [590, 37] width 56 height 15
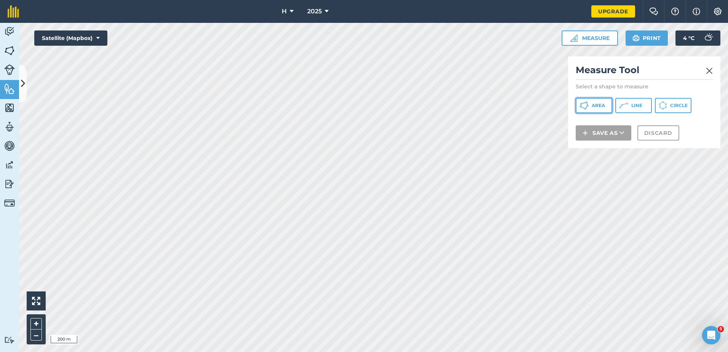
click at [595, 106] on span "Area" at bounding box center [598, 105] width 13 height 6
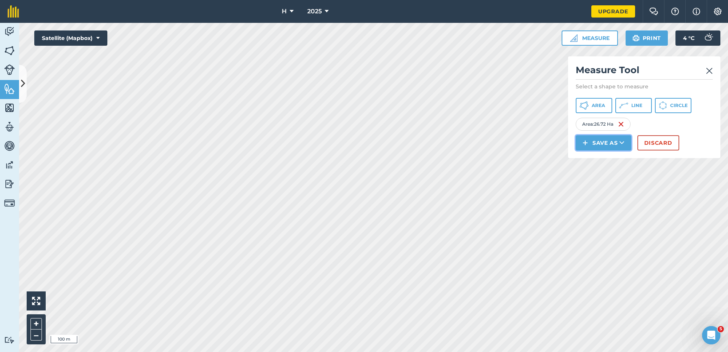
click at [587, 144] on img at bounding box center [584, 142] width 5 height 9
click at [584, 160] on link "Field" at bounding box center [603, 160] width 53 height 17
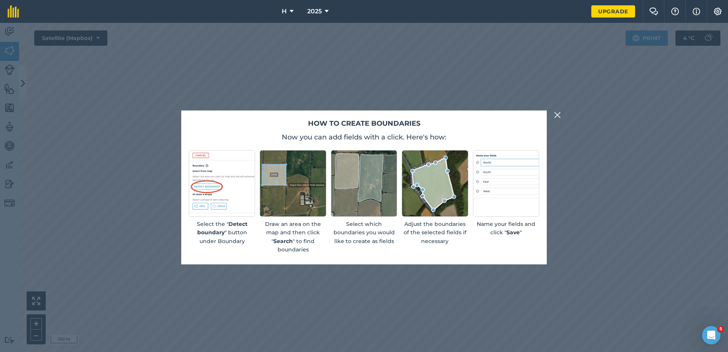
click at [559, 113] on img at bounding box center [557, 114] width 7 height 9
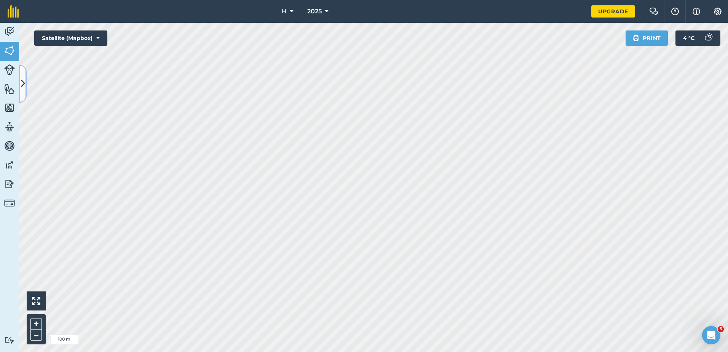
click at [22, 83] on icon at bounding box center [23, 83] width 4 height 13
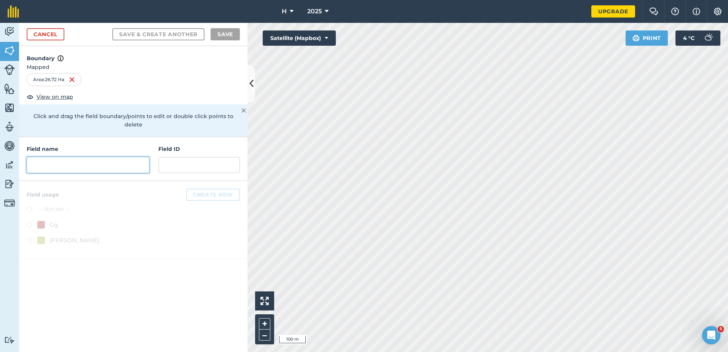
click at [56, 158] on input "text" at bounding box center [88, 165] width 123 height 16
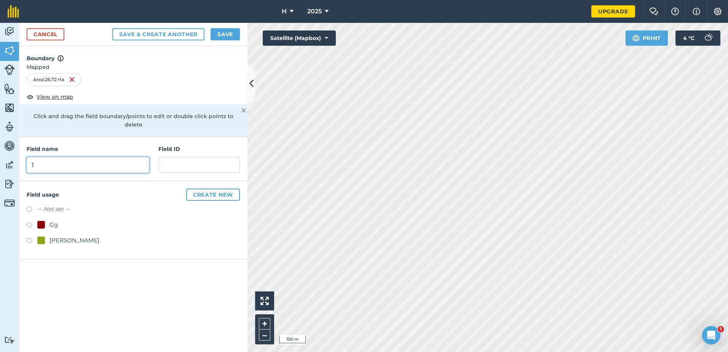
type input "1"
click at [227, 181] on div "Field usage Create new -- Not set -- Gg Ty" at bounding box center [133, 220] width 228 height 78
click at [225, 188] on button "Create new" at bounding box center [213, 194] width 54 height 12
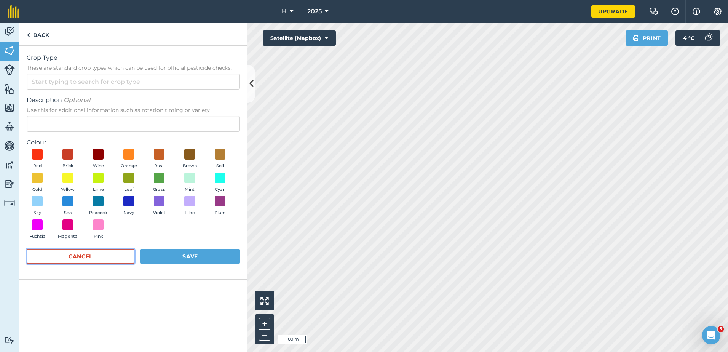
click at [110, 259] on button "Cancel" at bounding box center [81, 256] width 108 height 15
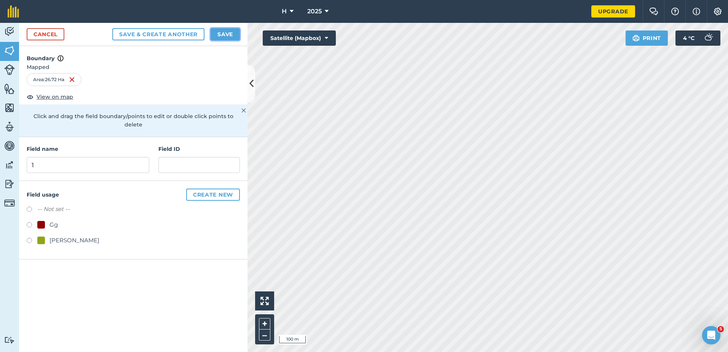
click at [224, 32] on button "Save" at bounding box center [225, 34] width 29 height 12
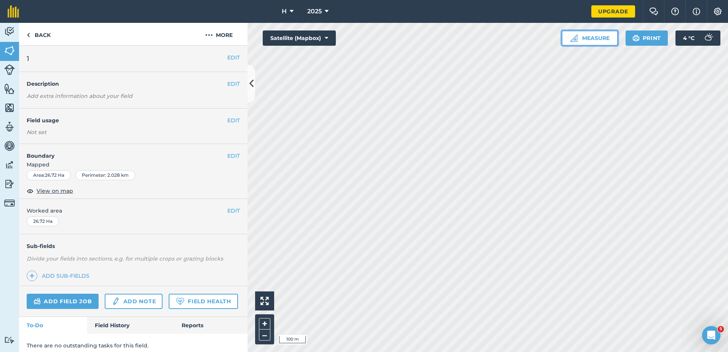
click at [615, 36] on button "Measure" at bounding box center [590, 37] width 56 height 15
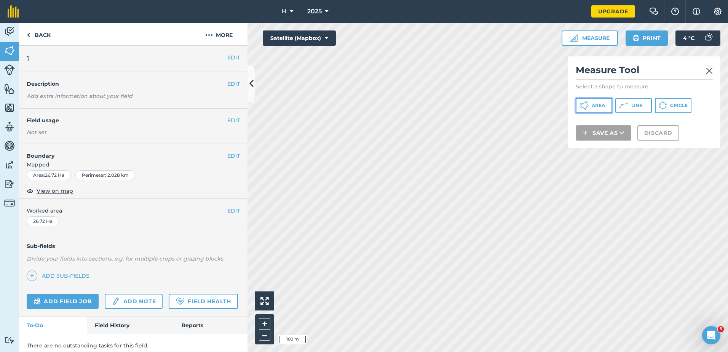
click at [593, 106] on span "Area" at bounding box center [598, 105] width 13 height 6
click at [632, 105] on span "Line" at bounding box center [636, 105] width 11 height 6
click at [600, 105] on span "Area" at bounding box center [598, 105] width 13 height 6
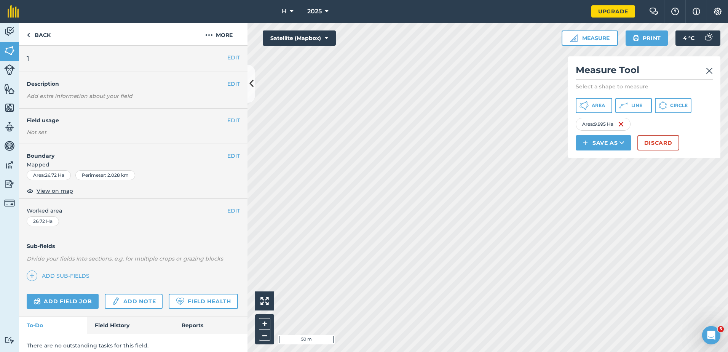
click at [656, 122] on div "Area : 9.995 Ha" at bounding box center [644, 124] width 137 height 13
click at [583, 107] on icon at bounding box center [583, 105] width 9 height 9
click at [664, 147] on button "Discard" at bounding box center [658, 142] width 42 height 15
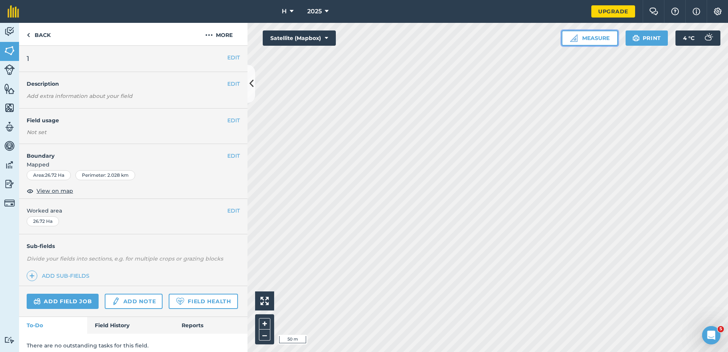
click at [605, 40] on button "Measure" at bounding box center [590, 37] width 56 height 15
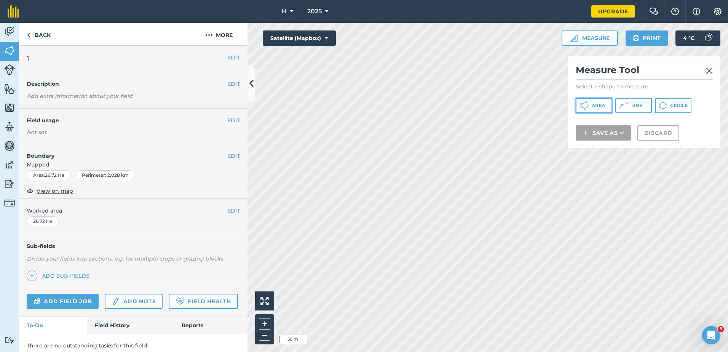
click at [599, 109] on button "Area" at bounding box center [594, 105] width 37 height 15
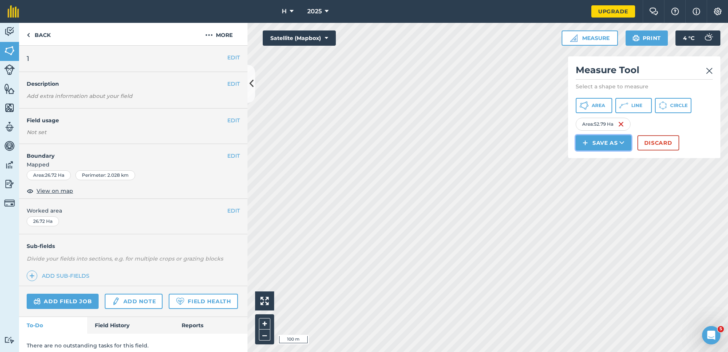
click at [612, 144] on button "Save as" at bounding box center [604, 142] width 56 height 15
click at [589, 158] on link "Field" at bounding box center [603, 160] width 53 height 17
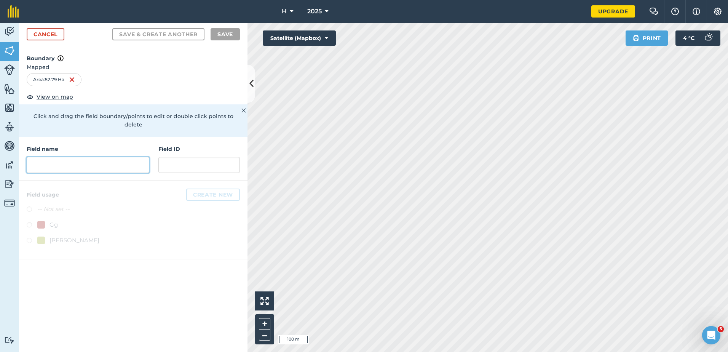
click at [87, 157] on input "text" at bounding box center [88, 165] width 123 height 16
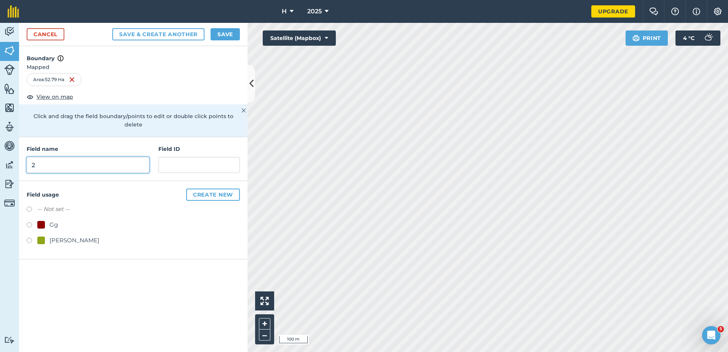
type input "2"
click at [239, 29] on button "Save" at bounding box center [225, 34] width 29 height 12
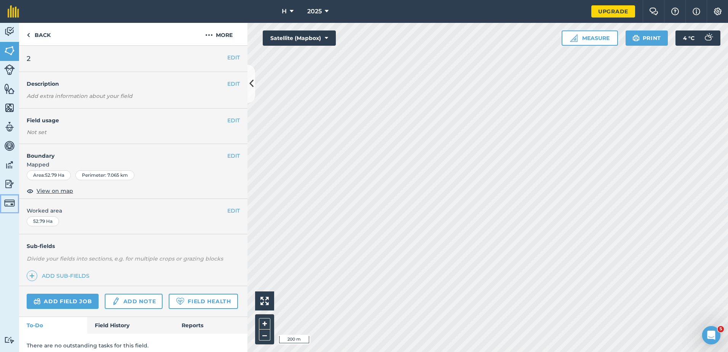
click at [12, 198] on img at bounding box center [9, 203] width 11 height 11
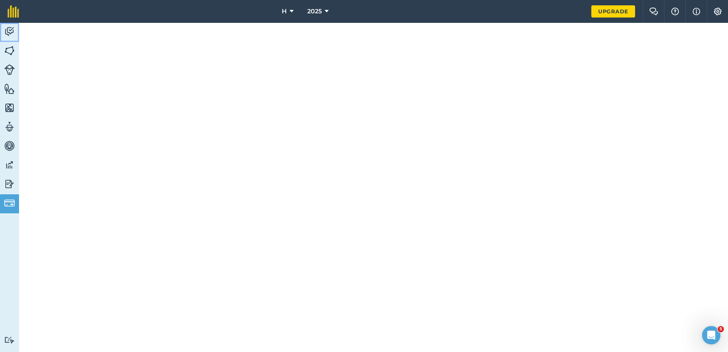
click at [7, 22] on div "H 2025 Upgrade Farm Chat Help Info Settings Activity Fields Livestock Features …" at bounding box center [364, 176] width 728 height 352
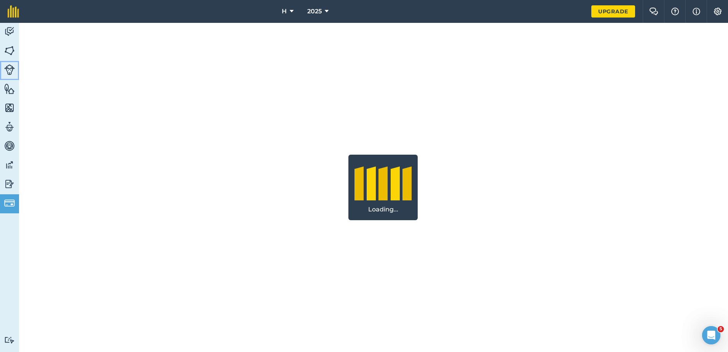
click at [11, 63] on link "Livestock" at bounding box center [9, 70] width 19 height 19
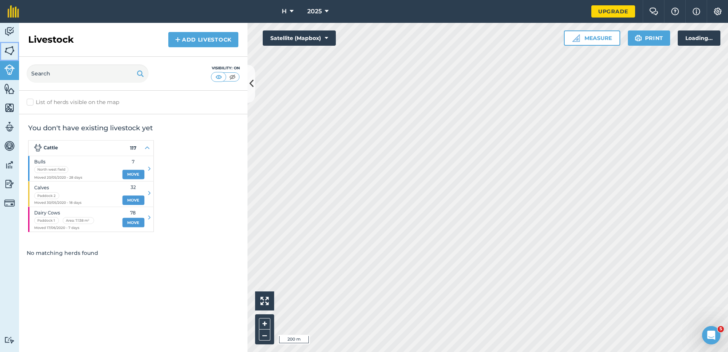
click at [10, 51] on img at bounding box center [9, 50] width 11 height 11
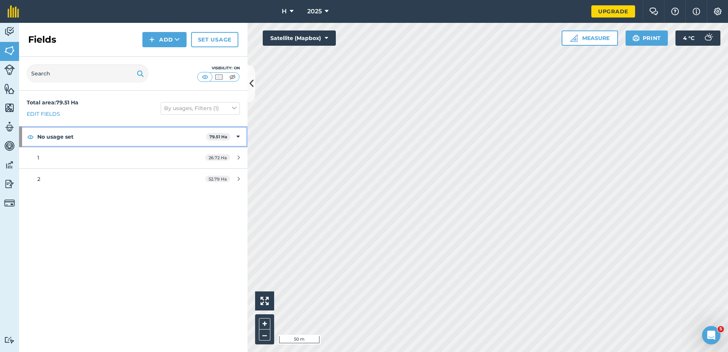
click at [239, 135] on icon at bounding box center [237, 136] width 3 height 8
click at [238, 136] on icon at bounding box center [239, 136] width 2 height 8
click at [238, 157] on icon at bounding box center [239, 158] width 2 height 6
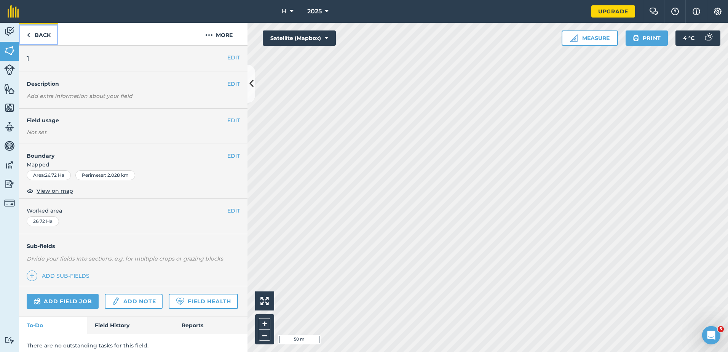
click at [25, 26] on link "Back" at bounding box center [38, 34] width 39 height 22
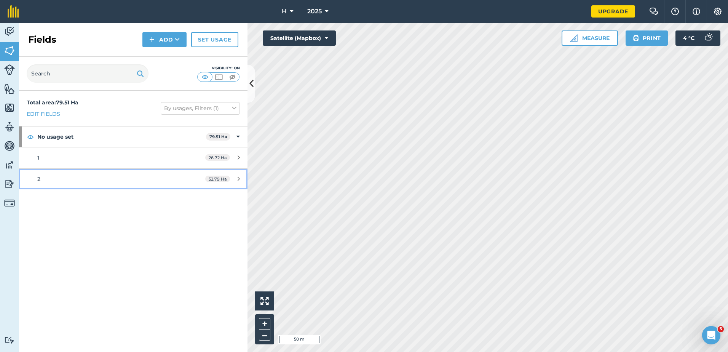
click at [202, 175] on link "2 52.79 Ha" at bounding box center [133, 179] width 228 height 21
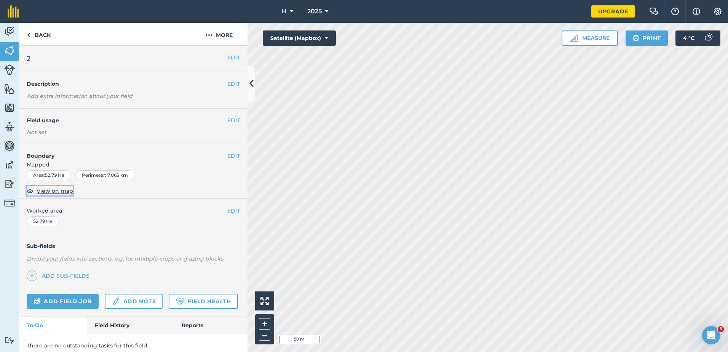
click at [58, 191] on span "View on map" at bounding box center [55, 191] width 37 height 8
click at [9, 57] on link "Fields" at bounding box center [9, 51] width 19 height 19
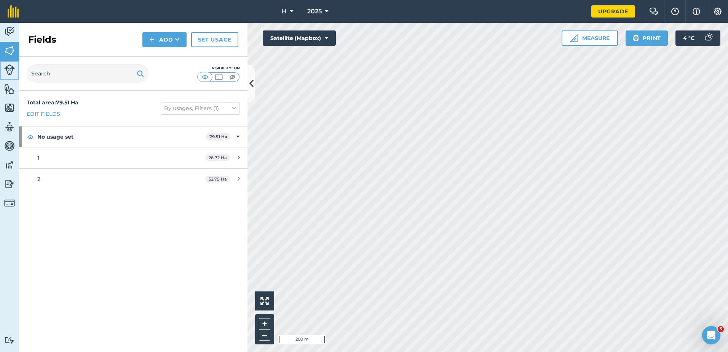
click at [6, 70] on img at bounding box center [9, 69] width 11 height 11
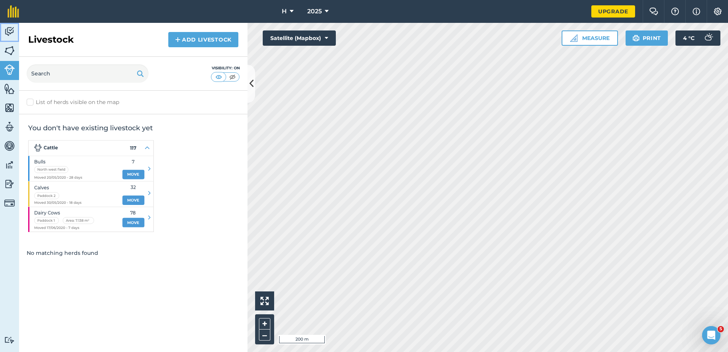
click at [16, 31] on link "Activity" at bounding box center [9, 32] width 19 height 19
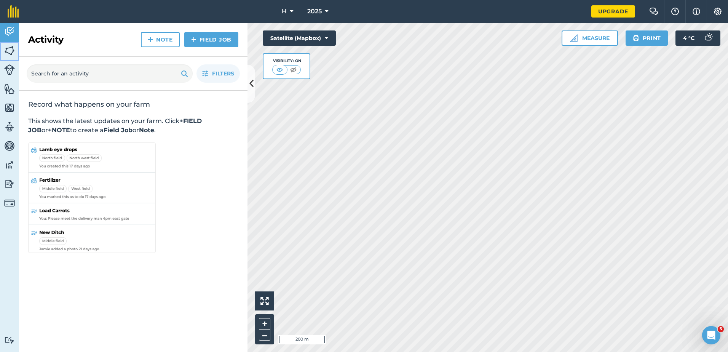
click at [0, 56] on html "H 2025 Upgrade Farm Chat Help Info Settings Map printing is not available on ou…" at bounding box center [364, 176] width 728 height 352
click at [8, 67] on img at bounding box center [9, 69] width 11 height 11
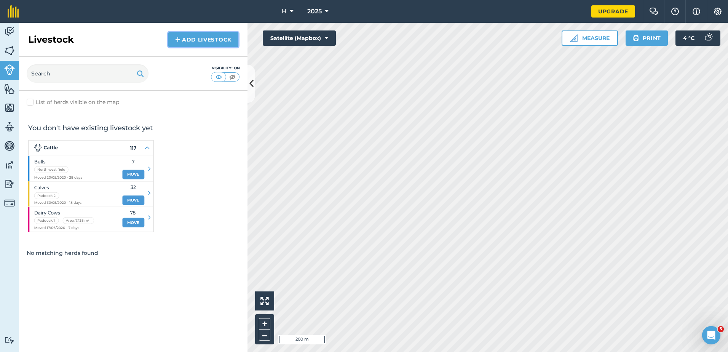
click at [203, 43] on link "Add Livestock" at bounding box center [203, 39] width 70 height 15
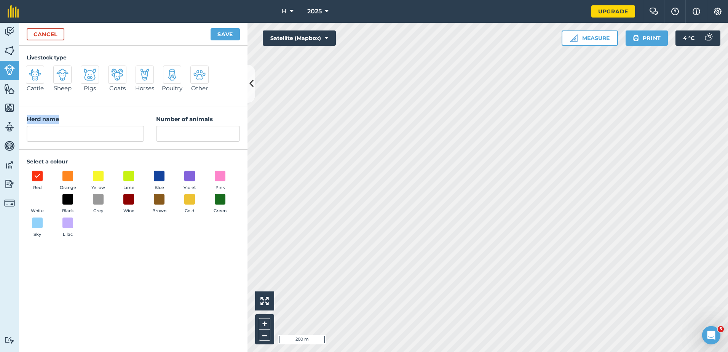
drag, startPoint x: 105, startPoint y: 110, endPoint x: 79, endPoint y: 129, distance: 31.8
click at [75, 131] on div "Herd name Number of animals" at bounding box center [133, 128] width 228 height 43
click at [34, 73] on img at bounding box center [35, 75] width 12 height 12
click at [32, 70] on input "Cattle" at bounding box center [29, 67] width 5 height 5
radio input "true"
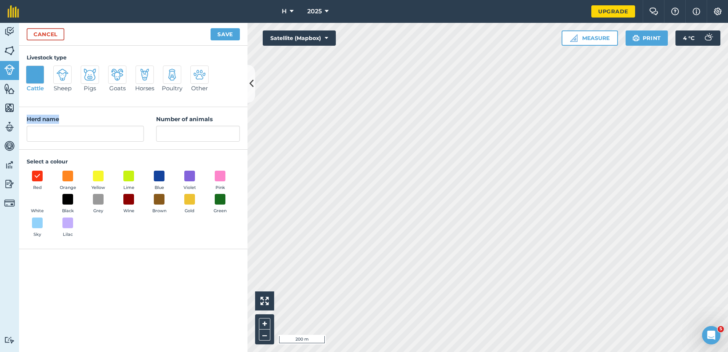
type input "Cattle"
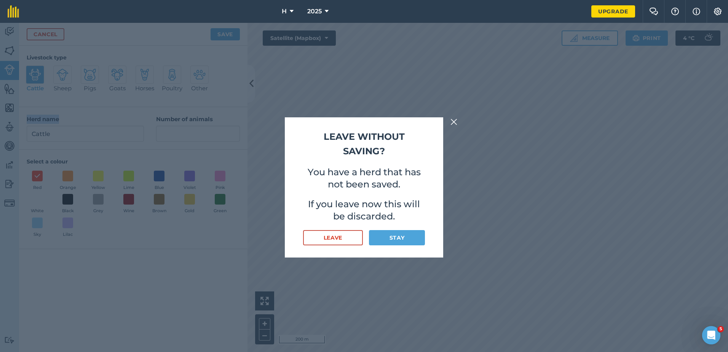
click at [456, 118] on img at bounding box center [453, 121] width 7 height 9
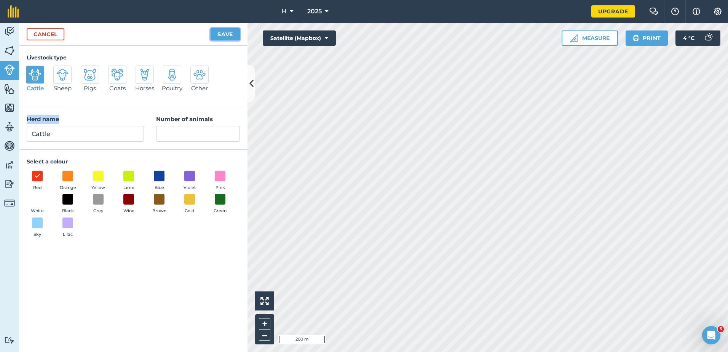
click at [222, 39] on button "Save" at bounding box center [225, 34] width 29 height 12
type input "300"
click at [226, 36] on button "Save" at bounding box center [225, 34] width 29 height 12
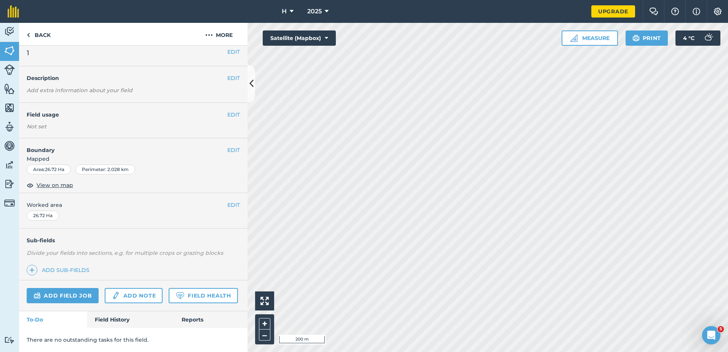
scroll to position [27, 0]
click at [0, 71] on html "H 2025 Upgrade Farm Chat Help Info Settings Map printing is not available on ou…" at bounding box center [364, 176] width 728 height 352
click at [5, 70] on img at bounding box center [9, 69] width 11 height 11
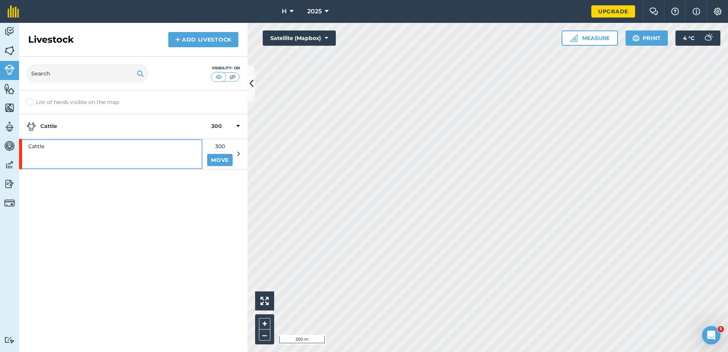
click at [80, 149] on div "Cattle" at bounding box center [110, 154] width 183 height 30
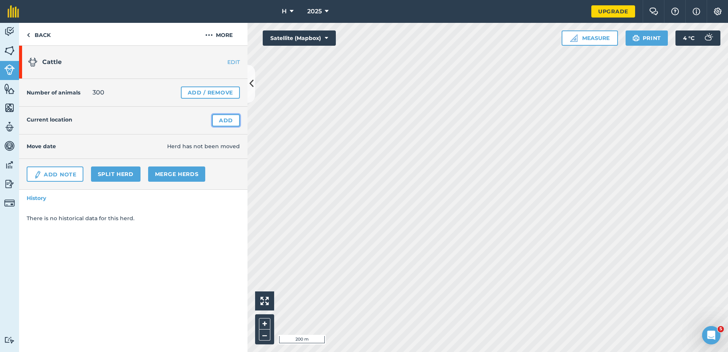
click at [221, 119] on link "Add" at bounding box center [226, 120] width 28 height 12
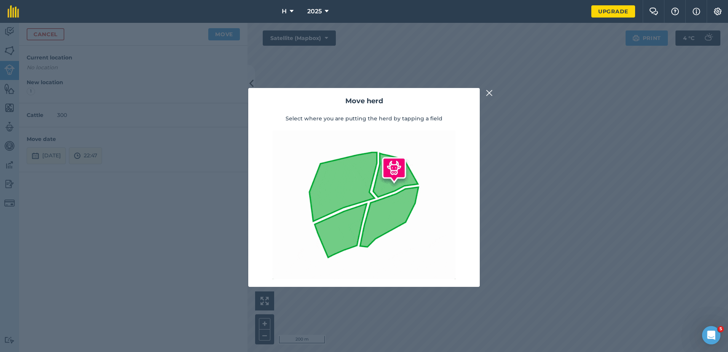
click at [488, 93] on img at bounding box center [489, 92] width 7 height 9
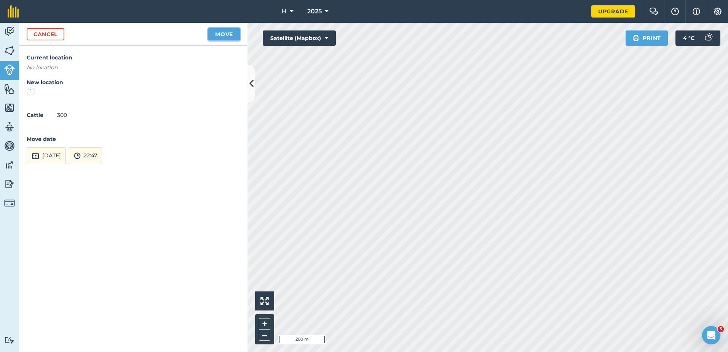
click at [228, 37] on button "Move" at bounding box center [224, 34] width 32 height 12
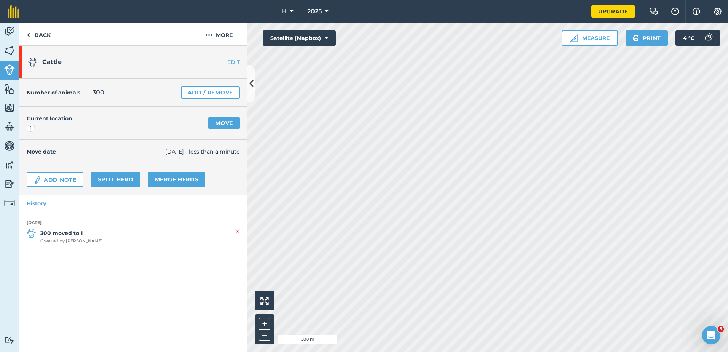
click at [235, 231] on span "300 moved to 1 Created by Isaac G" at bounding box center [133, 236] width 213 height 15
click at [237, 231] on img at bounding box center [237, 231] width 5 height 9
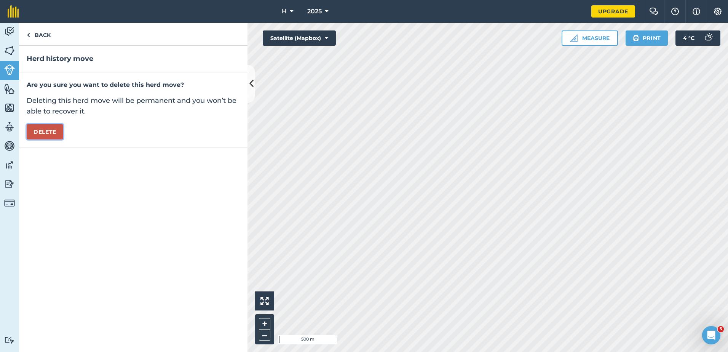
click at [55, 133] on button "Delete" at bounding box center [45, 131] width 37 height 15
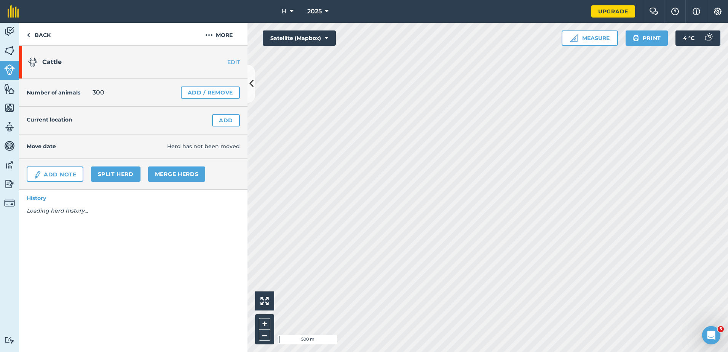
click at [380, 351] on html "H 2025 Upgrade Farm Chat Help Info Settings Map printing is not available on ou…" at bounding box center [364, 176] width 728 height 352
click at [210, 332] on div "Activity Fields Livestock Features Maps Team Vehicles Data Reporting Billing Tu…" at bounding box center [364, 187] width 728 height 329
click at [240, 351] on html "H 2025 Upgrade Farm Chat Help Info Settings Map printing is not available on ou…" at bounding box center [364, 176] width 728 height 352
click at [341, 351] on html "H 2025 Upgrade Farm Chat Help Info Settings Map printing is not available on ou…" at bounding box center [364, 176] width 728 height 352
click at [413, 351] on html "H 2025 Upgrade Farm Chat Help Info Settings Map printing is not available on ou…" at bounding box center [364, 176] width 728 height 352
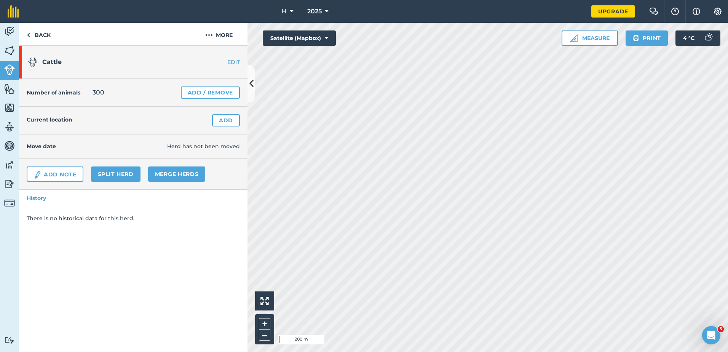
click at [338, 351] on html "H 2025 Upgrade Farm Chat Help Info Settings Map printing is not available on ou…" at bounding box center [364, 176] width 728 height 352
click at [518, 351] on html "H 2025 Upgrade Farm Chat Help Info Settings Map printing is not available on ou…" at bounding box center [364, 176] width 728 height 352
click at [251, 88] on icon at bounding box center [251, 83] width 4 height 13
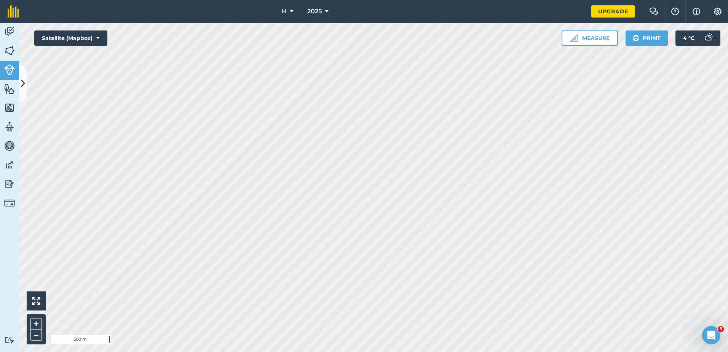
click at [481, 0] on html "H 2025 Upgrade Farm Chat Help Info Settings Map printing is not available on ou…" at bounding box center [364, 176] width 728 height 352
click at [414, 351] on html "H 2025 Upgrade Farm Chat Help Info Settings Map printing is not available on ou…" at bounding box center [364, 176] width 728 height 352
click at [257, 0] on html "H 2025 Upgrade Farm Chat Help Info Settings Map printing is not available on ou…" at bounding box center [364, 176] width 728 height 352
click at [596, 36] on button "Measure" at bounding box center [590, 37] width 56 height 15
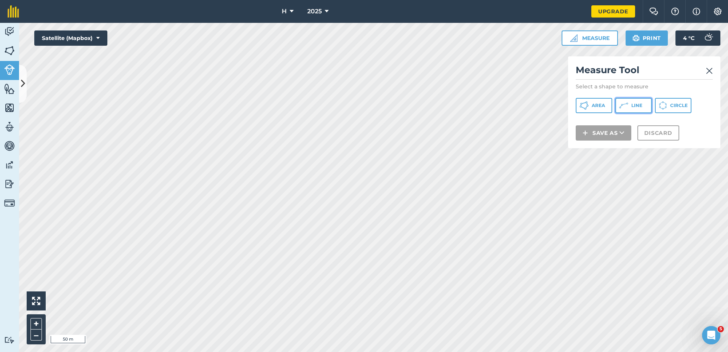
click at [645, 108] on button "Line" at bounding box center [633, 105] width 37 height 15
click at [710, 71] on img at bounding box center [709, 70] width 7 height 9
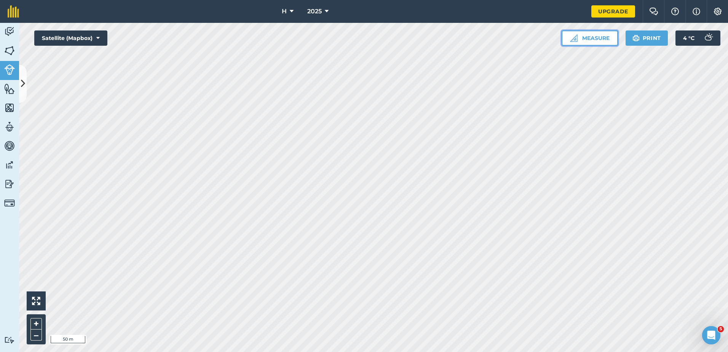
click at [602, 37] on button "Measure" at bounding box center [590, 37] width 56 height 15
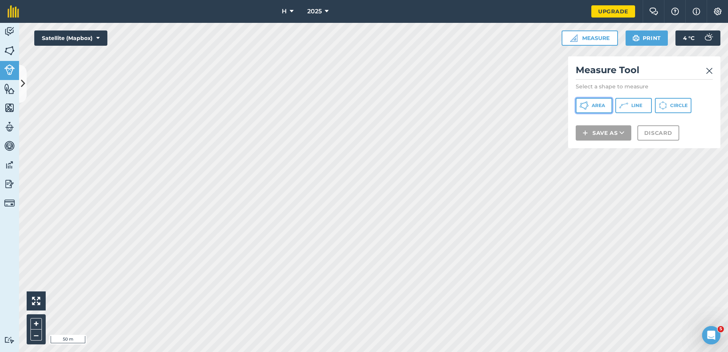
click at [605, 104] on span "Area" at bounding box center [598, 105] width 13 height 6
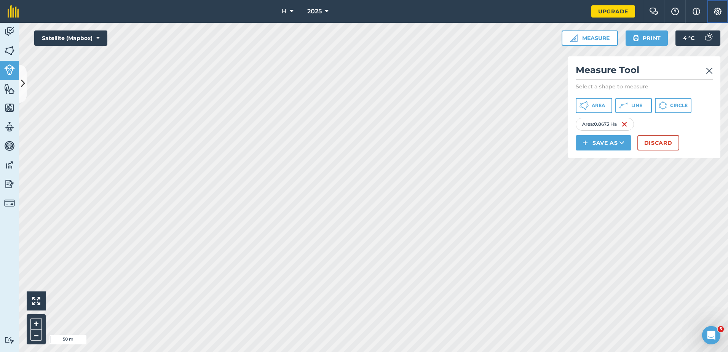
drag, startPoint x: 723, startPoint y: 11, endPoint x: 713, endPoint y: 14, distance: 11.0
click at [723, 11] on button "Settings" at bounding box center [717, 11] width 21 height 23
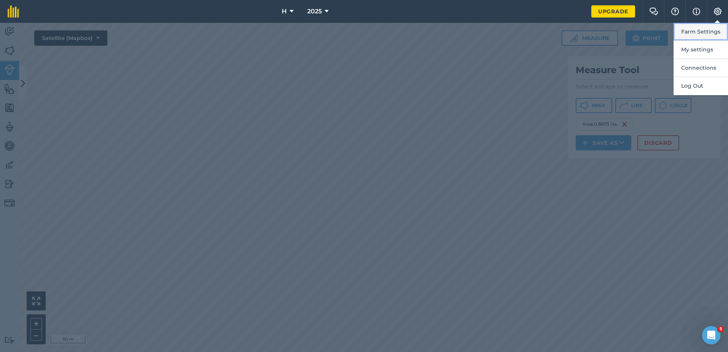
click at [706, 34] on button "Farm Settings" at bounding box center [700, 32] width 54 height 18
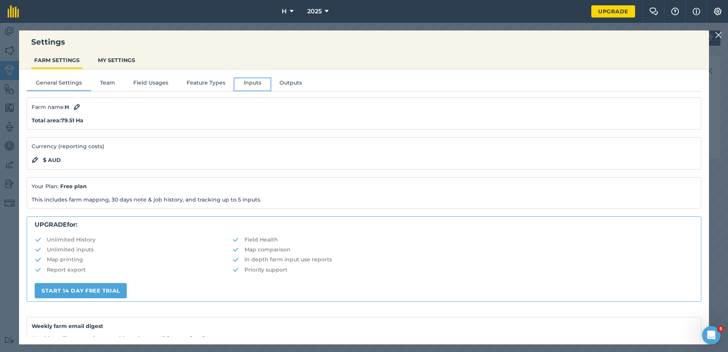
click at [263, 82] on button "Inputs" at bounding box center [253, 83] width 36 height 11
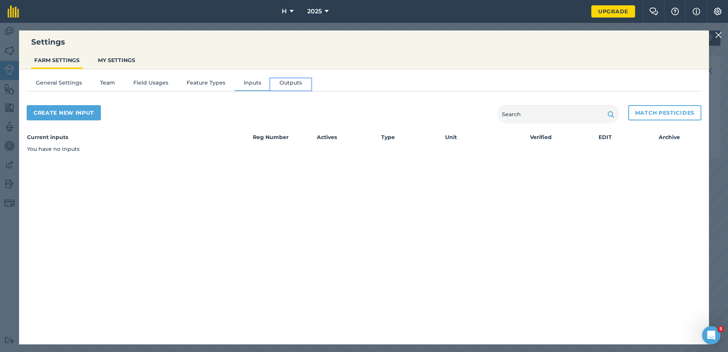
drag, startPoint x: 274, startPoint y: 87, endPoint x: 285, endPoint y: 85, distance: 11.3
click at [279, 86] on button "Outputs" at bounding box center [290, 83] width 41 height 11
drag, startPoint x: 285, startPoint y: 85, endPoint x: 279, endPoint y: 84, distance: 6.1
click at [284, 85] on button "Outputs" at bounding box center [290, 83] width 41 height 11
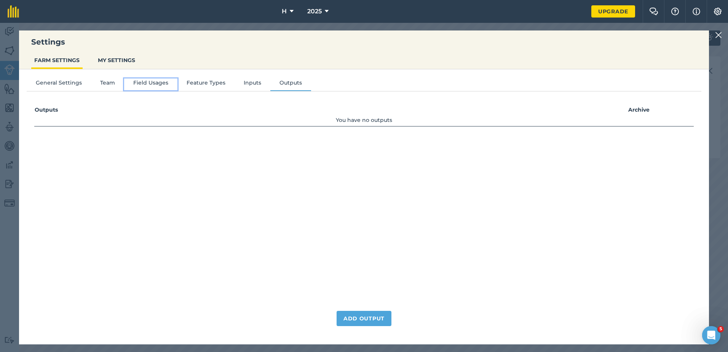
click at [146, 82] on button "Field Usages" at bounding box center [150, 83] width 53 height 11
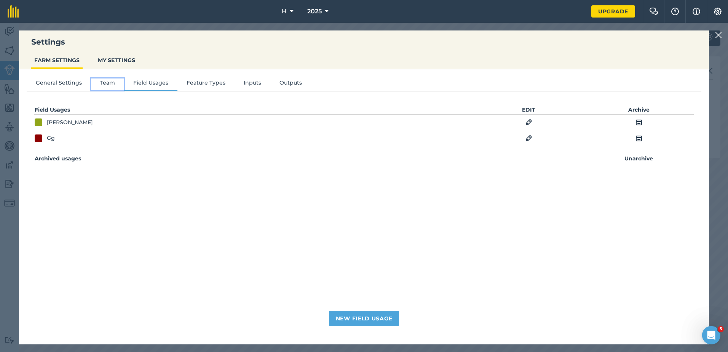
drag, startPoint x: 103, startPoint y: 80, endPoint x: 77, endPoint y: 80, distance: 26.3
click at [102, 80] on button "Team" at bounding box center [107, 83] width 33 height 11
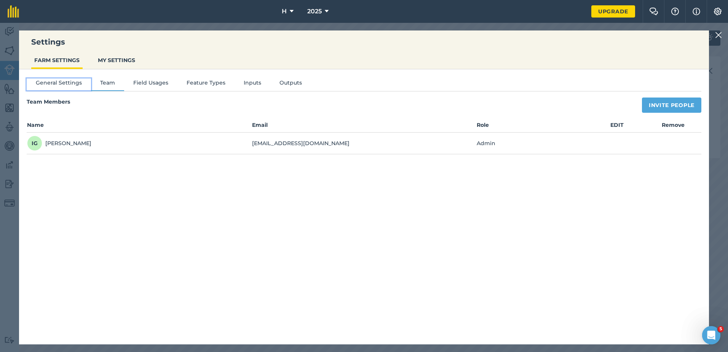
click at [68, 80] on button "General Settings" at bounding box center [59, 83] width 64 height 11
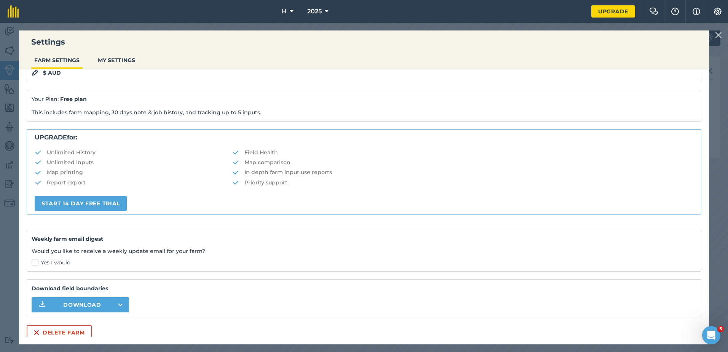
scroll to position [91, 0]
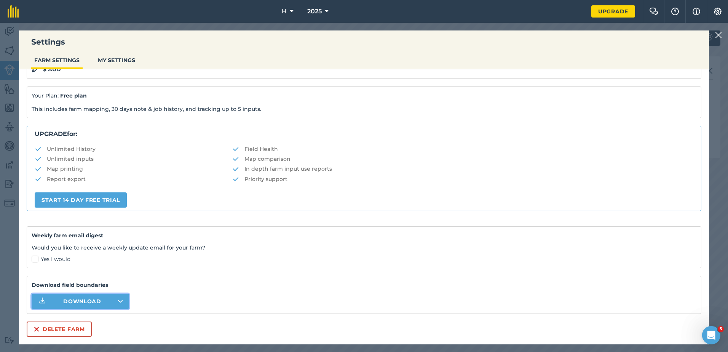
click at [89, 305] on button "Download" at bounding box center [80, 301] width 97 height 15
click at [211, 258] on label "Yes I would" at bounding box center [364, 259] width 665 height 8
click at [37, 346] on input "Yes I would" at bounding box center [34, 348] width 5 height 5
checkbox input "true"
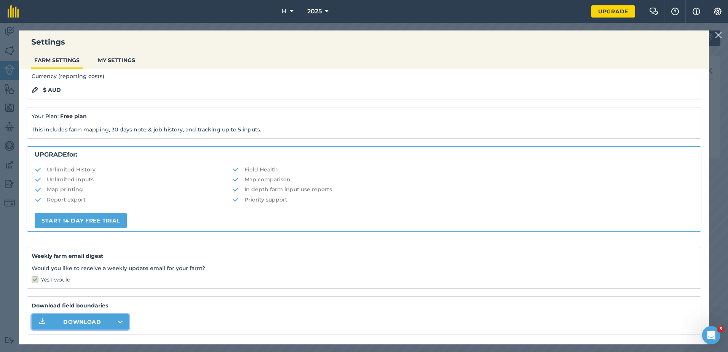
scroll to position [0, 0]
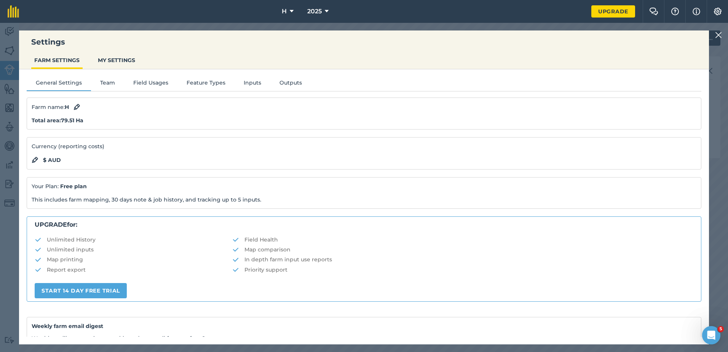
click at [67, 121] on strong "Total area : 79.51 Ha" at bounding box center [58, 120] width 52 height 7
click at [104, 59] on button "MY SETTINGS" at bounding box center [116, 60] width 43 height 14
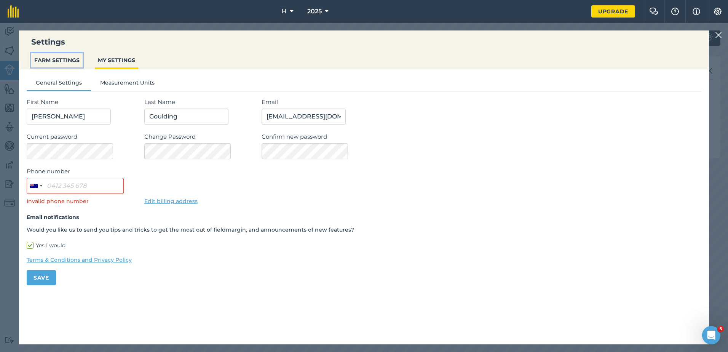
drag, startPoint x: 69, startPoint y: 62, endPoint x: 77, endPoint y: 62, distance: 7.2
click at [69, 62] on button "FARM SETTINGS" at bounding box center [56, 60] width 51 height 14
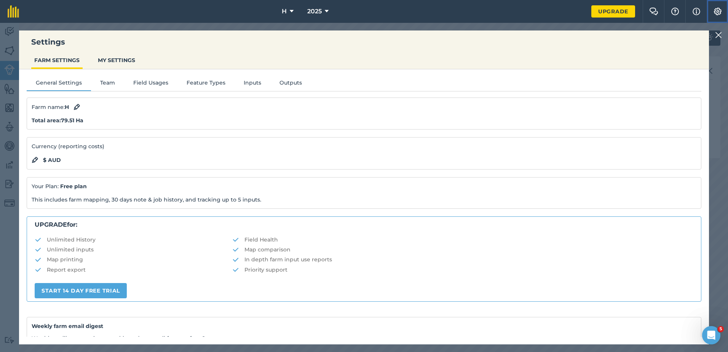
click at [720, 13] on img at bounding box center [717, 12] width 9 height 8
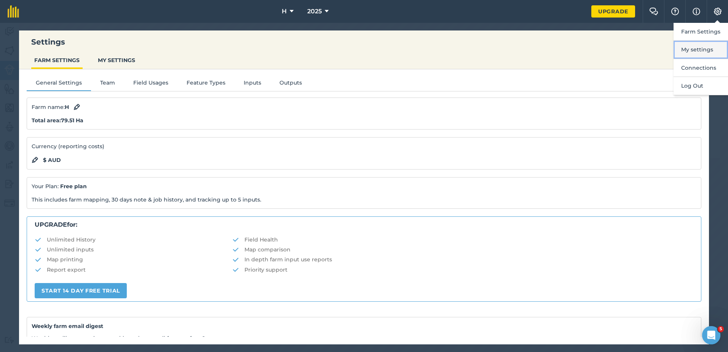
click at [704, 46] on button "My settings" at bounding box center [700, 50] width 54 height 18
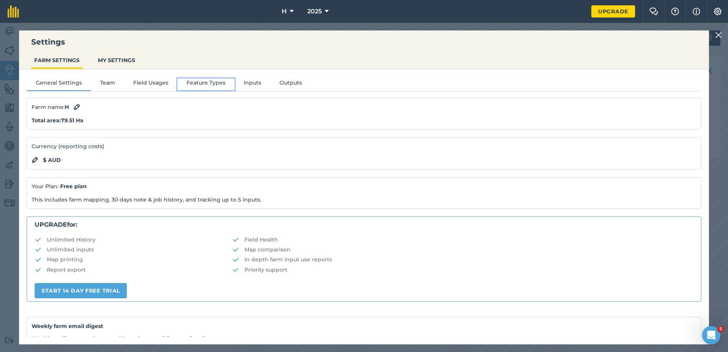
click at [183, 88] on button "Feature Types" at bounding box center [205, 83] width 57 height 11
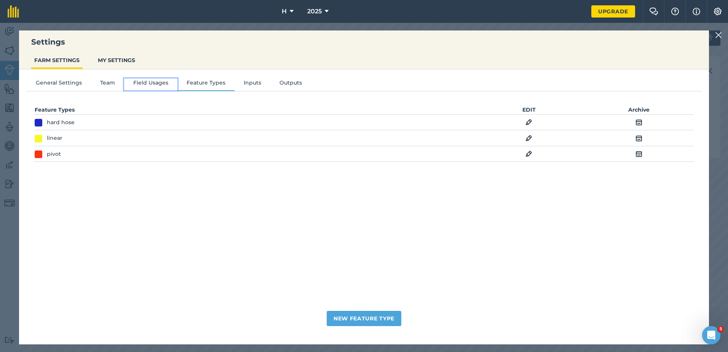
click at [142, 83] on button "Field Usages" at bounding box center [150, 83] width 53 height 11
drag, startPoint x: 250, startPoint y: 78, endPoint x: 246, endPoint y: 81, distance: 5.8
click at [250, 78] on div "General Settings Team Field Usages Feature Types Inputs Outputs Field Usages ED…" at bounding box center [364, 202] width 690 height 267
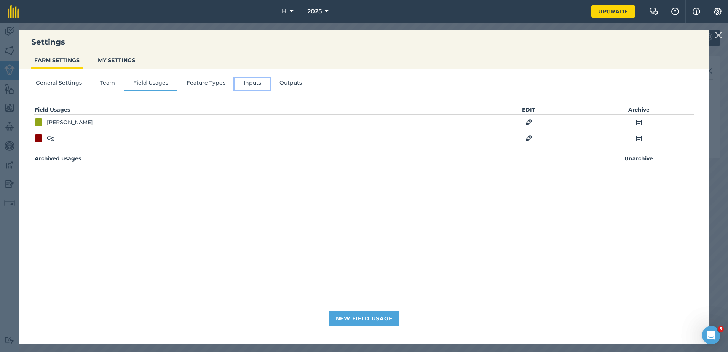
click at [244, 82] on button "Inputs" at bounding box center [253, 83] width 36 height 11
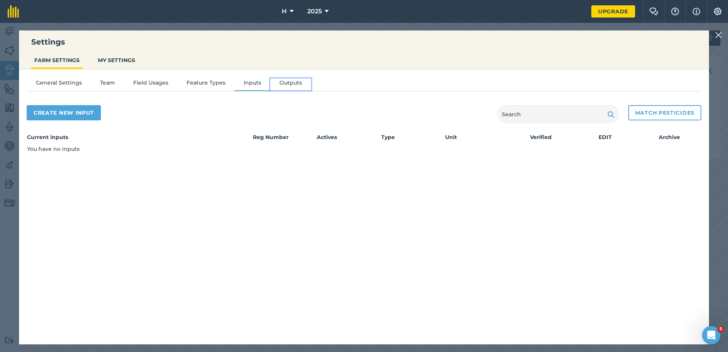
click at [295, 83] on button "Outputs" at bounding box center [290, 83] width 41 height 11
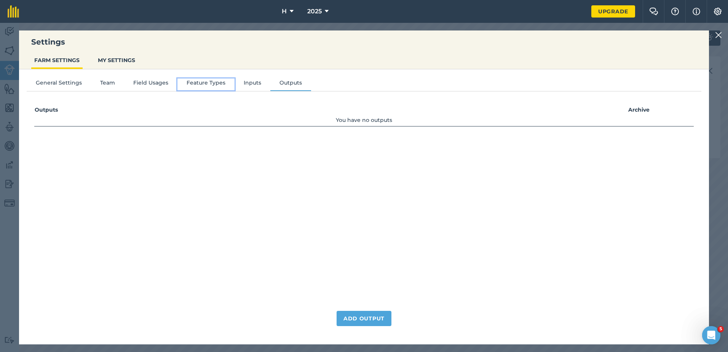
click at [227, 85] on button "Feature Types" at bounding box center [205, 83] width 57 height 11
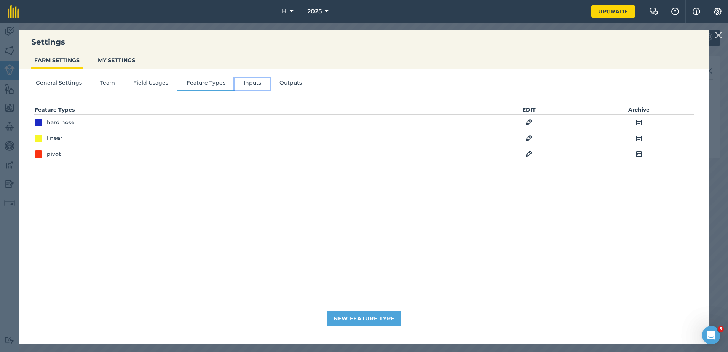
click at [257, 82] on button "Inputs" at bounding box center [253, 83] width 36 height 11
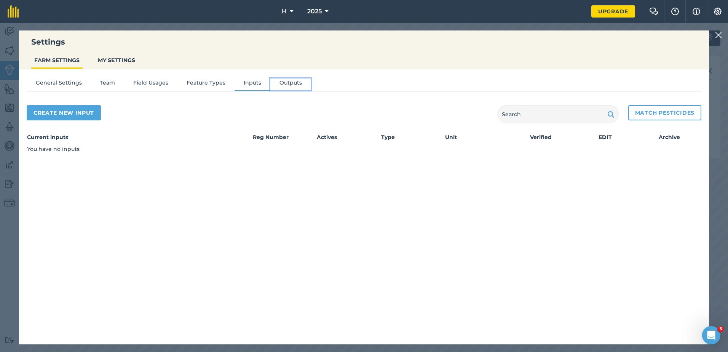
click at [278, 84] on button "Outputs" at bounding box center [290, 83] width 41 height 11
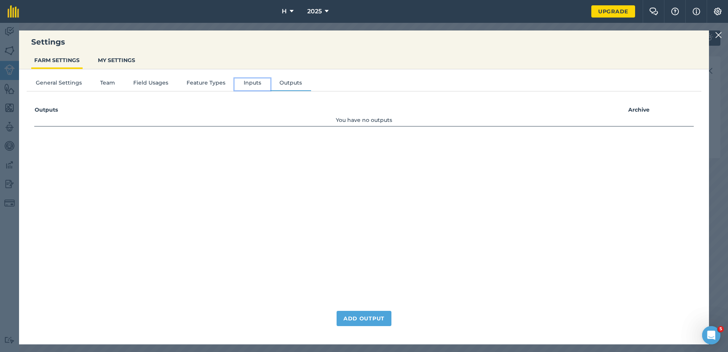
drag, startPoint x: 258, startPoint y: 81, endPoint x: 225, endPoint y: 81, distance: 32.7
click at [258, 81] on button "Inputs" at bounding box center [253, 83] width 36 height 11
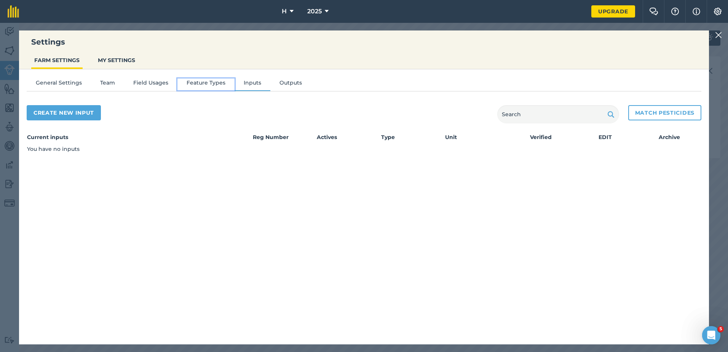
click at [207, 82] on button "Feature Types" at bounding box center [205, 83] width 57 height 11
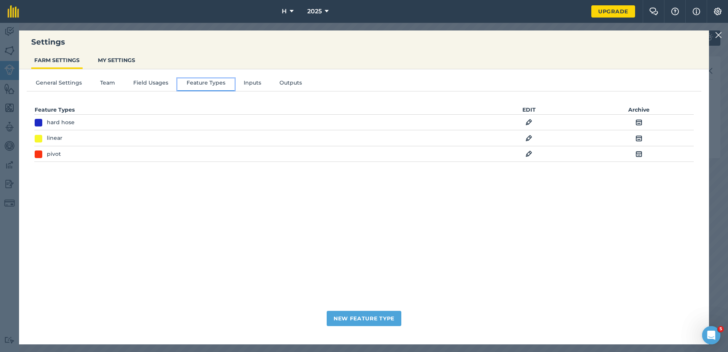
click at [229, 83] on button "Feature Types" at bounding box center [205, 83] width 57 height 11
click at [235, 84] on button "Inputs" at bounding box center [253, 83] width 36 height 11
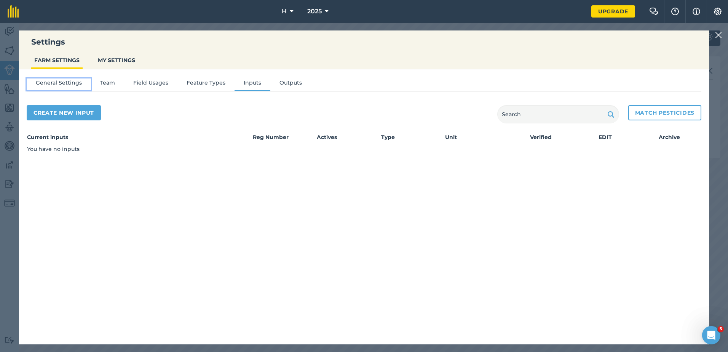
click at [73, 82] on button "General Settings" at bounding box center [59, 83] width 64 height 11
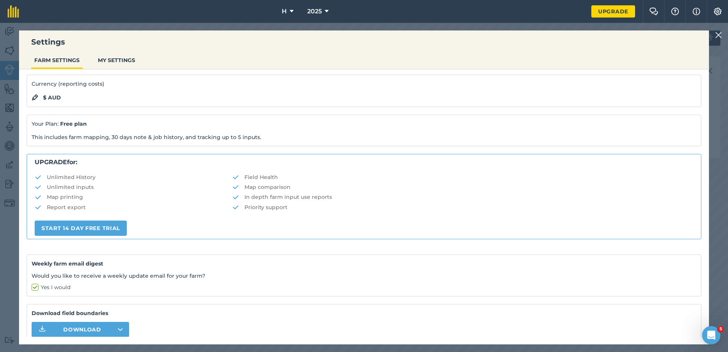
scroll to position [91, 0]
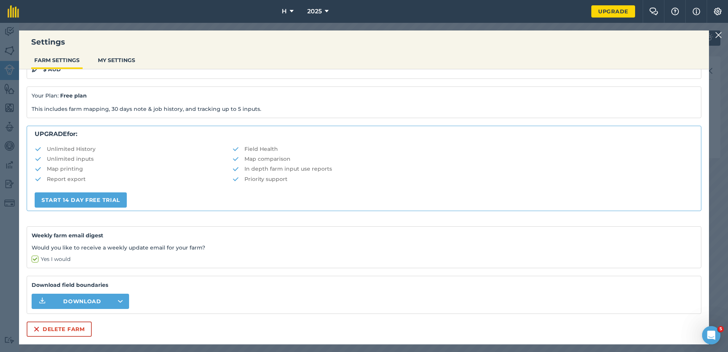
click at [720, 38] on img at bounding box center [718, 34] width 7 height 9
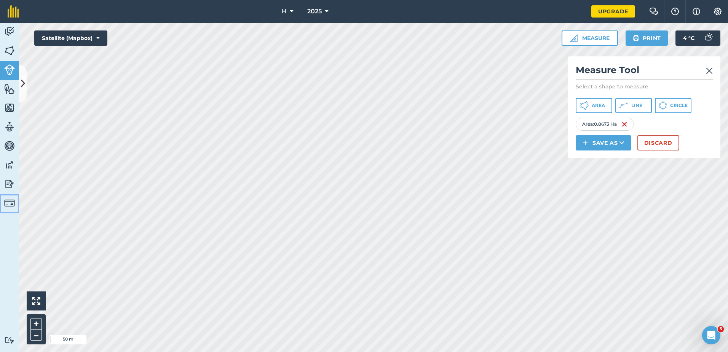
click at [16, 196] on link "Billing" at bounding box center [9, 203] width 19 height 19
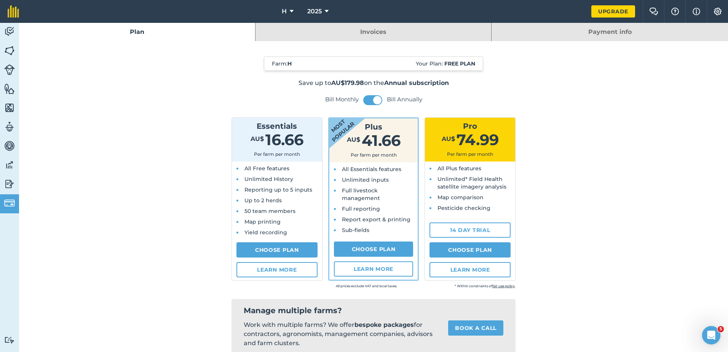
click at [18, 181] on link "Reporting" at bounding box center [9, 184] width 19 height 19
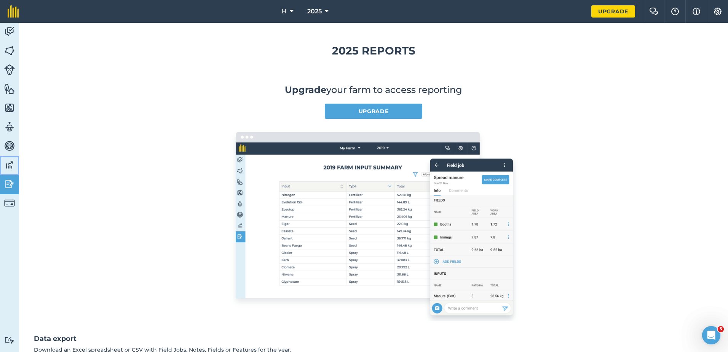
click at [6, 168] on img at bounding box center [9, 164] width 11 height 11
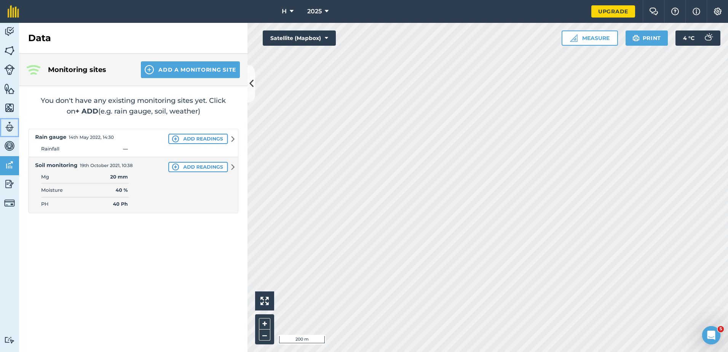
click at [5, 134] on link "Team" at bounding box center [9, 127] width 19 height 19
select select "MEMBER"
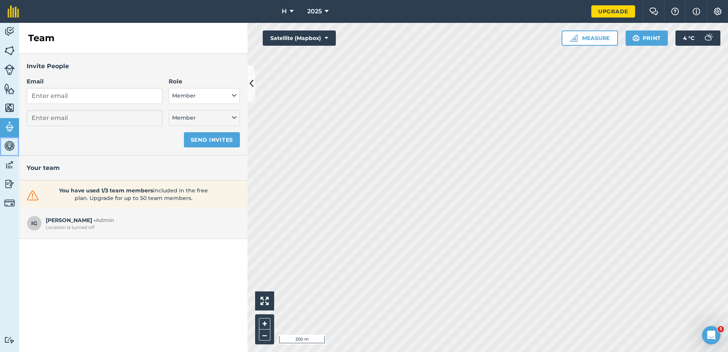
click at [17, 149] on link "Vehicles" at bounding box center [9, 146] width 19 height 19
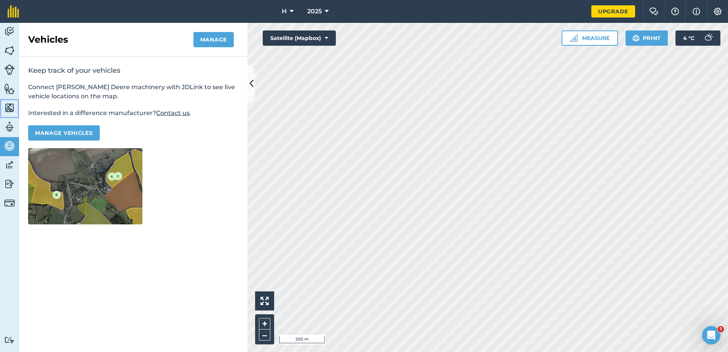
click at [16, 110] on link "Maps" at bounding box center [9, 108] width 19 height 19
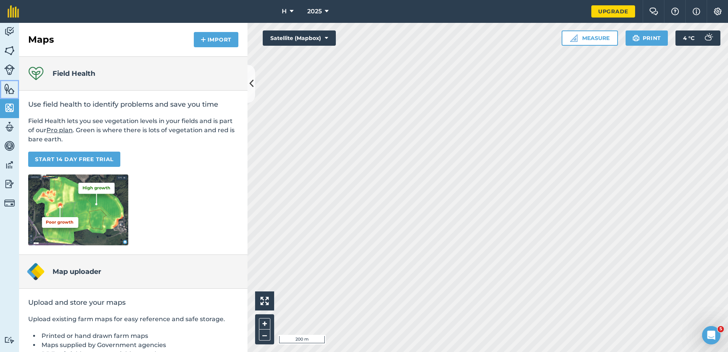
click at [6, 84] on img at bounding box center [9, 88] width 11 height 11
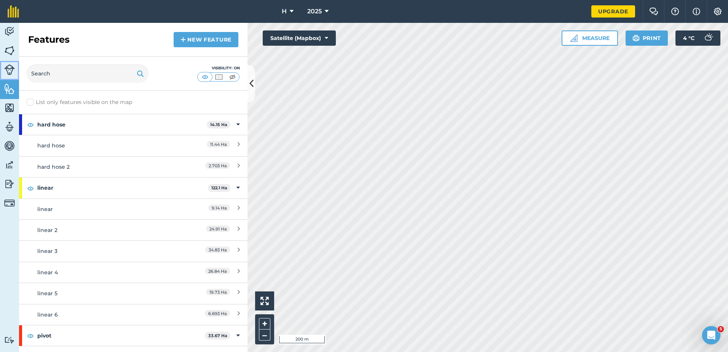
click at [12, 69] on img at bounding box center [9, 69] width 11 height 11
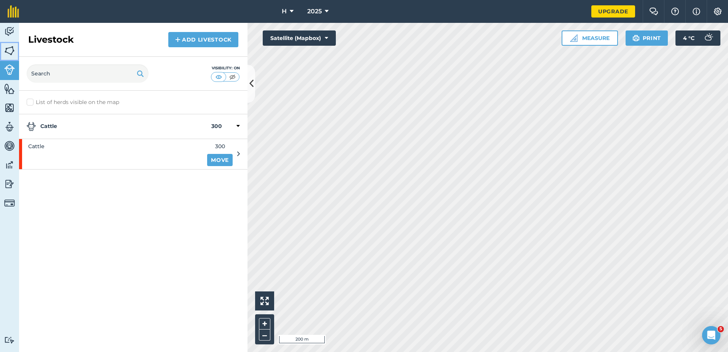
click at [11, 50] on img at bounding box center [9, 50] width 11 height 11
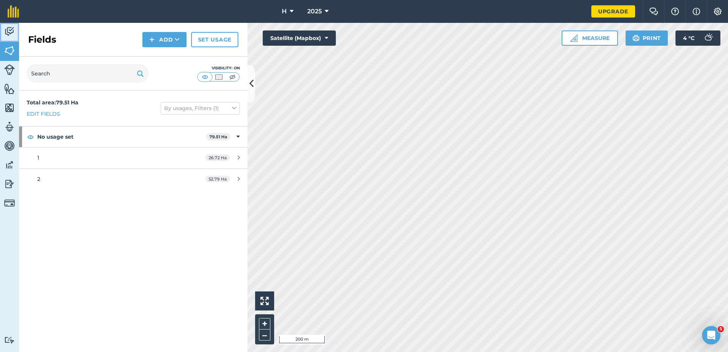
click at [10, 34] on img at bounding box center [9, 31] width 11 height 11
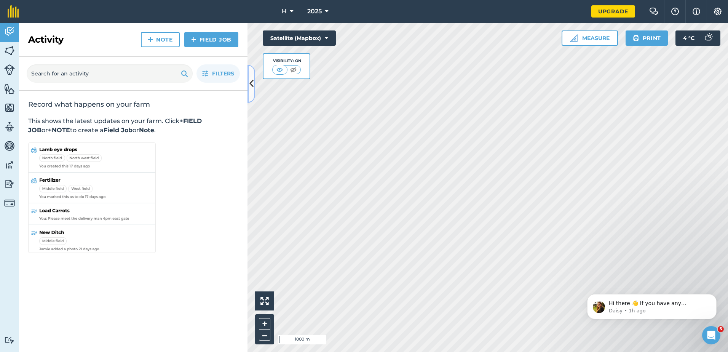
click at [252, 90] on icon at bounding box center [251, 83] width 4 height 13
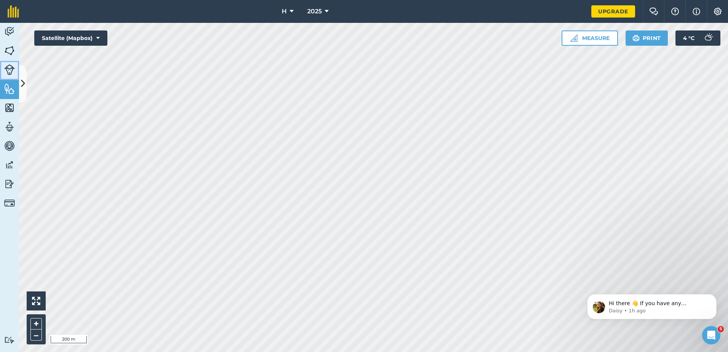
click at [18, 75] on link "Livestock" at bounding box center [9, 70] width 19 height 19
click at [19, 76] on link "Livestock" at bounding box center [9, 70] width 19 height 19
click at [23, 80] on icon at bounding box center [23, 83] width 4 height 13
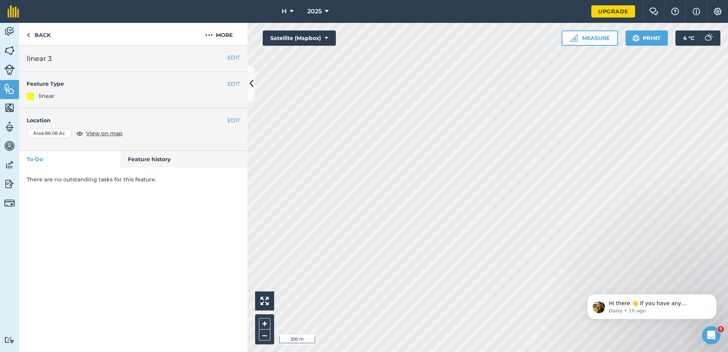
click at [462, 11] on div "H 2025 Upgrade Farm Chat Help Info Settings Map printing is not available on ou…" at bounding box center [364, 176] width 728 height 352
click at [607, 37] on button "Measure" at bounding box center [590, 37] width 56 height 15
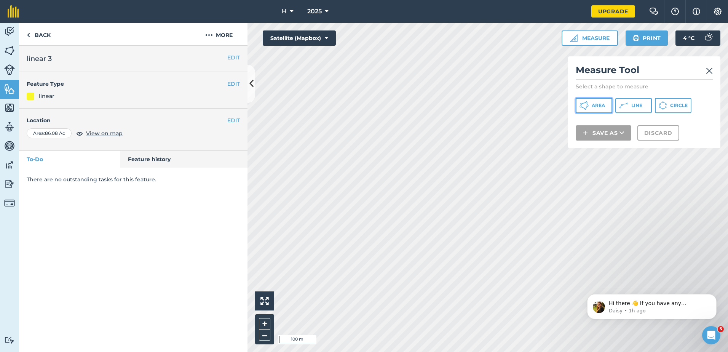
click at [601, 108] on span "Area" at bounding box center [598, 105] width 13 height 6
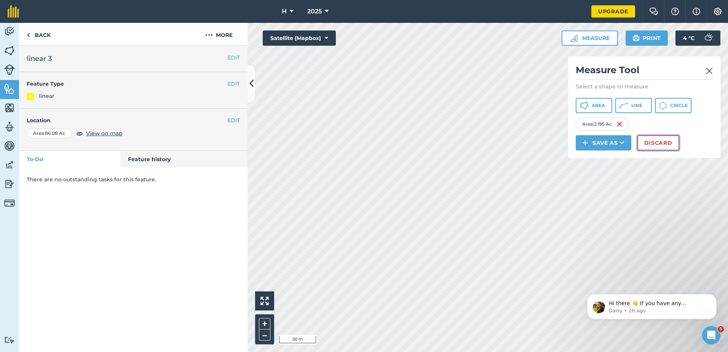
click at [661, 146] on button "Discard" at bounding box center [658, 142] width 42 height 15
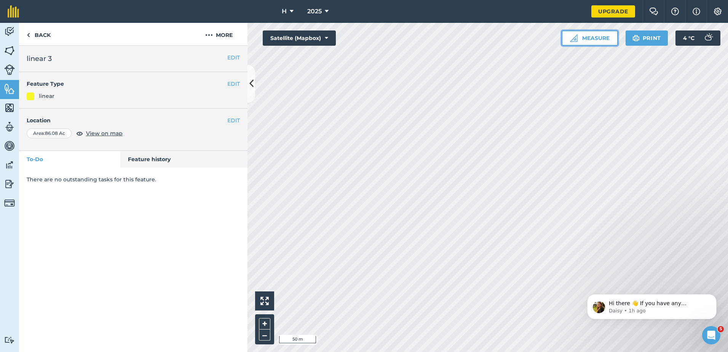
click at [615, 37] on button "Measure" at bounding box center [590, 37] width 56 height 15
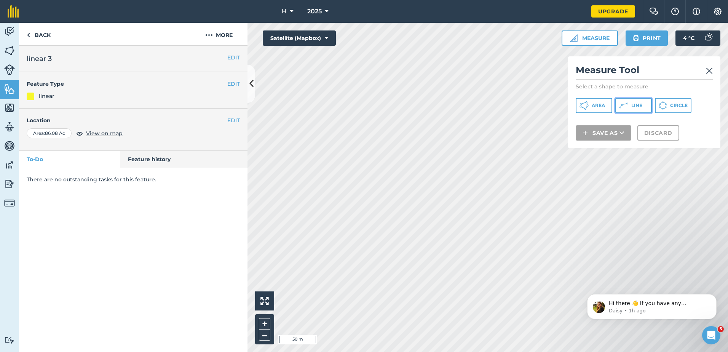
click at [588, 104] on g at bounding box center [583, 105] width 9 height 8
click at [711, 71] on img at bounding box center [709, 70] width 7 height 9
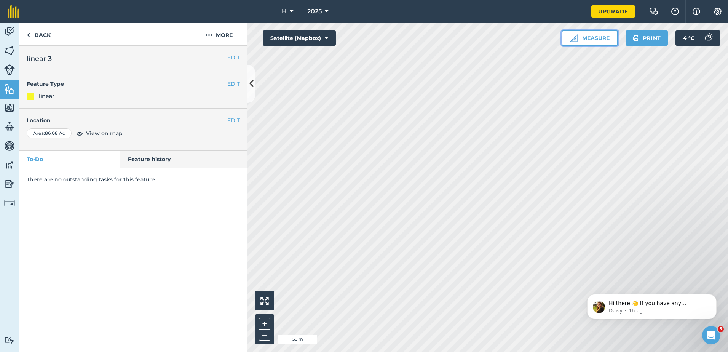
click at [593, 38] on button "Measure" at bounding box center [590, 37] width 56 height 15
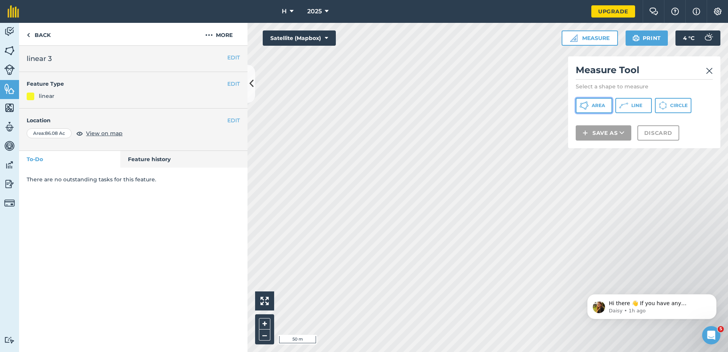
click at [597, 111] on button "Area" at bounding box center [594, 105] width 37 height 15
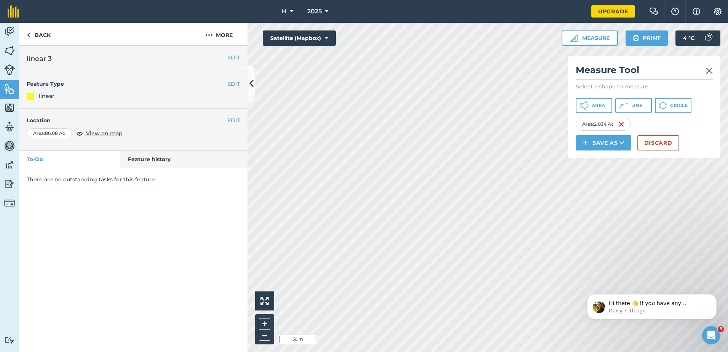
click at [610, 125] on div "Click to start drawing i 50 m + – Satellite (Mapbox) Measure Measure Tool Selec…" at bounding box center [487, 187] width 480 height 329
click at [728, 205] on html "H 2025 Upgrade Farm Chat Help Info Settings Map printing is not available on ou…" at bounding box center [364, 176] width 728 height 352
click at [662, 104] on div "Click to start drawing i 100 m + – Satellite (Mapbox) Measure Measure Tool Sele…" at bounding box center [487, 187] width 480 height 329
click at [648, 140] on button "Discard" at bounding box center [658, 142] width 42 height 15
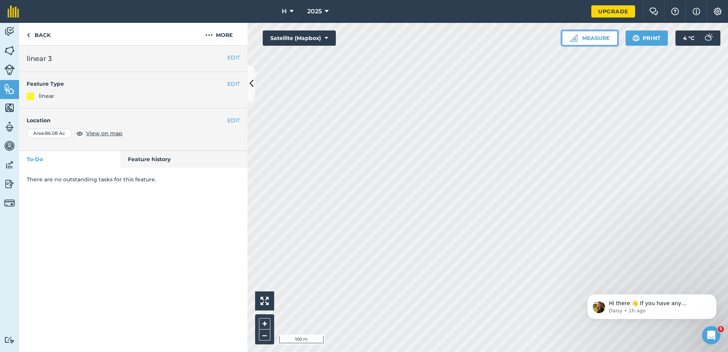
click at [576, 38] on img at bounding box center [574, 38] width 8 height 8
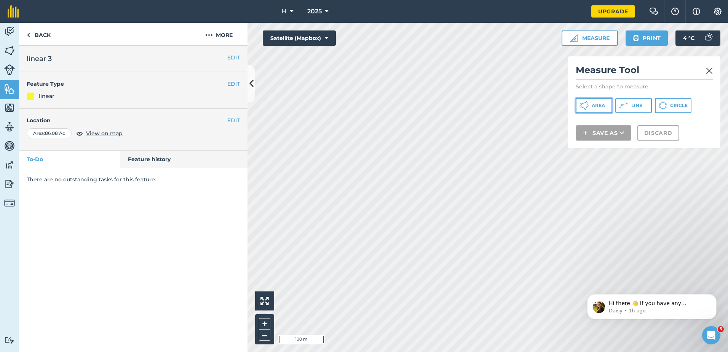
click at [600, 102] on span "Area" at bounding box center [598, 105] width 13 height 6
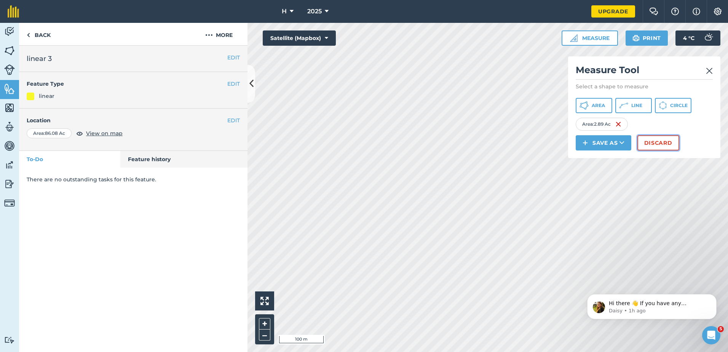
click at [650, 141] on button "Discard" at bounding box center [658, 142] width 42 height 15
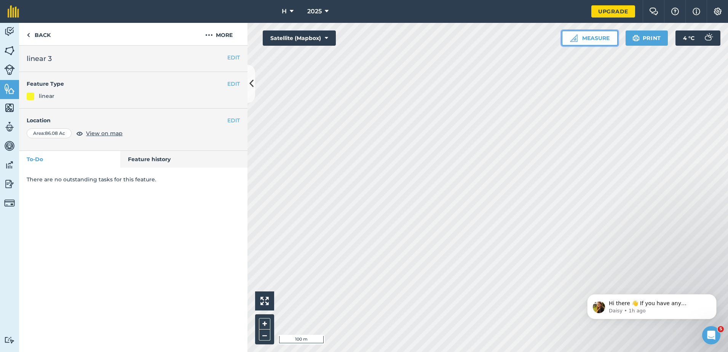
click at [598, 42] on button "Measure" at bounding box center [590, 37] width 56 height 15
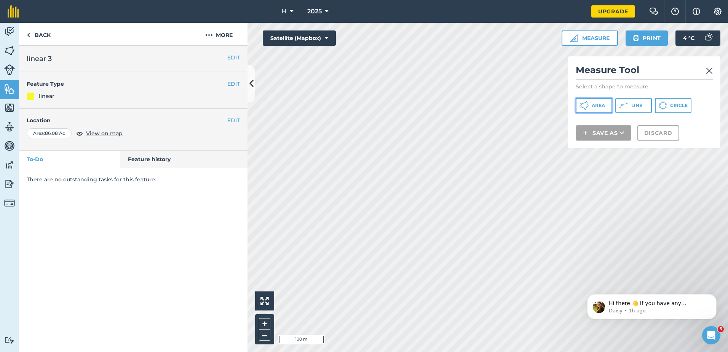
click at [599, 108] on button "Area" at bounding box center [594, 105] width 37 height 15
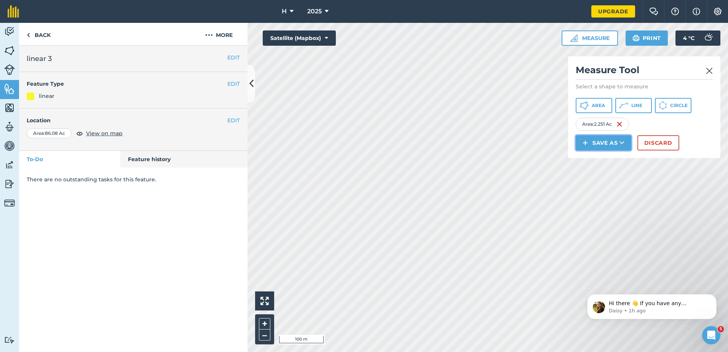
click at [612, 143] on button "Save as" at bounding box center [604, 142] width 56 height 15
click at [603, 164] on link "Field" at bounding box center [603, 160] width 53 height 17
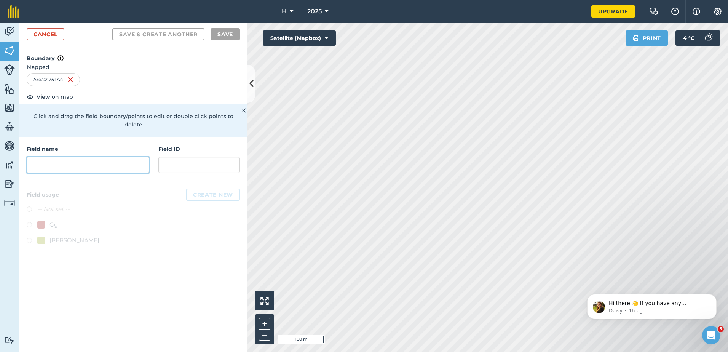
click at [72, 160] on input "text" at bounding box center [88, 165] width 123 height 16
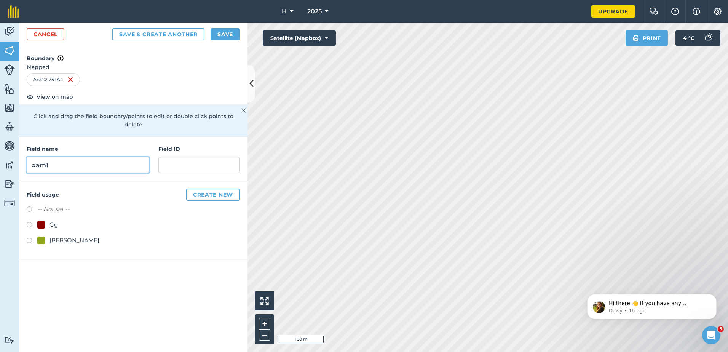
type input "dam1"
click at [214, 30] on button "Save" at bounding box center [225, 34] width 29 height 12
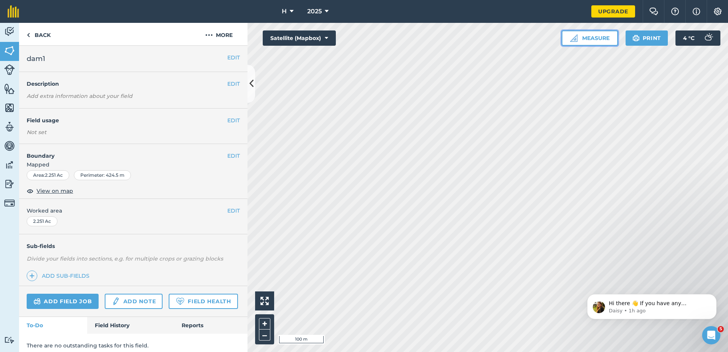
click at [578, 40] on button "Measure" at bounding box center [590, 37] width 56 height 15
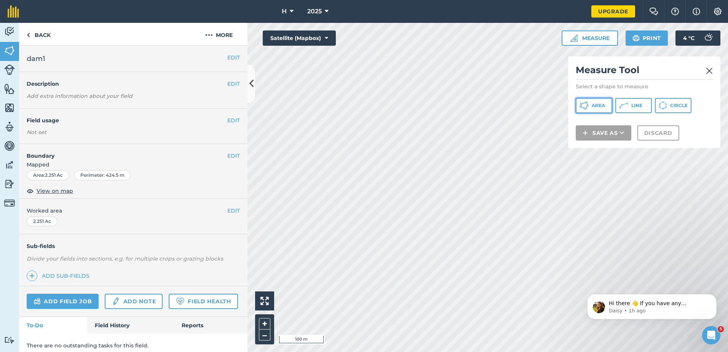
click at [589, 104] on button "Area" at bounding box center [594, 105] width 37 height 15
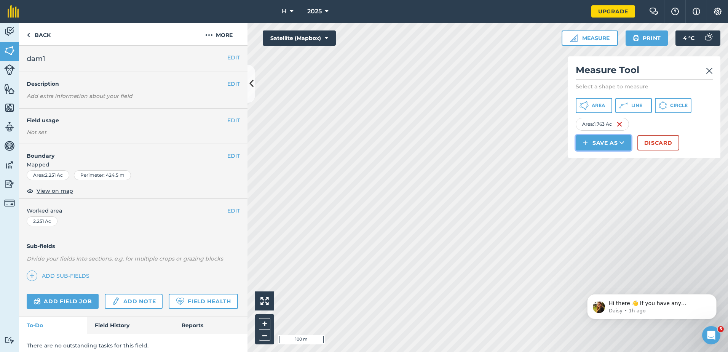
click at [598, 141] on button "Save as" at bounding box center [604, 142] width 56 height 15
click at [592, 175] on link "Feature" at bounding box center [603, 177] width 53 height 17
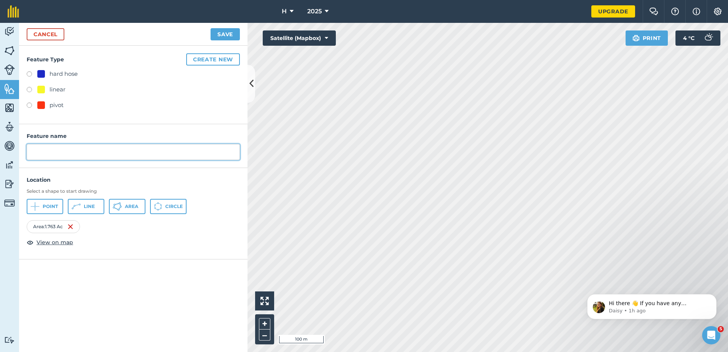
click at [66, 151] on input "text" at bounding box center [133, 152] width 213 height 16
type input "dam2"
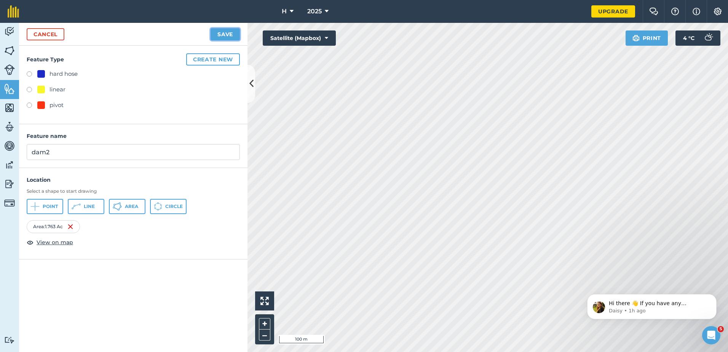
click at [221, 35] on button "Save" at bounding box center [225, 34] width 29 height 12
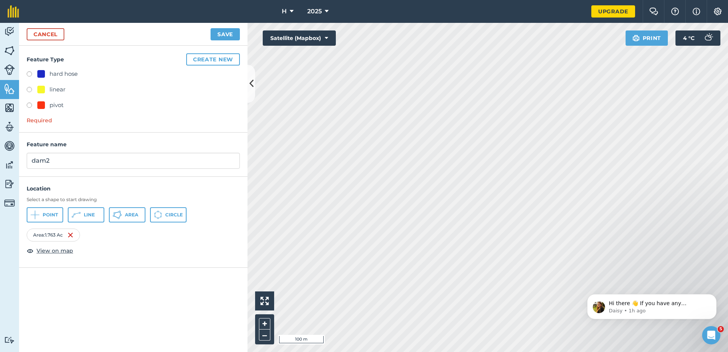
click at [209, 35] on div "Cancel Save" at bounding box center [133, 34] width 228 height 23
click at [218, 35] on button "Save" at bounding box center [225, 34] width 29 height 12
click at [217, 33] on button "Save" at bounding box center [225, 34] width 29 height 12
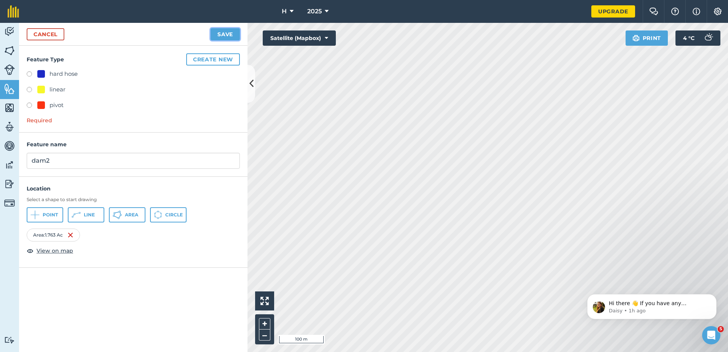
click at [217, 33] on button "Save" at bounding box center [225, 34] width 29 height 12
click at [31, 32] on link "Cancel" at bounding box center [46, 34] width 38 height 12
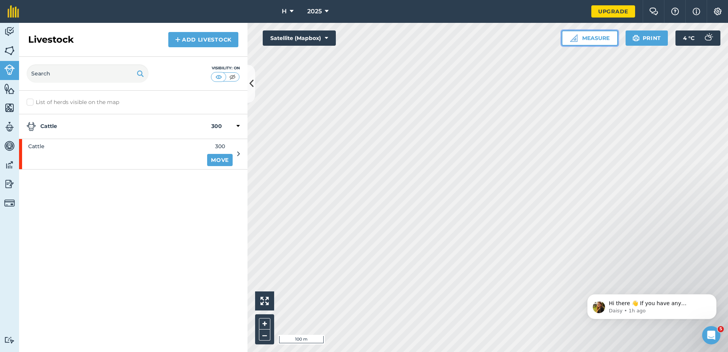
click at [578, 38] on button "Measure" at bounding box center [590, 37] width 56 height 15
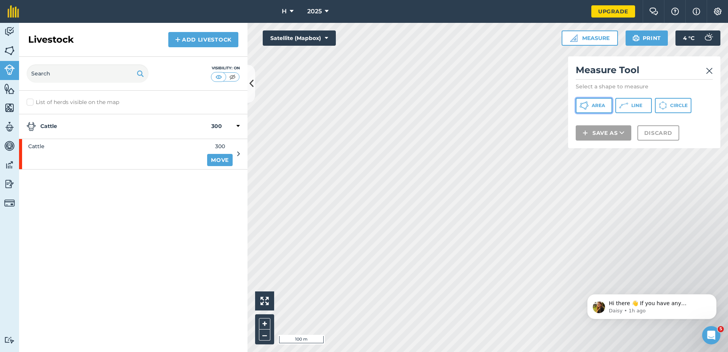
drag, startPoint x: 587, startPoint y: 105, endPoint x: 571, endPoint y: 108, distance: 16.6
click at [588, 105] on icon at bounding box center [588, 106] width 2 height 2
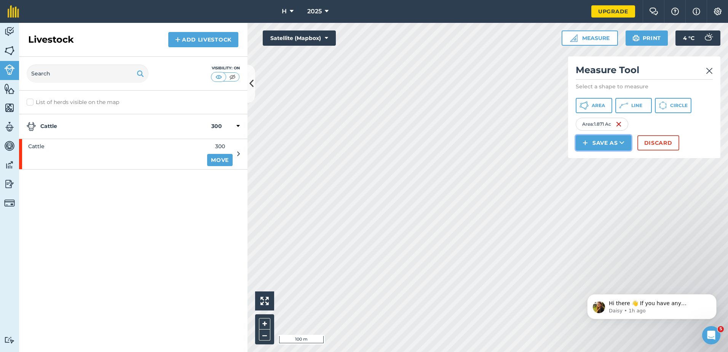
click at [590, 142] on button "Save as" at bounding box center [604, 142] width 56 height 15
click at [600, 161] on link "Field" at bounding box center [603, 160] width 53 height 17
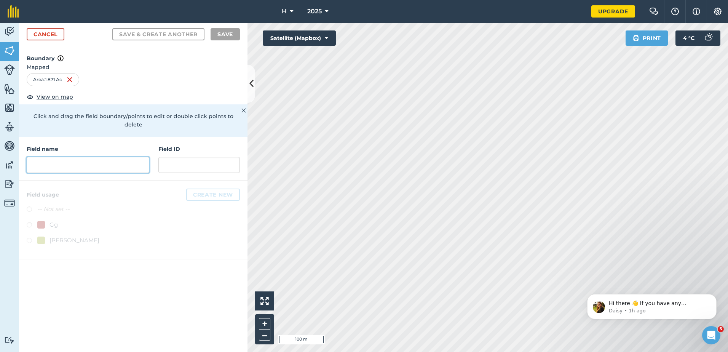
click at [71, 157] on input "text" at bounding box center [88, 165] width 123 height 16
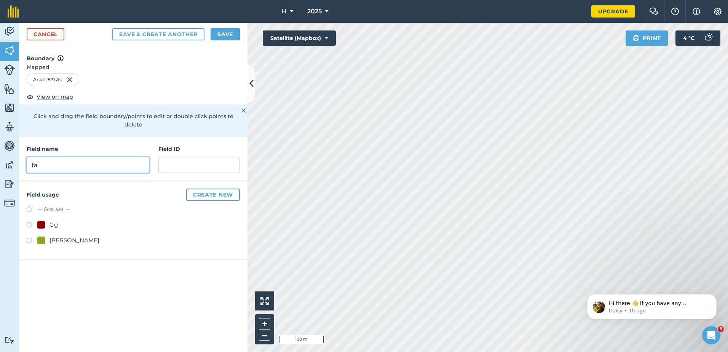
type input "f"
type input "dam2"
click at [230, 33] on button "Save" at bounding box center [225, 34] width 29 height 12
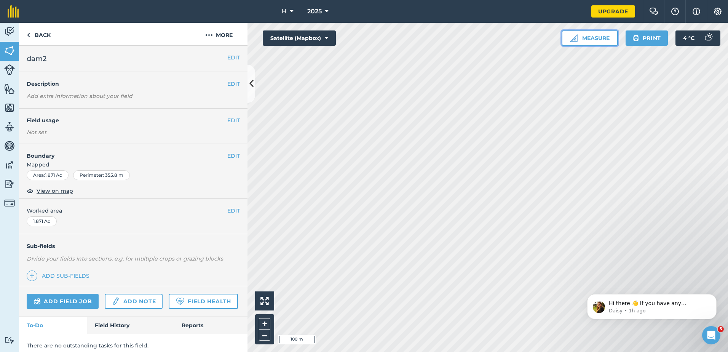
click at [606, 35] on button "Measure" at bounding box center [590, 37] width 56 height 15
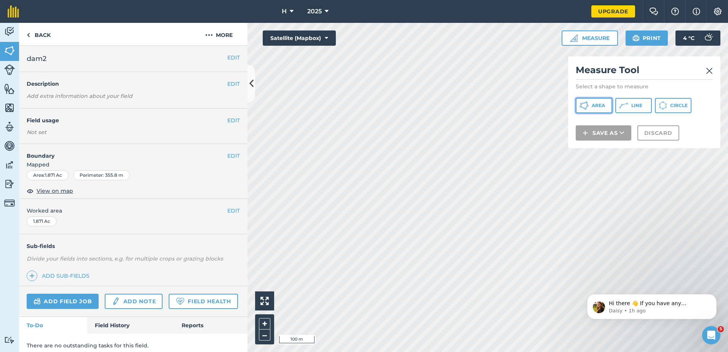
click at [597, 107] on span "Area" at bounding box center [598, 105] width 13 height 6
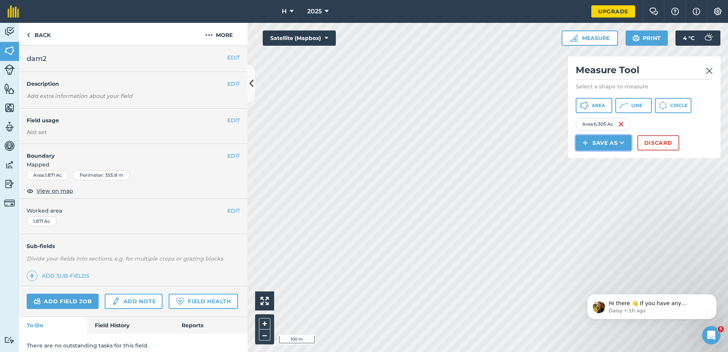
click at [613, 140] on button "Save as" at bounding box center [604, 142] width 56 height 15
click at [603, 162] on link "Field" at bounding box center [603, 160] width 53 height 17
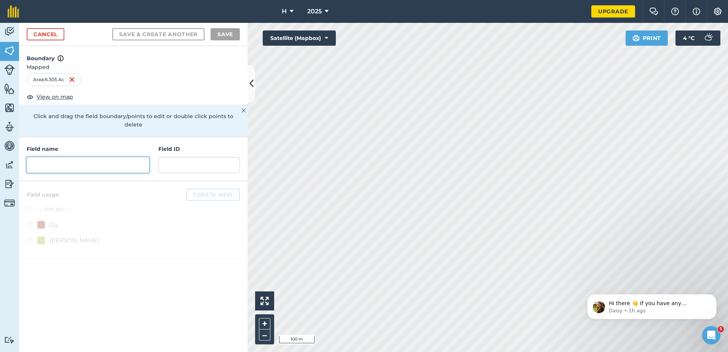
click at [90, 157] on input "text" at bounding box center [88, 165] width 123 height 16
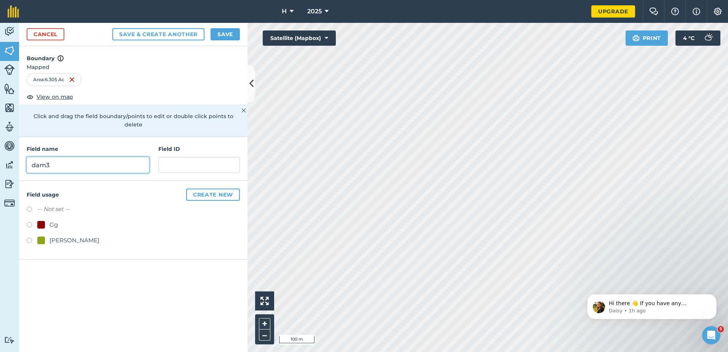
type input "dam3"
click at [112, 28] on button "Save & Create Another" at bounding box center [158, 34] width 92 height 12
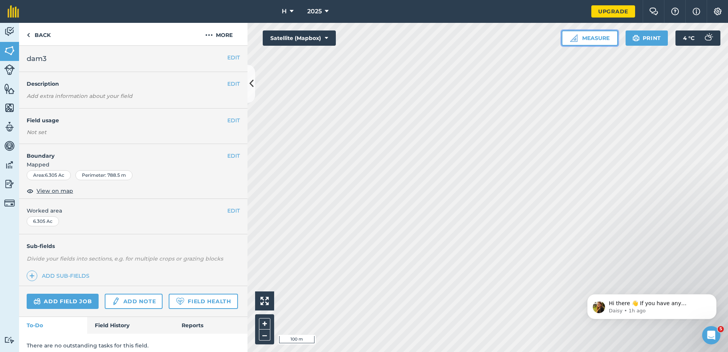
click at [604, 38] on button "Measure" at bounding box center [590, 37] width 56 height 15
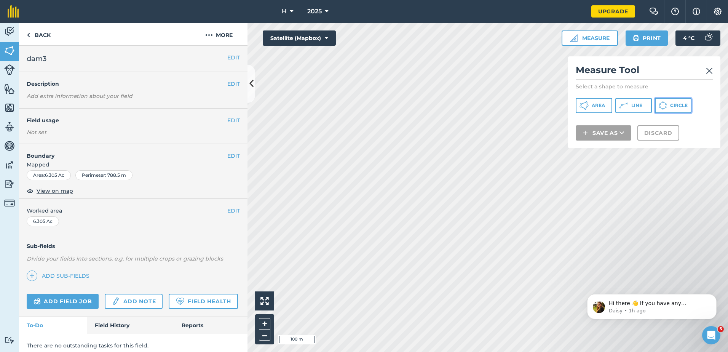
click at [589, 101] on icon at bounding box center [583, 105] width 9 height 9
click at [710, 72] on img at bounding box center [709, 70] width 7 height 9
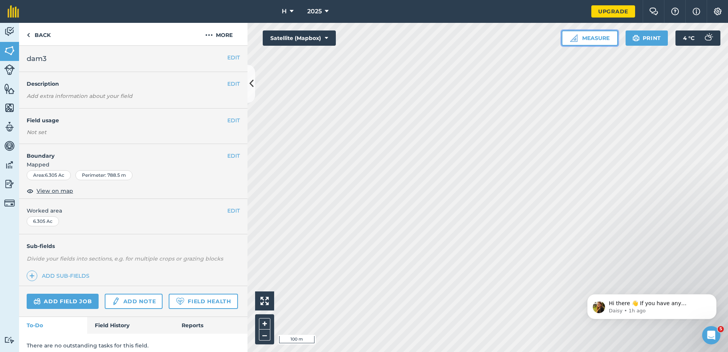
click at [598, 39] on button "Measure" at bounding box center [590, 37] width 56 height 15
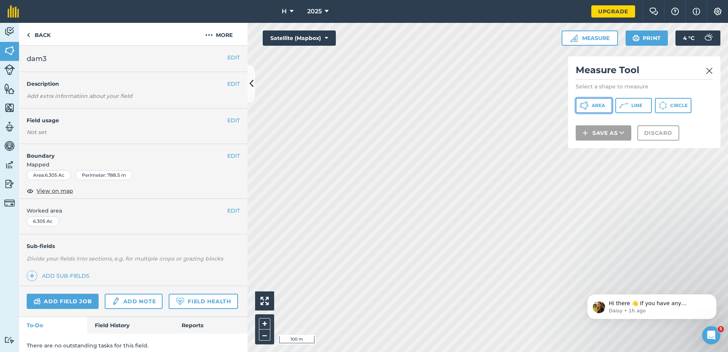
click at [582, 104] on icon at bounding box center [583, 105] width 9 height 9
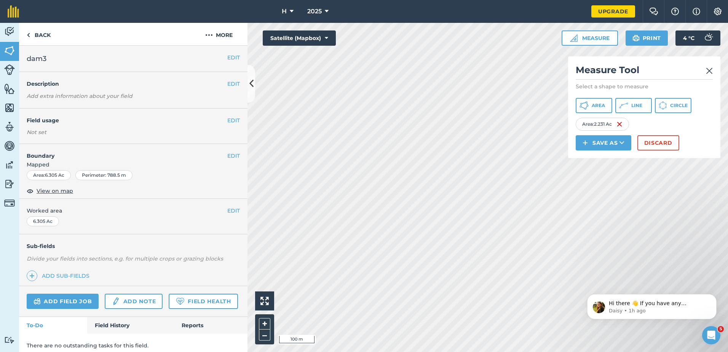
click at [728, 88] on html "H 2025 Upgrade Farm Chat Help Info Settings Map printing is not available on ou…" at bounding box center [364, 176] width 728 height 352
click at [728, 38] on html "H 2025 Upgrade Farm Chat Help Info Settings Map printing is not available on ou…" at bounding box center [364, 176] width 728 height 352
drag, startPoint x: 616, startPoint y: 140, endPoint x: 610, endPoint y: 140, distance: 5.7
click at [616, 140] on button "Save as" at bounding box center [604, 142] width 56 height 15
click at [598, 156] on link "Field" at bounding box center [603, 160] width 53 height 17
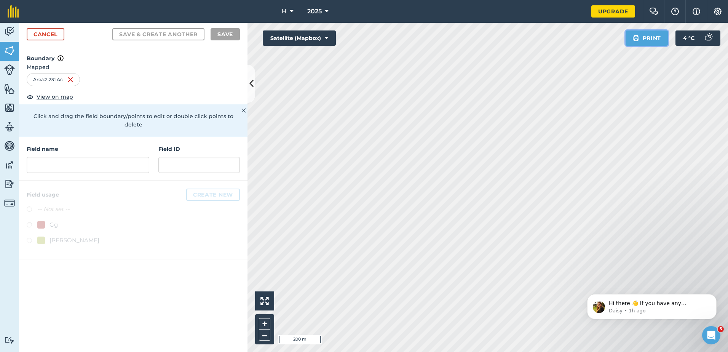
click at [643, 38] on button "Print" at bounding box center [646, 37] width 43 height 15
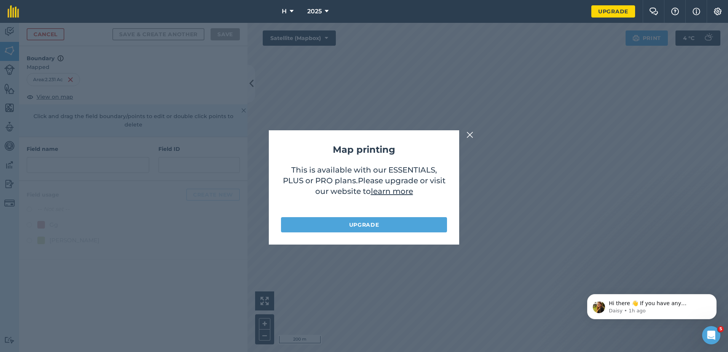
click at [467, 136] on img at bounding box center [469, 134] width 7 height 9
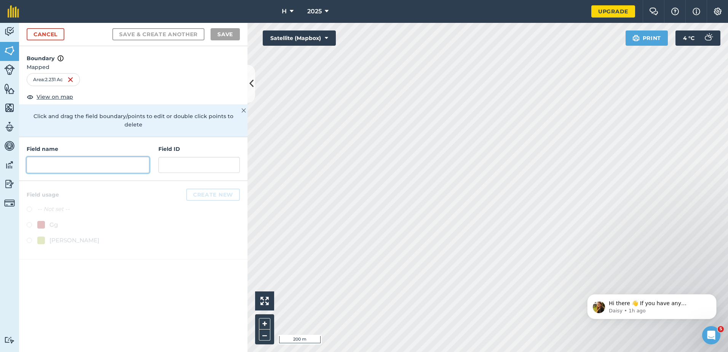
click at [78, 163] on input "text" at bounding box center [88, 165] width 123 height 16
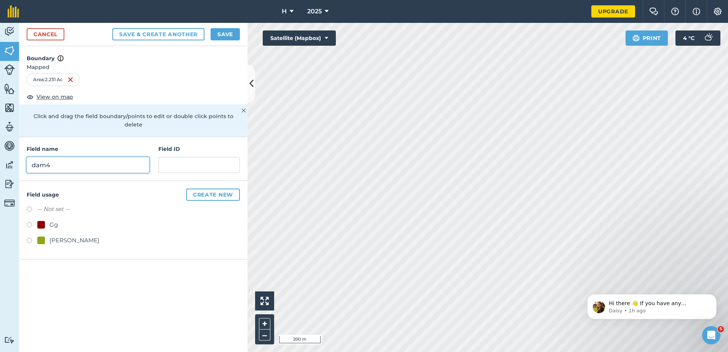
type input "dam4"
click at [112, 28] on button "Save & Create Another" at bounding box center [158, 34] width 92 height 12
click at [728, 166] on html "H 2025 Upgrade Farm Chat Help Info Settings Map printing is not available on ou…" at bounding box center [364, 176] width 728 height 352
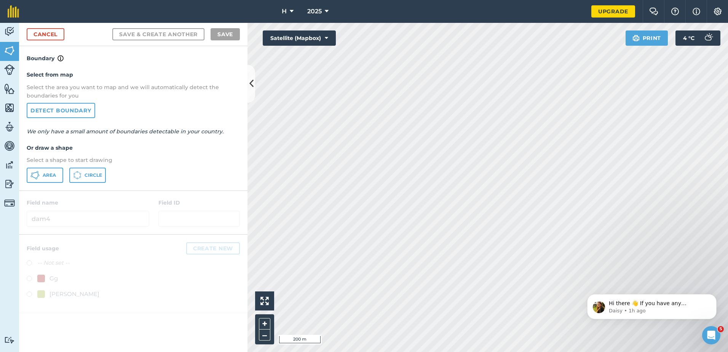
click at [211, 232] on div "Activity Fields Livestock Features Maps Team Vehicles Data Reporting Billing Tu…" at bounding box center [364, 187] width 728 height 329
click at [178, 253] on div "Activity Fields Livestock Features Maps Team Vehicles Data Reporting Billing Tu…" at bounding box center [364, 187] width 728 height 329
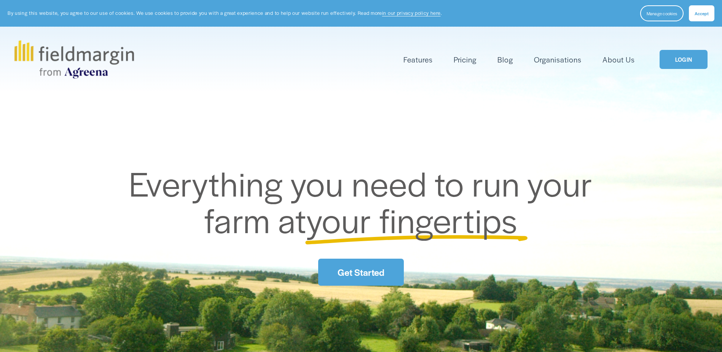
click at [688, 65] on link "LOGIN" at bounding box center [684, 59] width 48 height 19
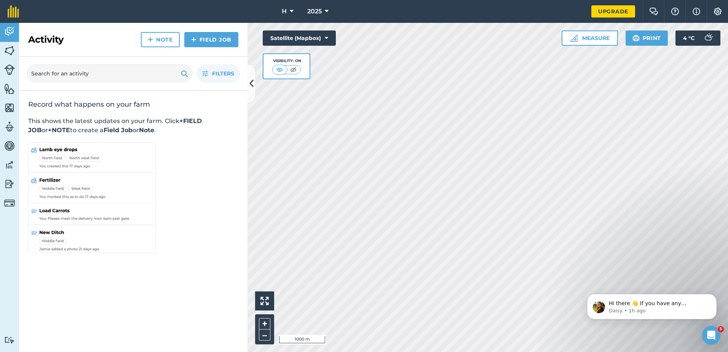
click at [290, 64] on div "Visibility: On" at bounding box center [286, 61] width 29 height 6
click at [290, 67] on img at bounding box center [294, 70] width 10 height 8
click at [280, 70] on img at bounding box center [280, 70] width 10 height 8
click at [185, 236] on div "Activity Fields Livestock Features Maps Team Vehicles Data Reporting Billing Tu…" at bounding box center [364, 187] width 728 height 329
click at [316, 8] on span "2025" at bounding box center [314, 11] width 14 height 9
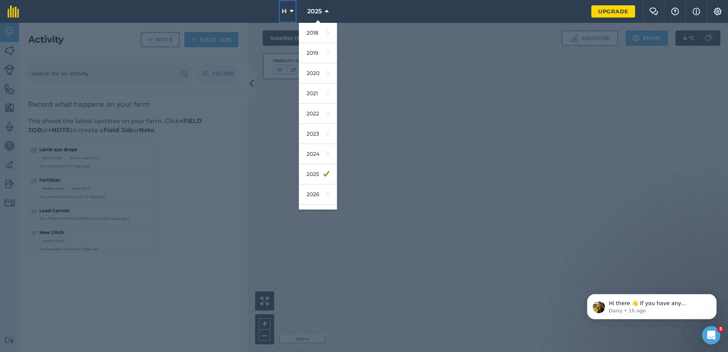
click at [293, 10] on icon at bounding box center [292, 11] width 4 height 9
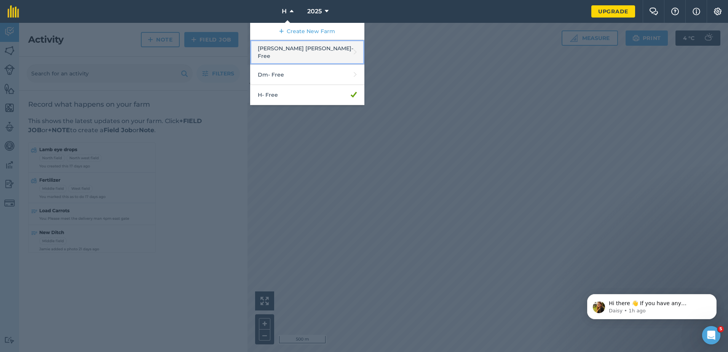
click at [299, 50] on link "[PERSON_NAME] [PERSON_NAME] - Free" at bounding box center [307, 52] width 114 height 25
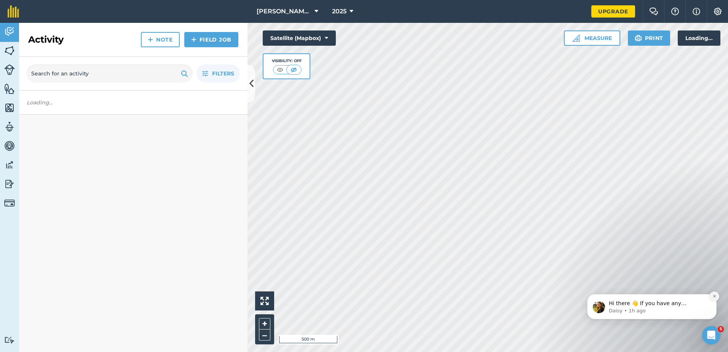
click at [710, 295] on button "Dismiss notification" at bounding box center [714, 296] width 10 height 10
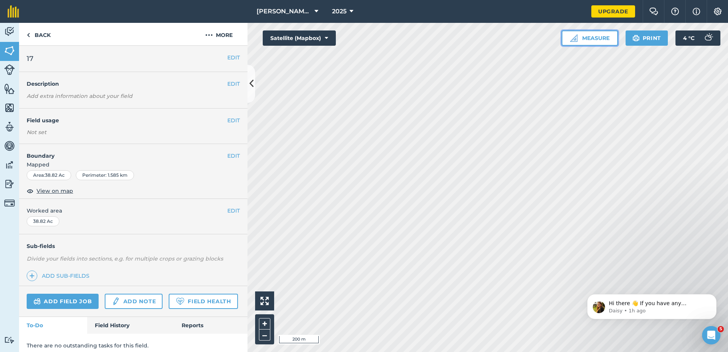
click at [602, 41] on button "Measure" at bounding box center [590, 37] width 56 height 15
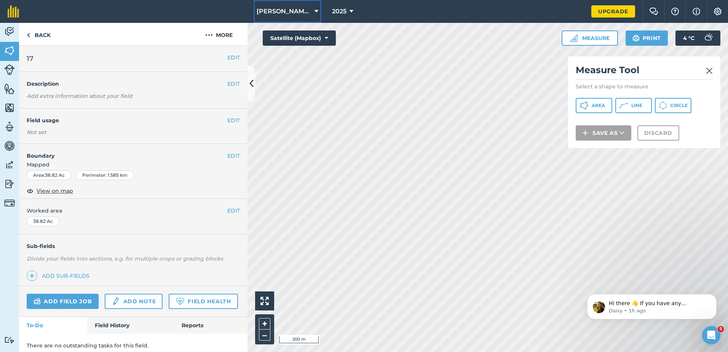
click at [293, 11] on span "[PERSON_NAME] [PERSON_NAME]" at bounding box center [284, 11] width 55 height 9
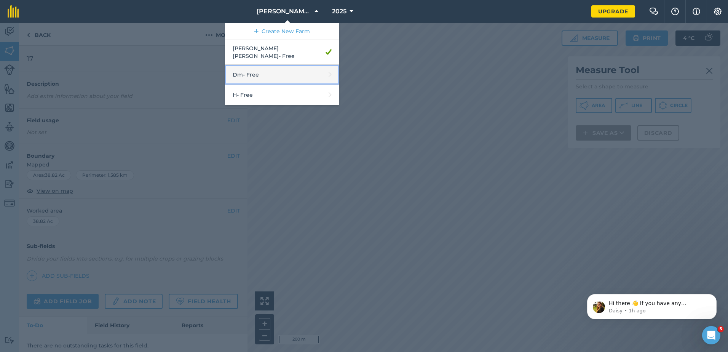
click at [281, 69] on link "Dm - Free" at bounding box center [282, 75] width 114 height 20
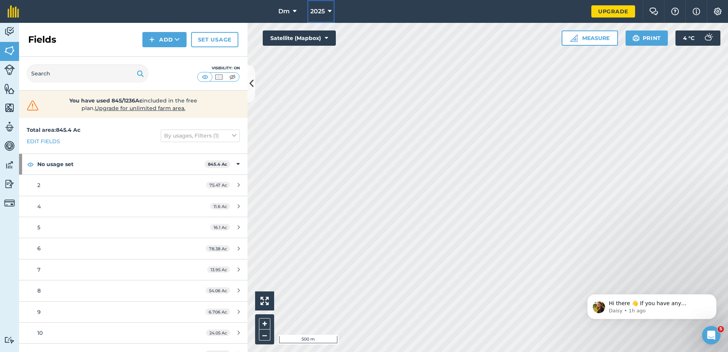
click at [322, 10] on span "2025" at bounding box center [317, 11] width 14 height 9
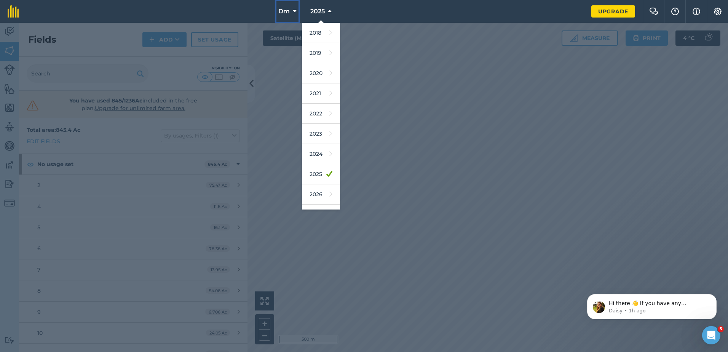
click at [294, 10] on icon at bounding box center [295, 11] width 4 height 9
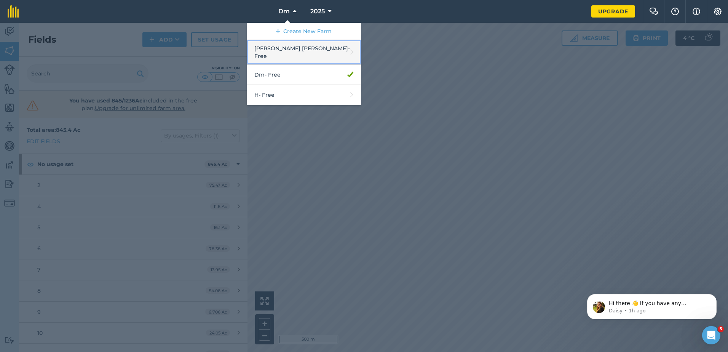
click at [302, 42] on link "[PERSON_NAME] [PERSON_NAME] - Free" at bounding box center [304, 52] width 114 height 25
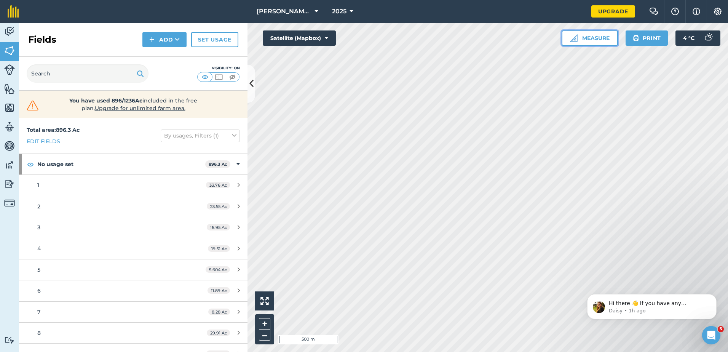
click at [579, 37] on button "Measure" at bounding box center [590, 37] width 56 height 15
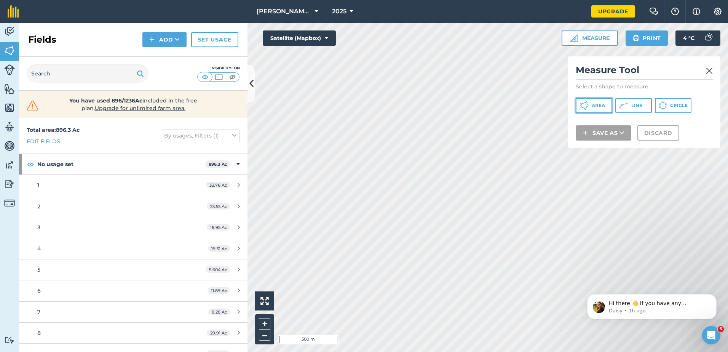
click at [591, 104] on button "Area" at bounding box center [594, 105] width 37 height 15
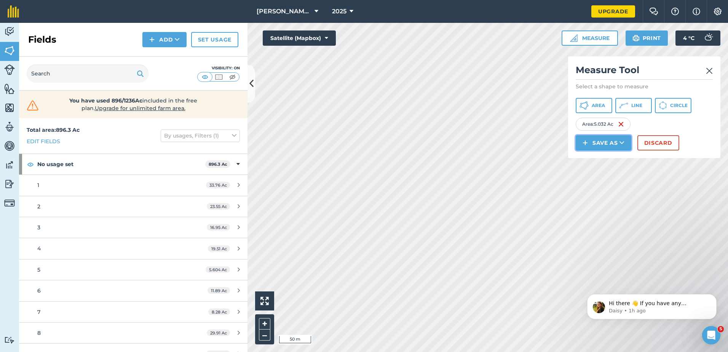
click at [608, 144] on button "Save as" at bounding box center [604, 142] width 56 height 15
click at [603, 160] on link "Field" at bounding box center [603, 160] width 53 height 17
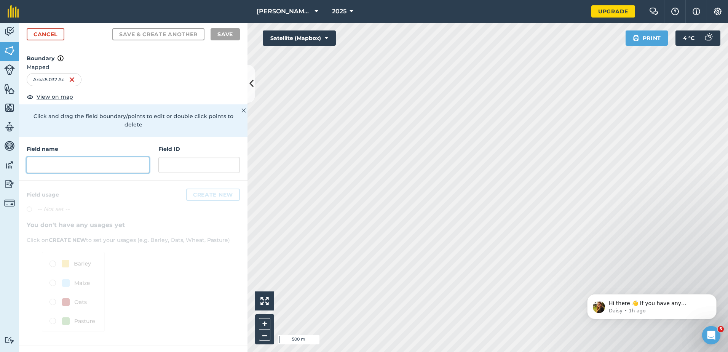
click at [107, 162] on input "text" at bounding box center [88, 165] width 123 height 16
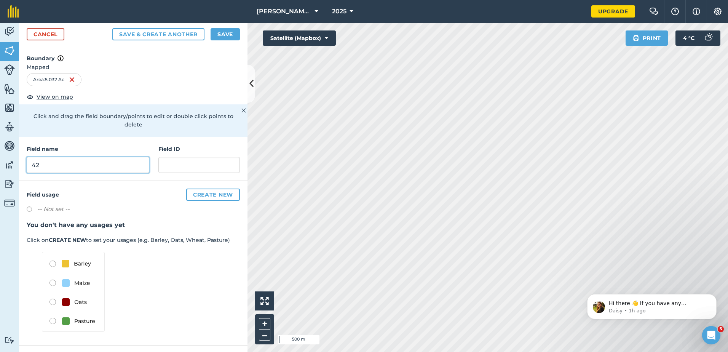
type input "42"
click at [112, 28] on button "Save & Create Another" at bounding box center [158, 34] width 92 height 12
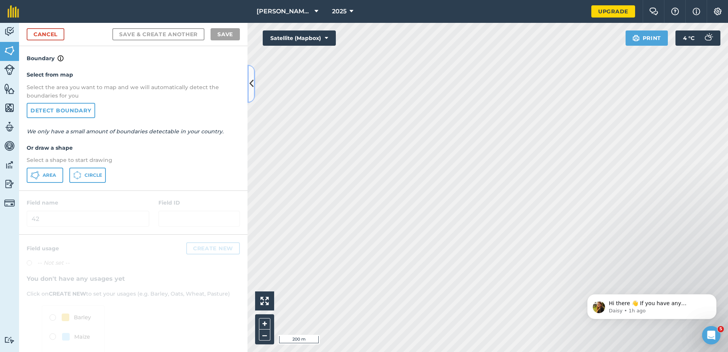
click at [251, 85] on icon at bounding box center [251, 83] width 4 height 13
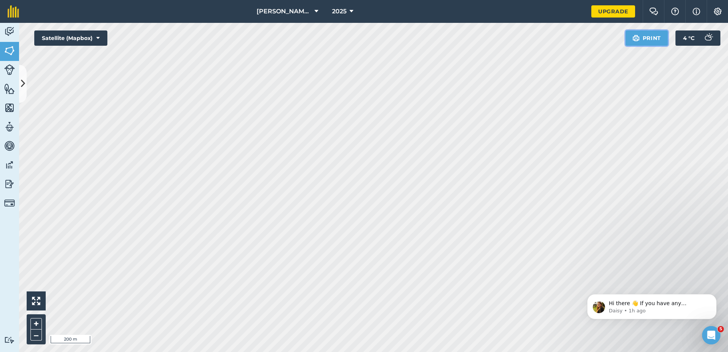
click at [648, 37] on button "Print" at bounding box center [646, 37] width 43 height 15
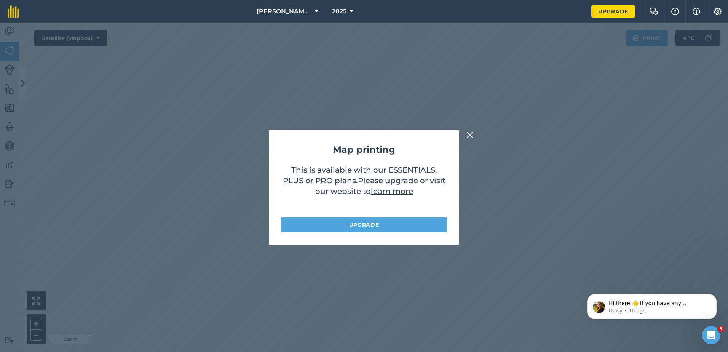
click at [470, 132] on img at bounding box center [469, 134] width 7 height 9
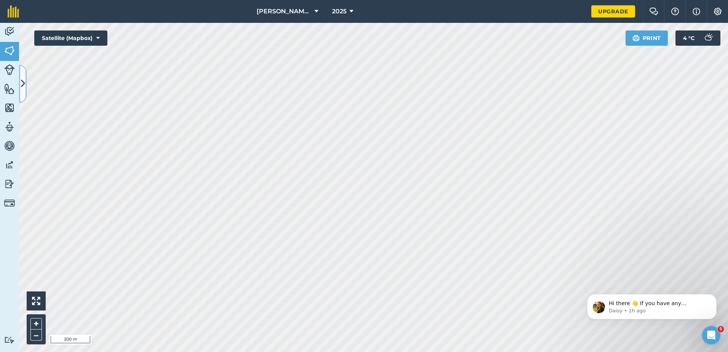
click at [24, 78] on icon at bounding box center [23, 83] width 4 height 13
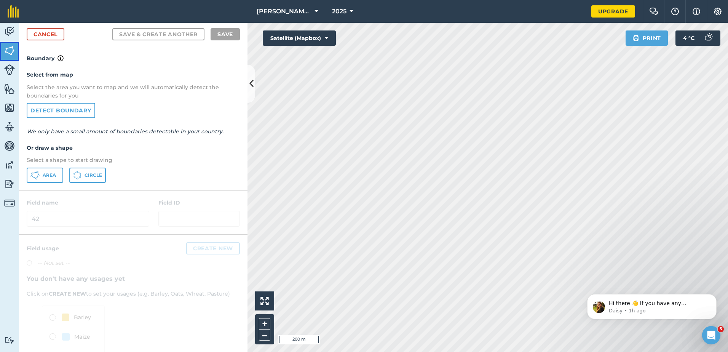
click at [5, 48] on img at bounding box center [9, 50] width 11 height 11
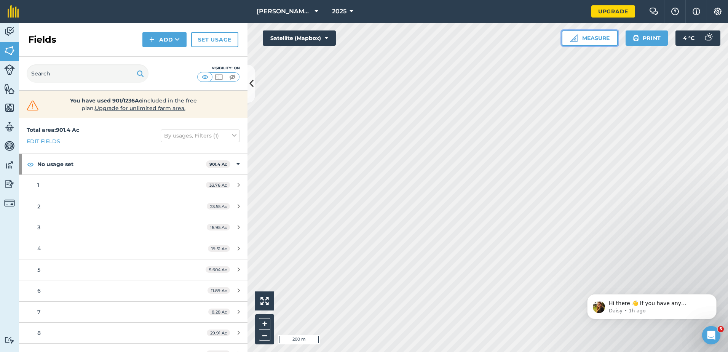
click at [592, 36] on button "Measure" at bounding box center [590, 37] width 56 height 15
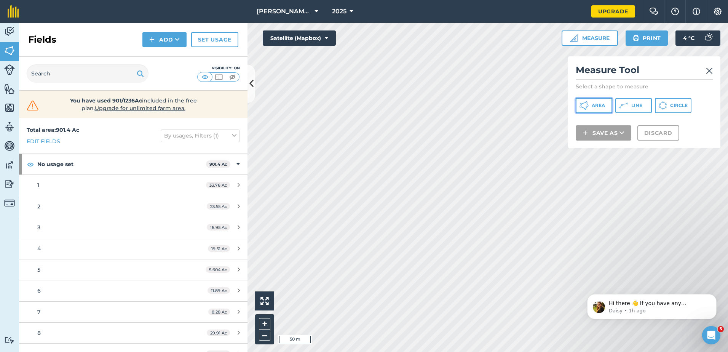
click at [600, 104] on span "Area" at bounding box center [598, 105] width 13 height 6
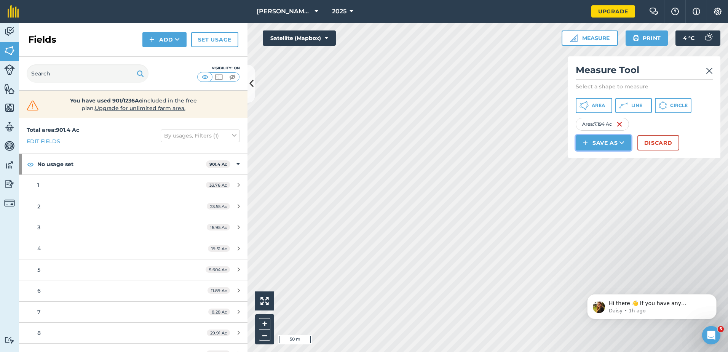
click at [598, 137] on button "Save as" at bounding box center [604, 142] width 56 height 15
click at [604, 160] on link "Field" at bounding box center [603, 160] width 53 height 17
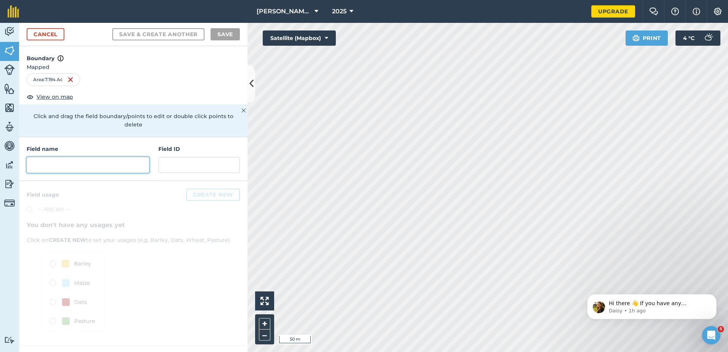
click at [114, 157] on input "text" at bounding box center [88, 165] width 123 height 16
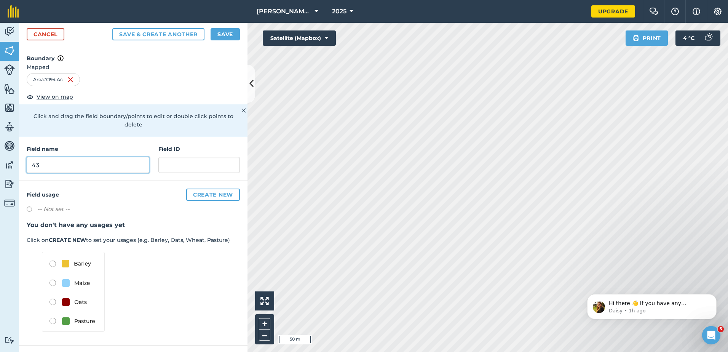
type input "43"
click at [228, 32] on button "Save" at bounding box center [225, 34] width 29 height 12
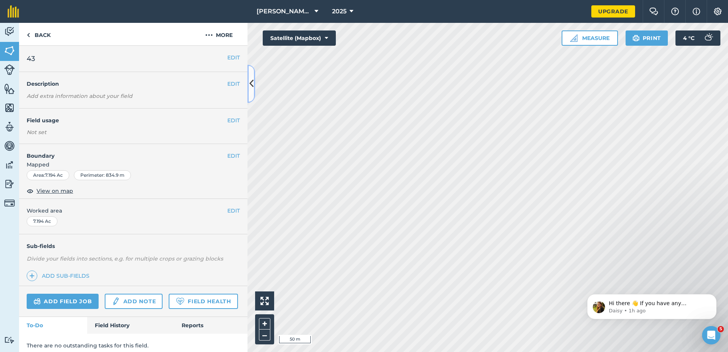
click at [253, 90] on icon at bounding box center [251, 83] width 4 height 13
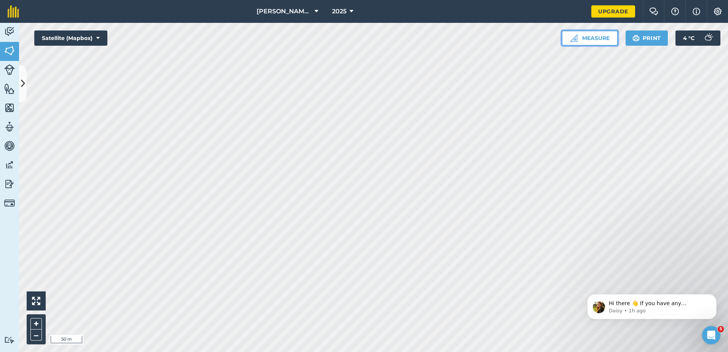
click at [595, 44] on button "Measure" at bounding box center [590, 37] width 56 height 15
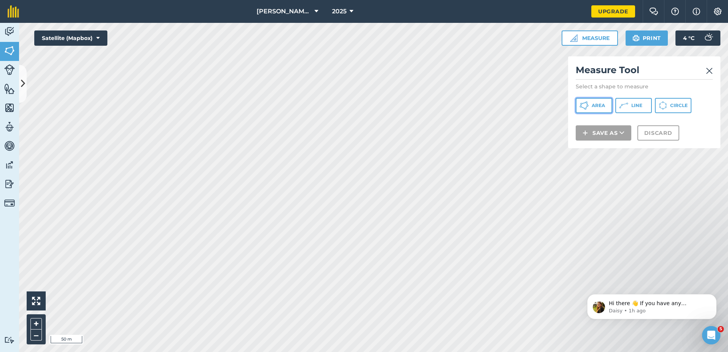
click at [596, 103] on span "Area" at bounding box center [598, 105] width 13 height 6
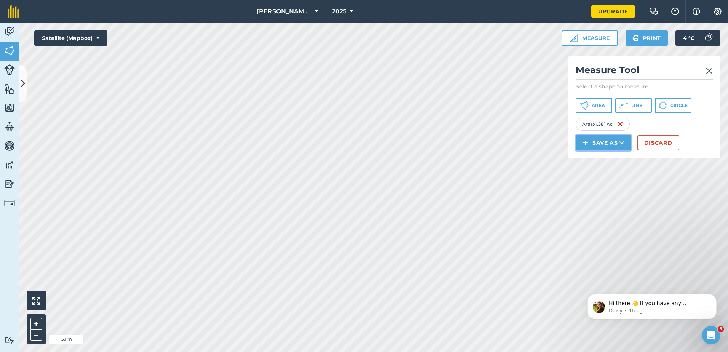
click at [595, 142] on button "Save as" at bounding box center [604, 142] width 56 height 15
click at [607, 160] on link "Field" at bounding box center [603, 160] width 53 height 17
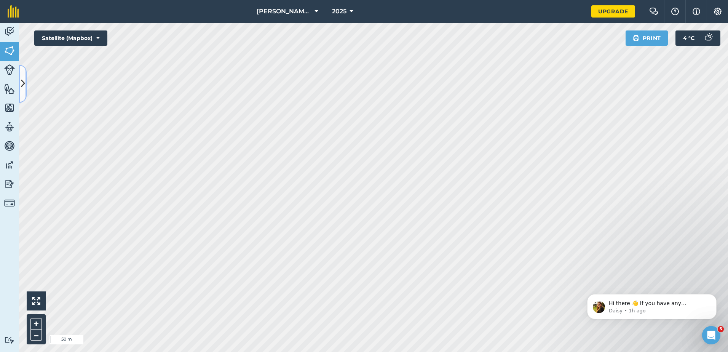
click at [21, 82] on icon at bounding box center [23, 83] width 4 height 13
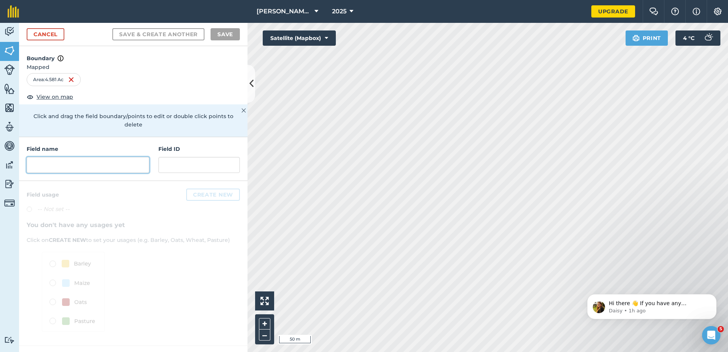
click at [83, 157] on input "text" at bounding box center [88, 165] width 123 height 16
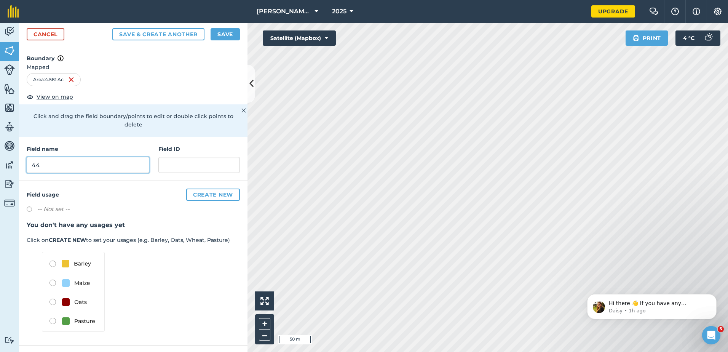
type input "44"
click at [112, 28] on button "Save & Create Another" at bounding box center [158, 34] width 92 height 12
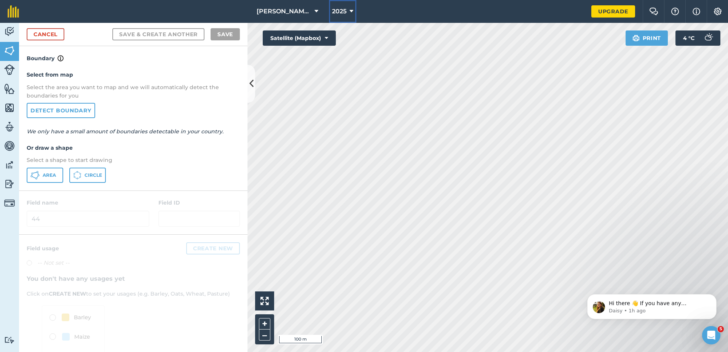
click at [329, 16] on button "2025" at bounding box center [342, 11] width 27 height 23
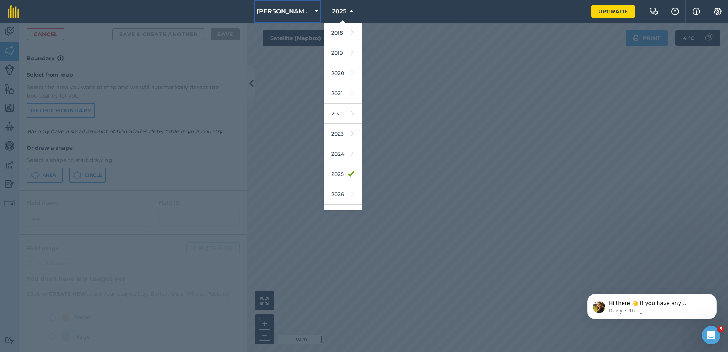
click at [306, 10] on button "[PERSON_NAME] [PERSON_NAME]" at bounding box center [288, 11] width 68 height 23
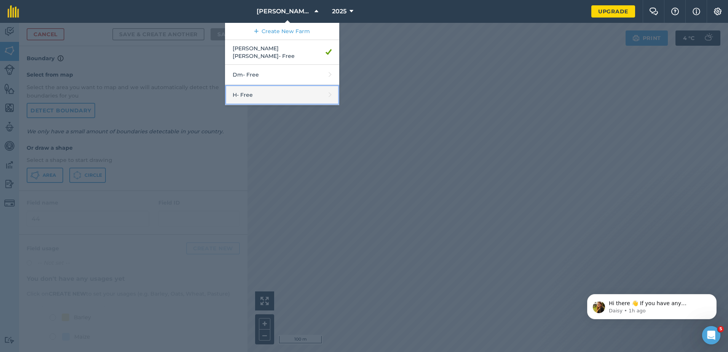
click at [289, 91] on link "H - Free" at bounding box center [282, 95] width 114 height 20
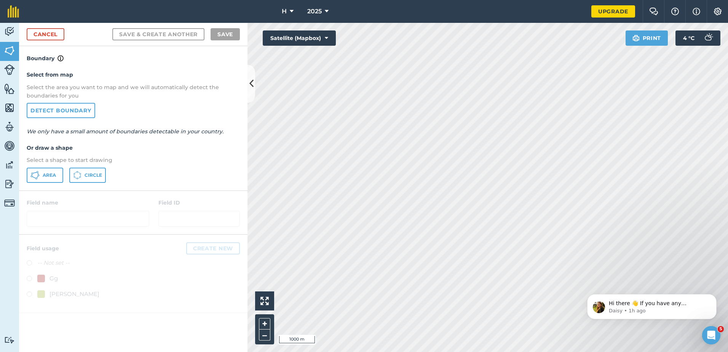
click at [665, 18] on div "H 2025 Upgrade Farm Chat Help Info Settings Map printing is not available on ou…" at bounding box center [364, 176] width 728 height 352
click at [223, 182] on div "Activity Fields Livestock Features Maps Team Vehicles Data Reporting Billing Tu…" at bounding box center [364, 187] width 728 height 329
click at [334, 45] on div "Hello i 200 m + – Satellite (Mapbox) Print 4 ° C" at bounding box center [487, 187] width 480 height 329
click at [378, 190] on div "Activity Fields Livestock Features Maps Team Vehicles Data Reporting Billing Tu…" at bounding box center [364, 187] width 728 height 329
drag, startPoint x: 243, startPoint y: 179, endPoint x: 184, endPoint y: 165, distance: 60.1
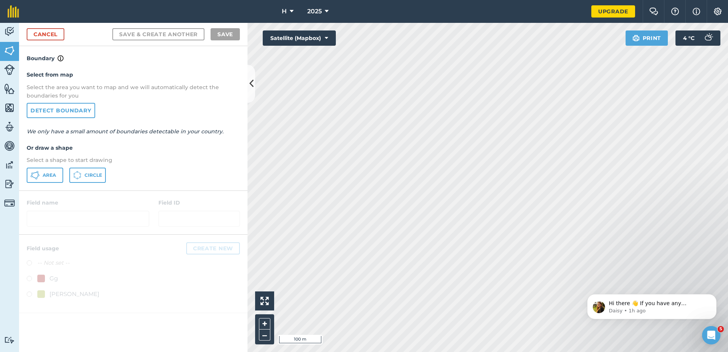
click at [184, 165] on div "Select from map Select the area you want to map and we will automatically detec…" at bounding box center [133, 126] width 228 height 127
click at [251, 94] on button at bounding box center [251, 84] width 8 height 38
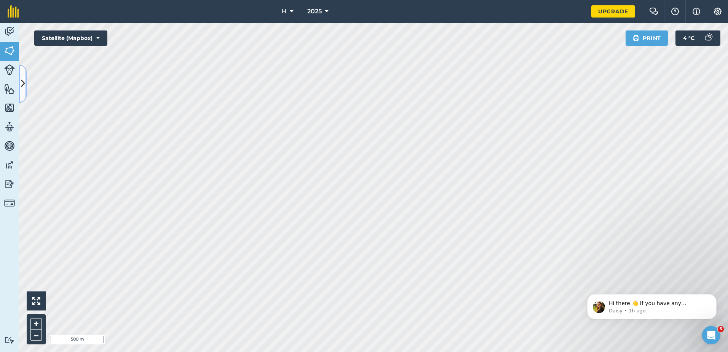
click at [24, 77] on button at bounding box center [23, 84] width 8 height 38
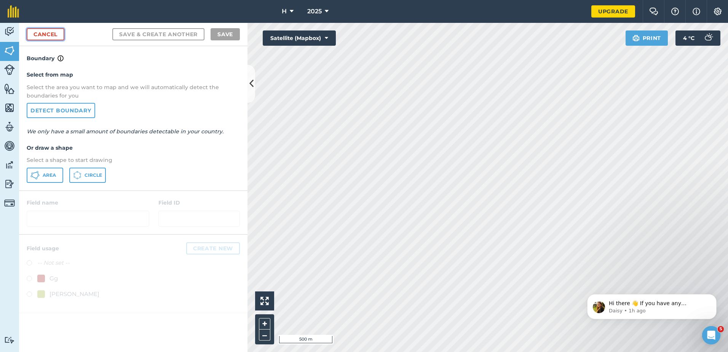
click at [51, 35] on link "Cancel" at bounding box center [46, 34] width 38 height 12
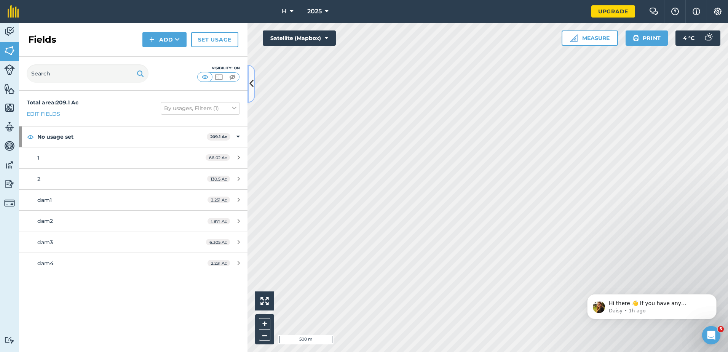
click at [251, 81] on icon at bounding box center [251, 83] width 4 height 13
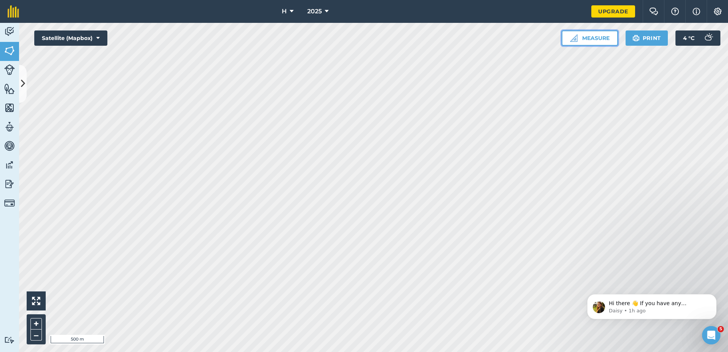
click at [599, 42] on button "Measure" at bounding box center [590, 37] width 56 height 15
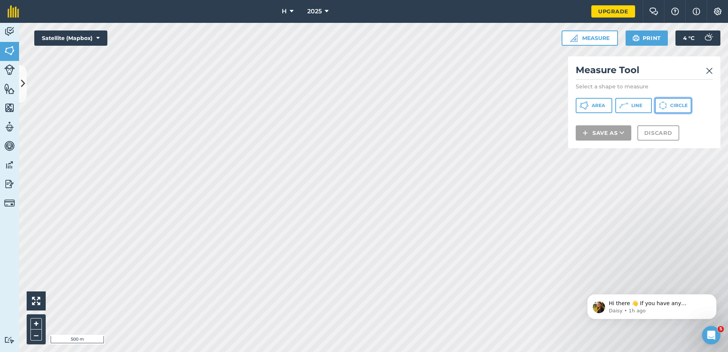
click at [589, 104] on icon at bounding box center [583, 105] width 9 height 9
click at [597, 109] on button "Area" at bounding box center [594, 105] width 37 height 15
click at [681, 107] on span "Circle" at bounding box center [679, 105] width 18 height 6
click at [607, 58] on div "Click to start drawing i 200 m + – Satellite (Mapbox) Measure Measure Tool Sele…" at bounding box center [373, 187] width 709 height 329
click at [711, 66] on img at bounding box center [709, 70] width 7 height 9
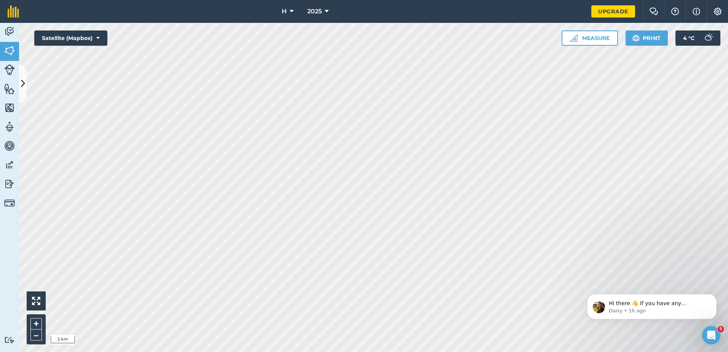
click at [466, 5] on div "H 2025 Upgrade Farm Chat Help Info Settings Map printing is not available on ou…" at bounding box center [364, 176] width 728 height 352
click at [682, 307] on p "Hi there 👋 If you have any questions about our pricing or which plan is right f…" at bounding box center [658, 304] width 98 height 8
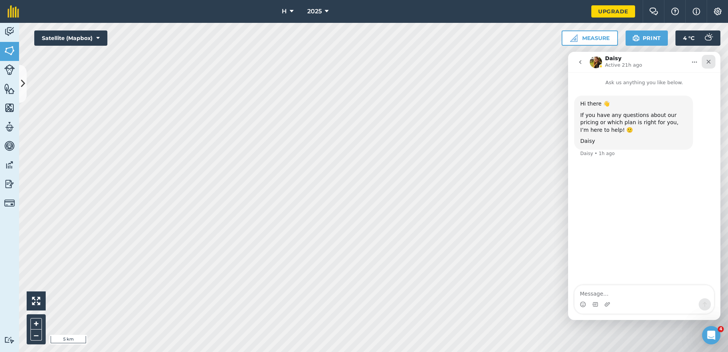
click at [712, 63] on div "Close" at bounding box center [709, 62] width 14 height 14
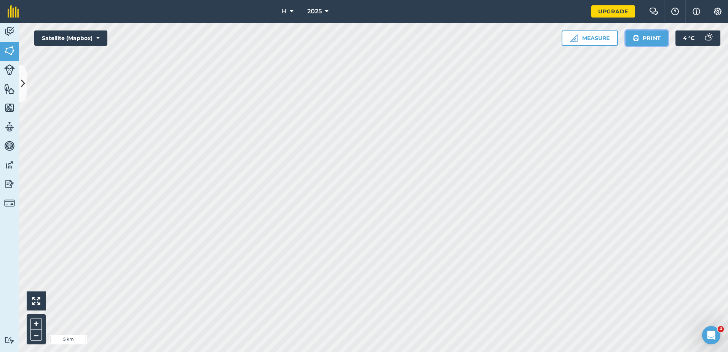
click at [661, 37] on button "Print" at bounding box center [646, 37] width 43 height 15
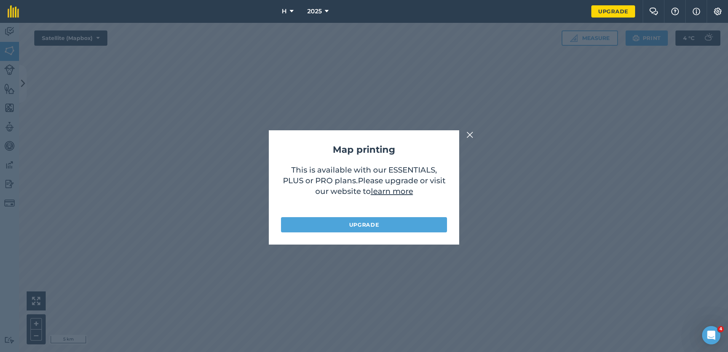
click at [546, 180] on div "Map printing This is available with our ESSENTIALS, PLUS or PRO plans . Please …" at bounding box center [364, 187] width 728 height 329
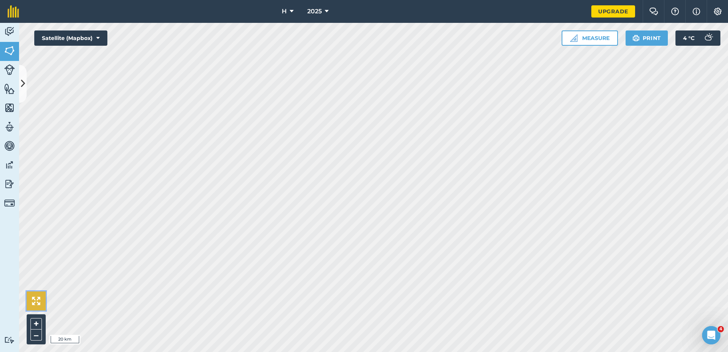
click at [34, 305] on img at bounding box center [36, 301] width 8 height 8
click at [279, 17] on button "H" at bounding box center [288, 11] width 18 height 23
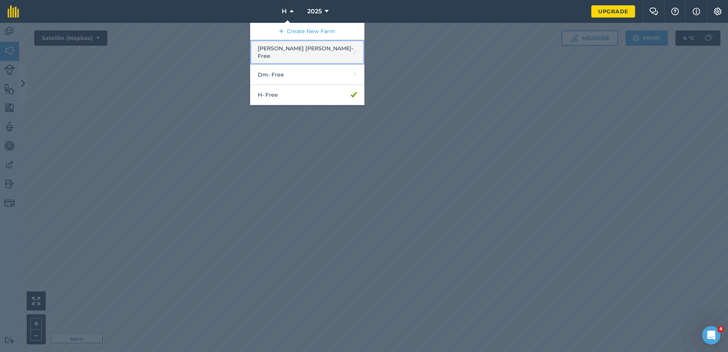
click at [304, 45] on link "[PERSON_NAME] [PERSON_NAME] - Free" at bounding box center [307, 52] width 114 height 25
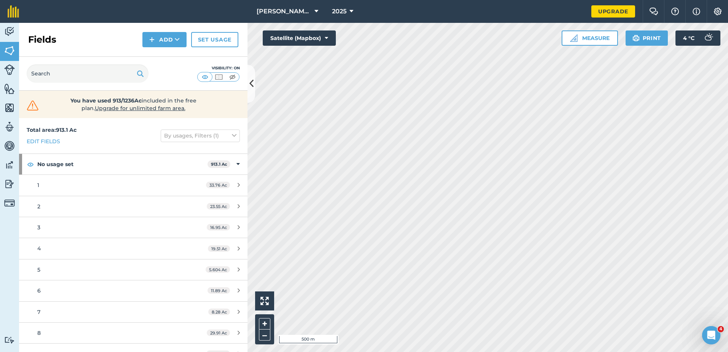
click at [174, 209] on div "Activity Fields Livestock Features Maps Team Vehicles Data Reporting Billing Tu…" at bounding box center [364, 187] width 728 height 329
click at [453, 13] on div "Deans [PERSON_NAME] 2025 Upgrade Farm Chat Help Info Settings Map printing is n…" at bounding box center [364, 176] width 728 height 352
click at [292, 8] on span "[PERSON_NAME] [PERSON_NAME]" at bounding box center [284, 11] width 55 height 9
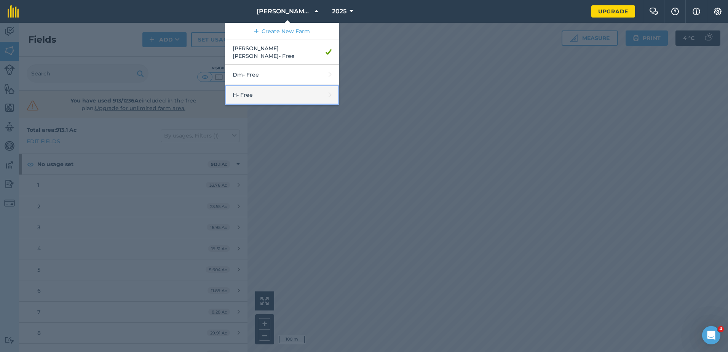
click at [276, 86] on link "H - Free" at bounding box center [282, 95] width 114 height 20
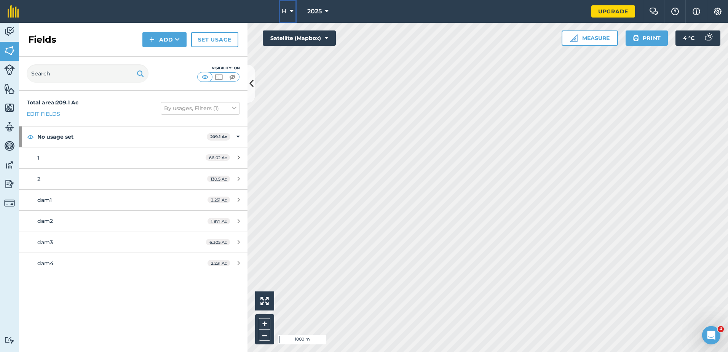
click at [293, 13] on icon at bounding box center [292, 11] width 4 height 9
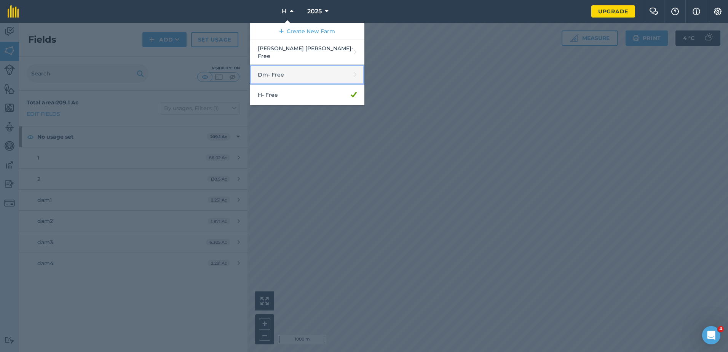
click at [302, 65] on link "Dm - Free" at bounding box center [307, 75] width 114 height 20
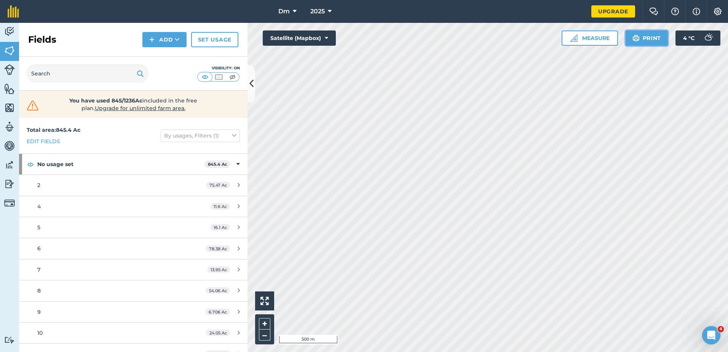
click at [629, 41] on button "Print" at bounding box center [646, 37] width 43 height 15
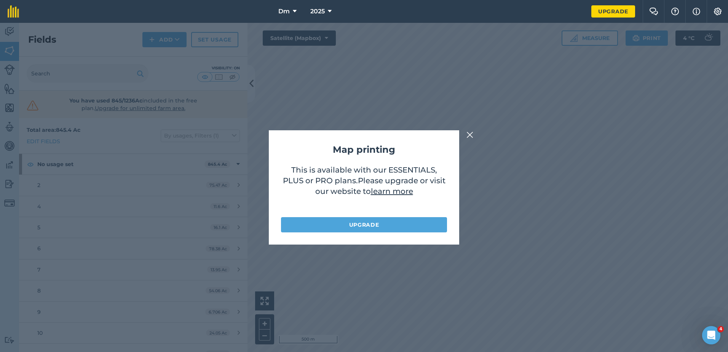
click at [477, 135] on div "Map printing This is available with our ESSENTIALS, PLUS or PRO plans . Please …" at bounding box center [364, 187] width 728 height 329
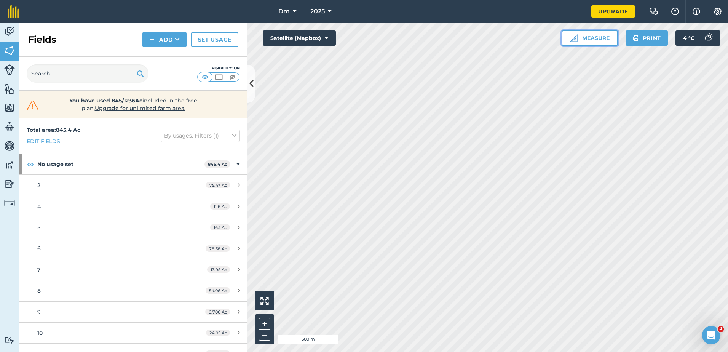
click at [587, 43] on button "Measure" at bounding box center [590, 37] width 56 height 15
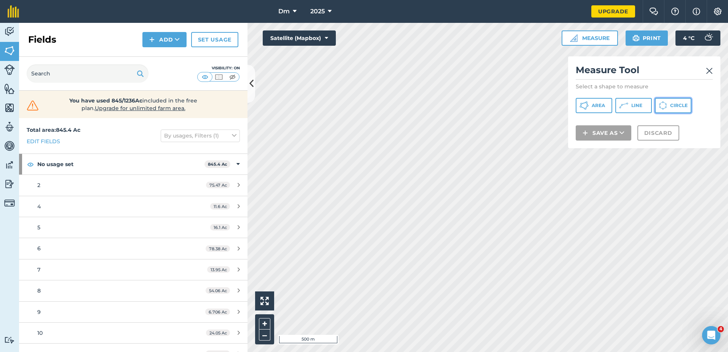
click at [670, 104] on button "Circle" at bounding box center [673, 105] width 37 height 15
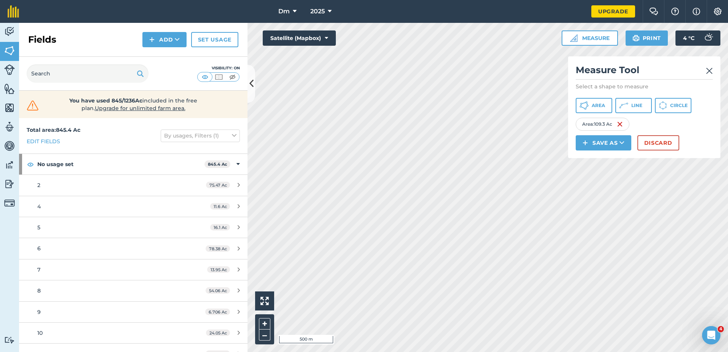
click at [708, 73] on img at bounding box center [709, 70] width 7 height 9
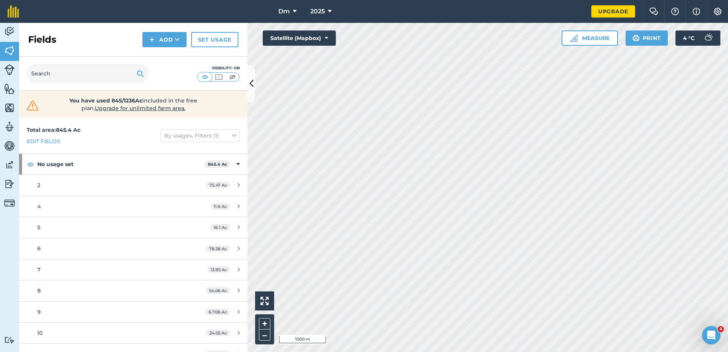
click at [413, 351] on html "Dm 2025 Upgrade Farm Chat Help Info Settings Map printing is not available on o…" at bounding box center [364, 176] width 728 height 352
click at [592, 39] on button "Measure" at bounding box center [590, 37] width 56 height 15
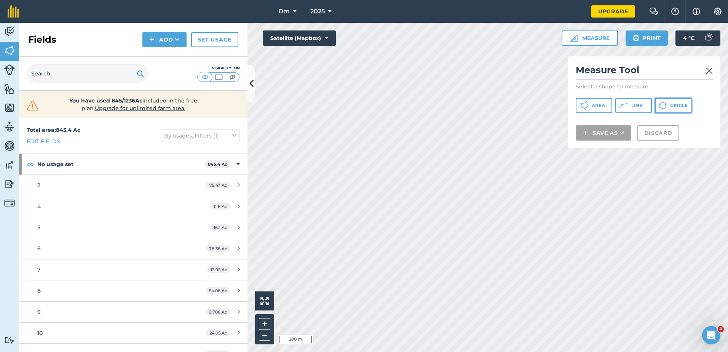
click at [589, 106] on icon at bounding box center [583, 105] width 9 height 9
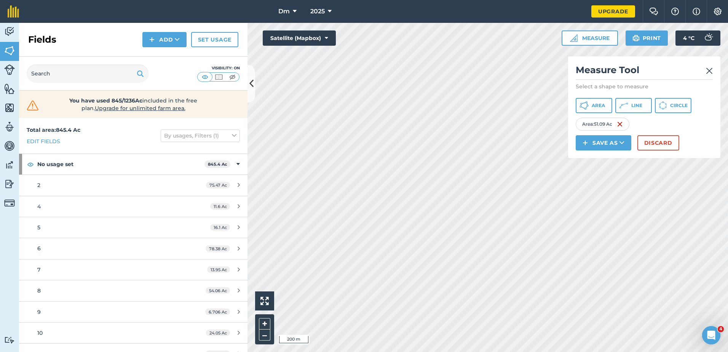
click at [709, 72] on img at bounding box center [709, 70] width 7 height 9
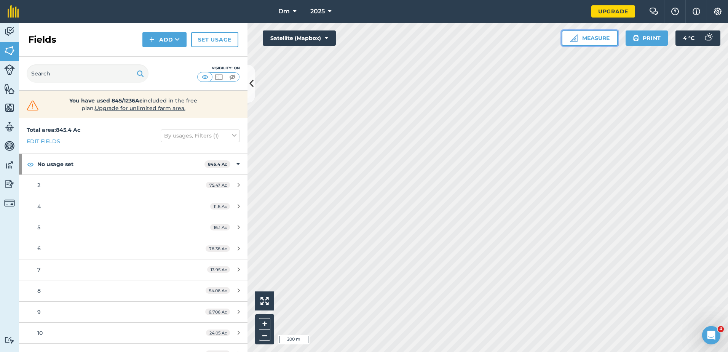
click at [603, 42] on button "Measure" at bounding box center [590, 37] width 56 height 15
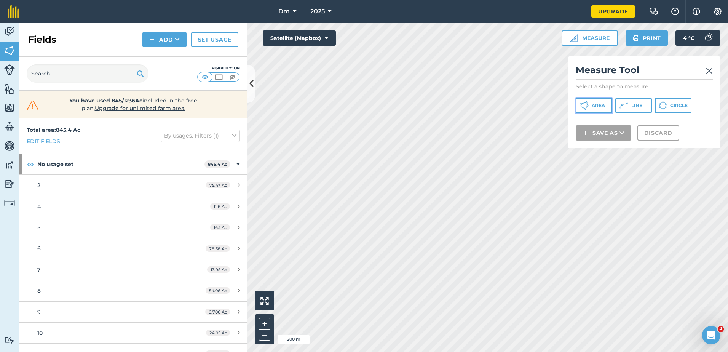
click at [604, 107] on span "Area" at bounding box center [598, 105] width 13 height 6
click at [711, 72] on img at bounding box center [709, 70] width 7 height 9
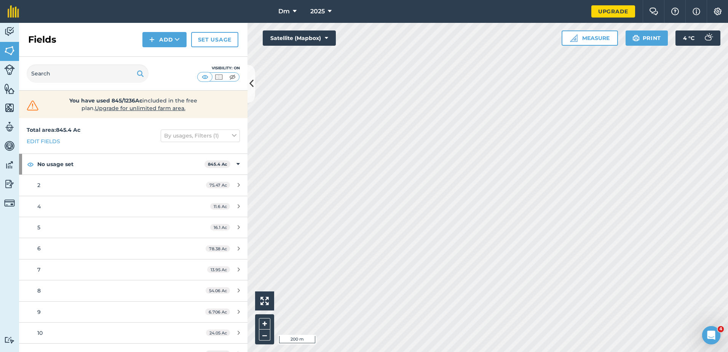
click at [728, 152] on html "Dm 2025 Upgrade Farm Chat Help Info Settings Map printing is not available on o…" at bounding box center [364, 176] width 728 height 352
click at [420, 351] on html "Dm 2025 Upgrade Farm Chat Help Info Settings Map printing is not available on o…" at bounding box center [364, 176] width 728 height 352
